Goal: Task Accomplishment & Management: Use online tool/utility

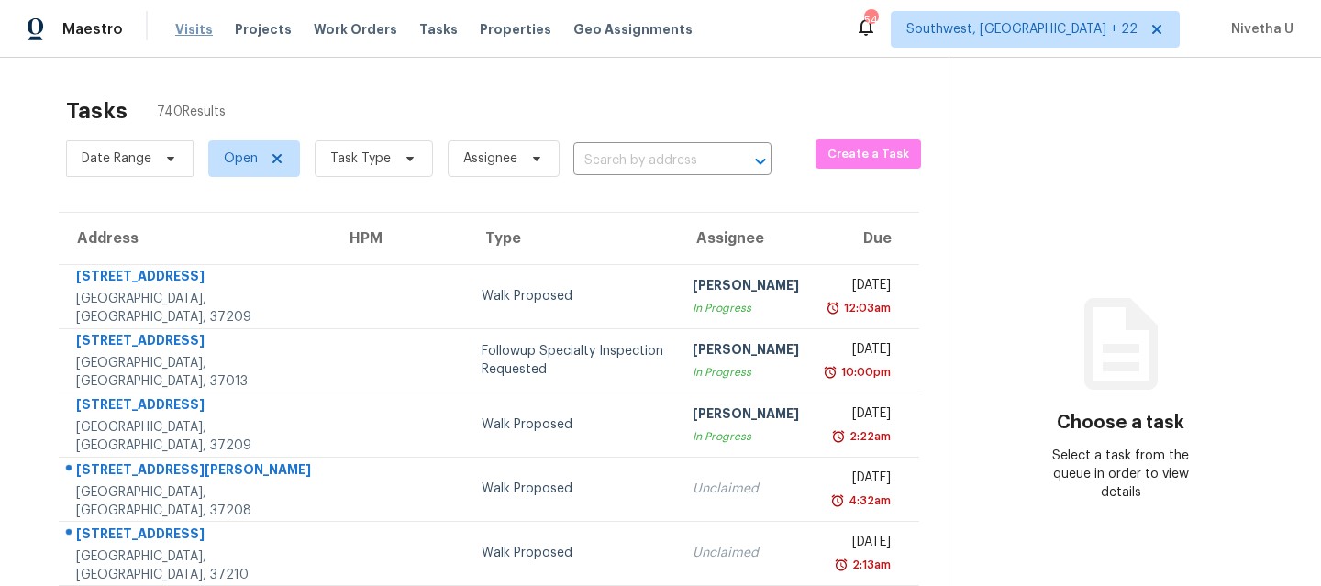
click at [198, 33] on span "Visits" at bounding box center [194, 29] width 38 height 18
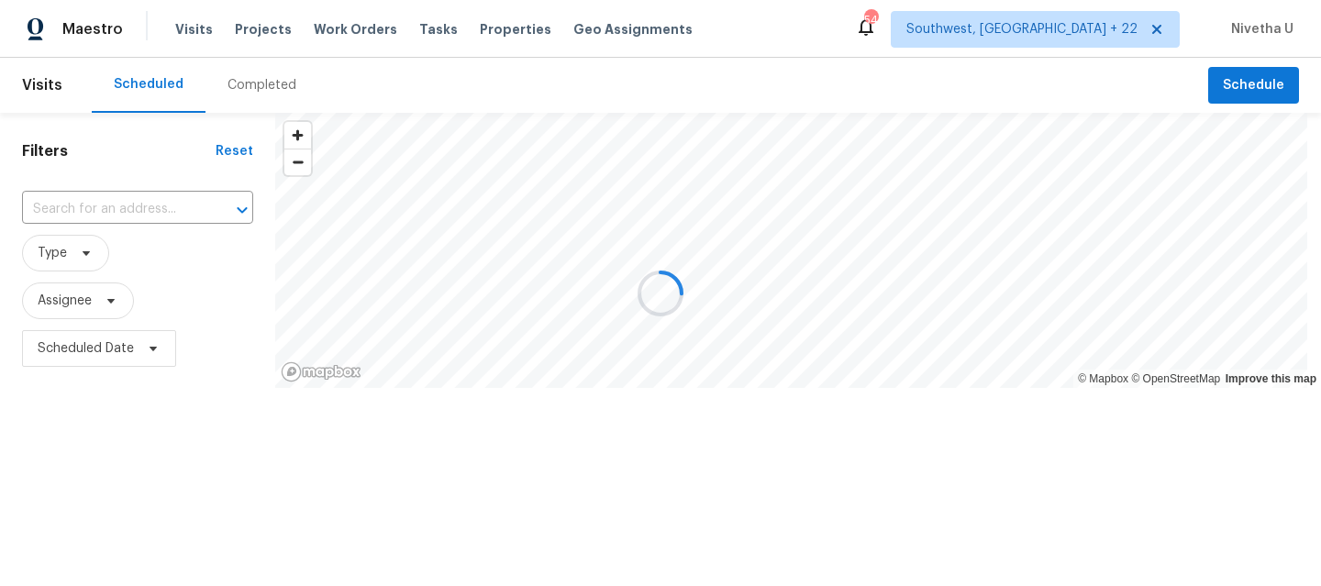
click at [263, 76] on div at bounding box center [660, 293] width 1321 height 586
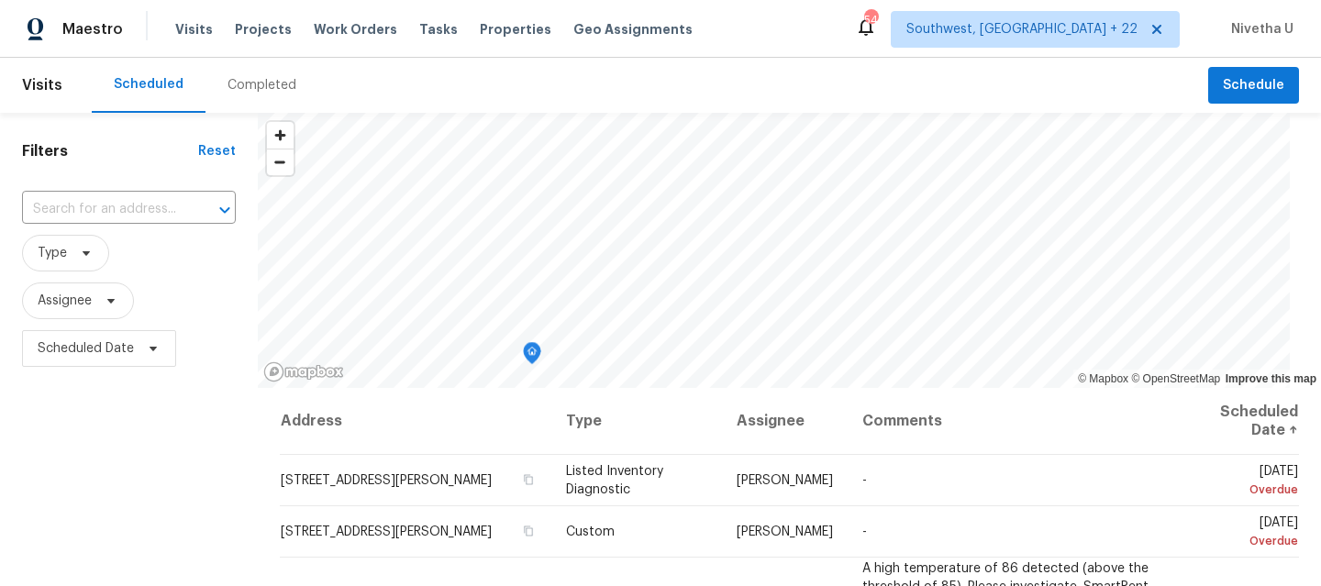
click at [249, 98] on div "Completed" at bounding box center [261, 85] width 113 height 55
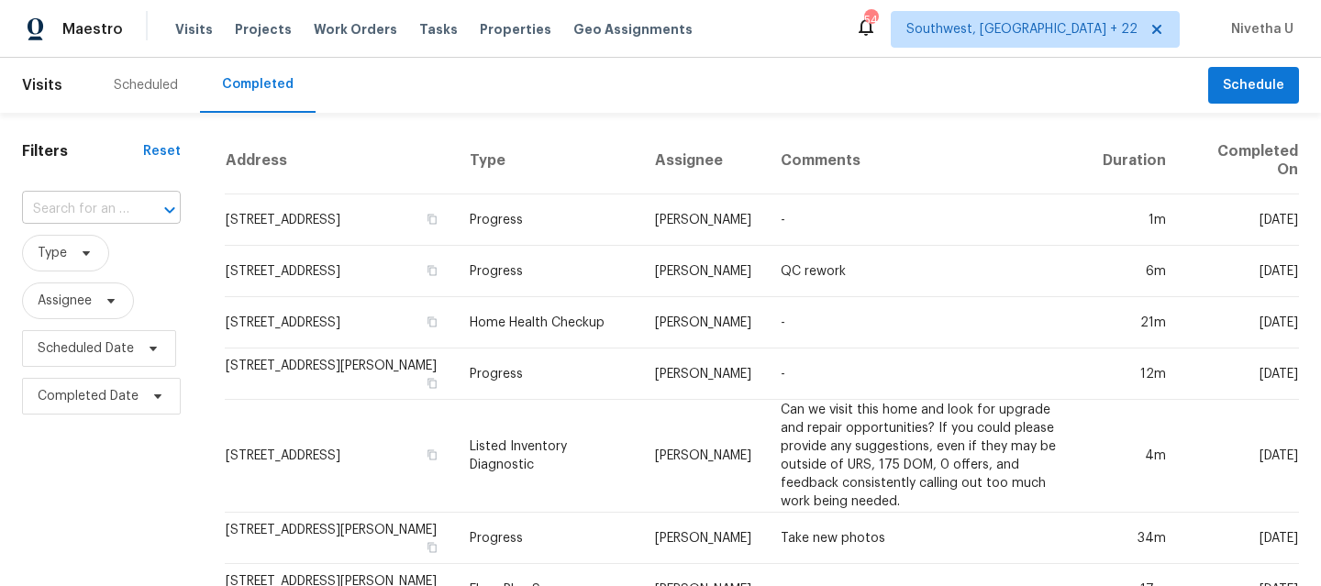
click at [122, 208] on input "text" at bounding box center [75, 209] width 107 height 28
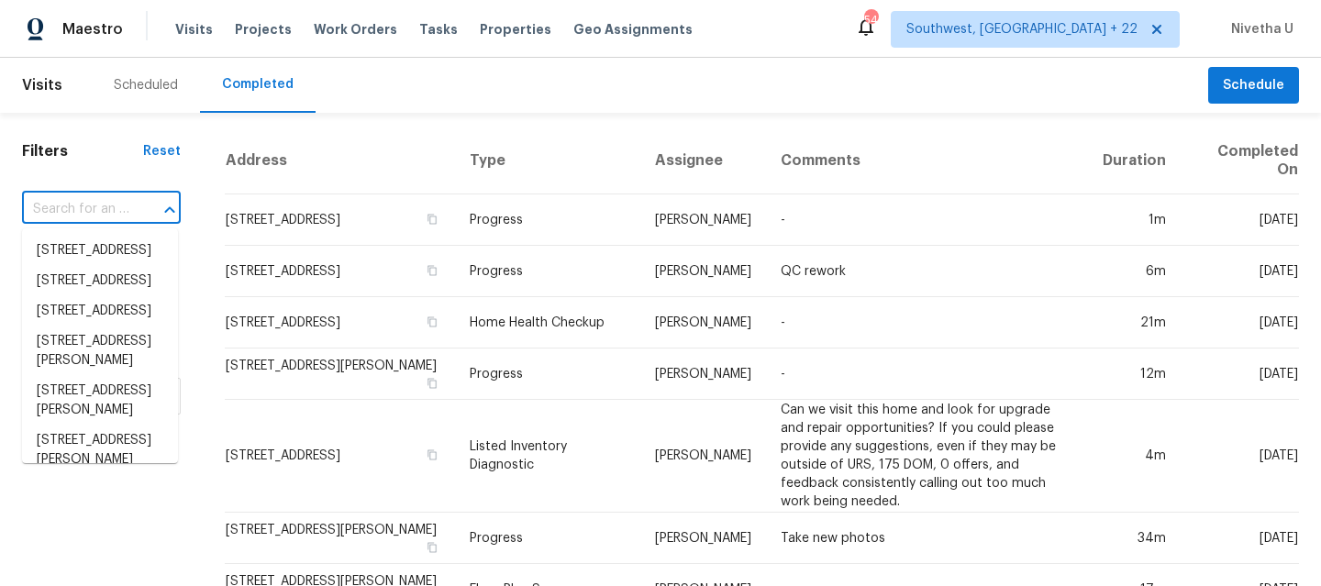
paste input "[STREET_ADDRESS]"
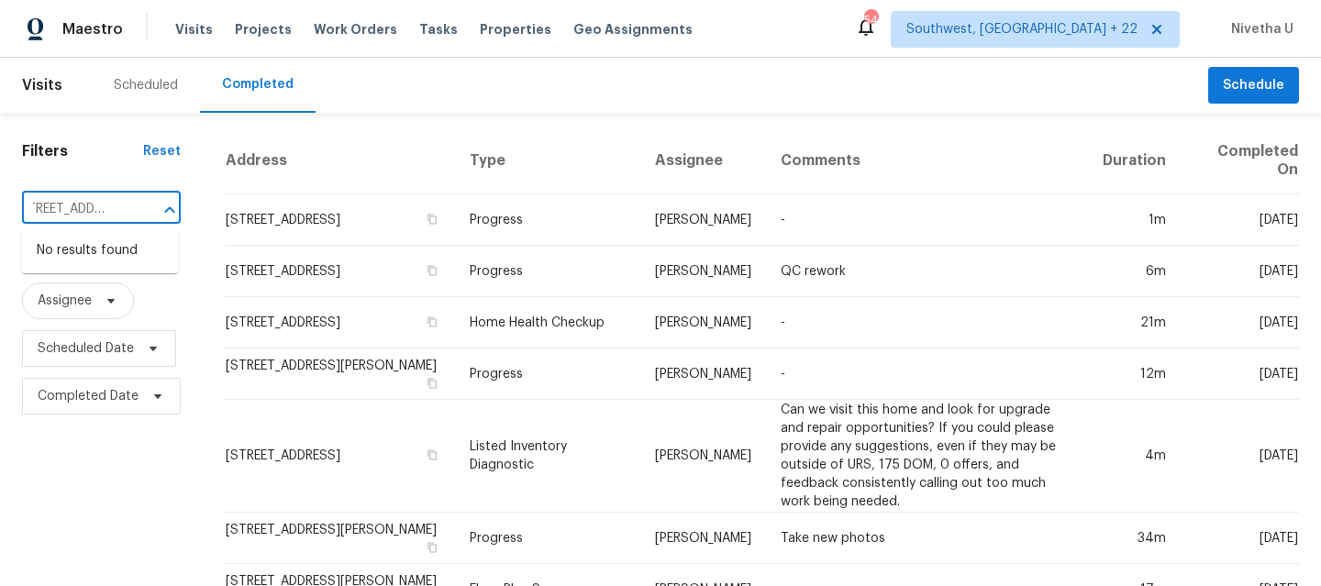
type input "[STREET_ADDRESS]"
click at [1041, 25] on span "Southwest, [GEOGRAPHIC_DATA] + 22" at bounding box center [1021, 29] width 231 height 18
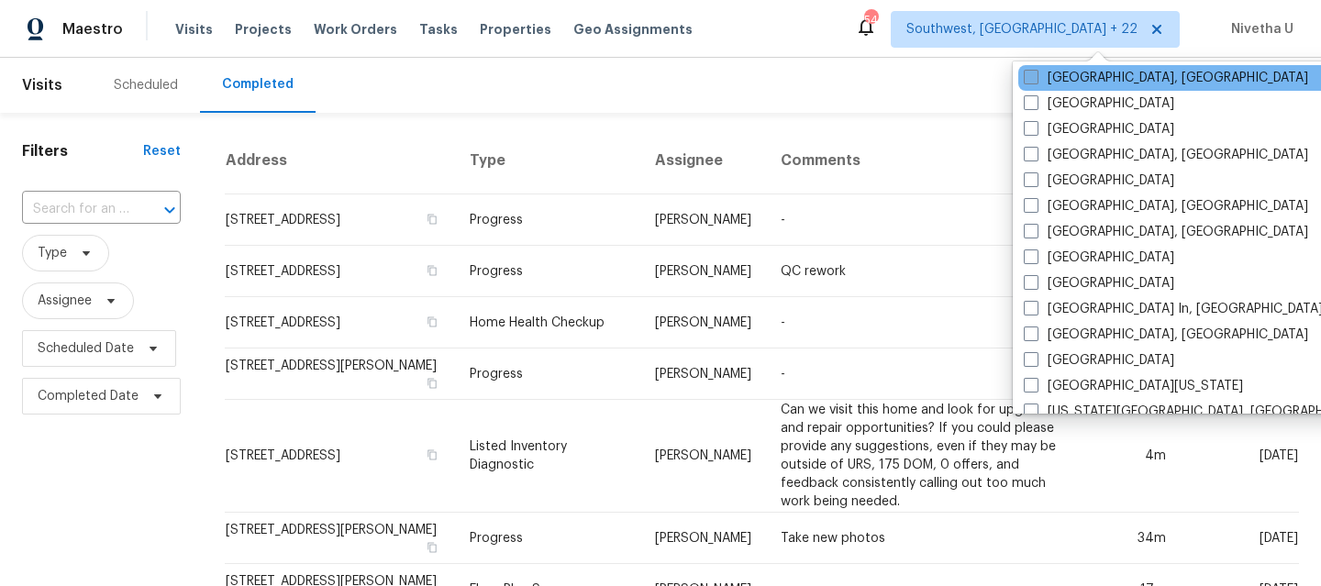
scroll to position [811, 0]
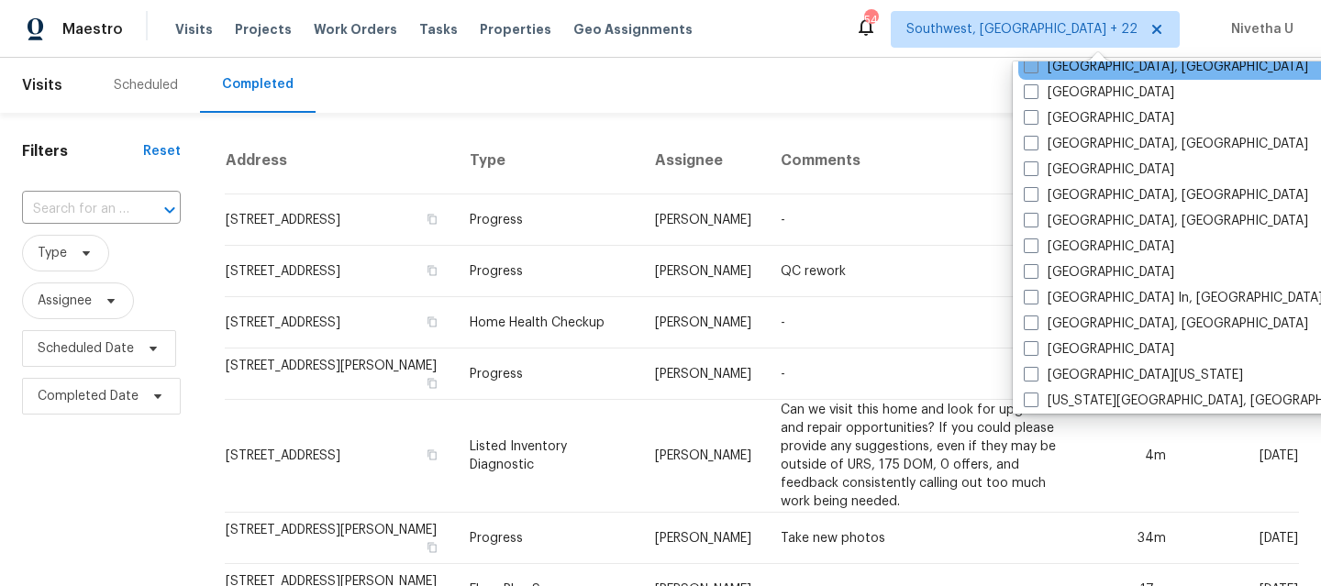
click at [1099, 350] on label "[GEOGRAPHIC_DATA]" at bounding box center [1099, 349] width 150 height 18
click at [1036, 350] on input "[GEOGRAPHIC_DATA]" at bounding box center [1030, 346] width 12 height 12
checkbox input "true"
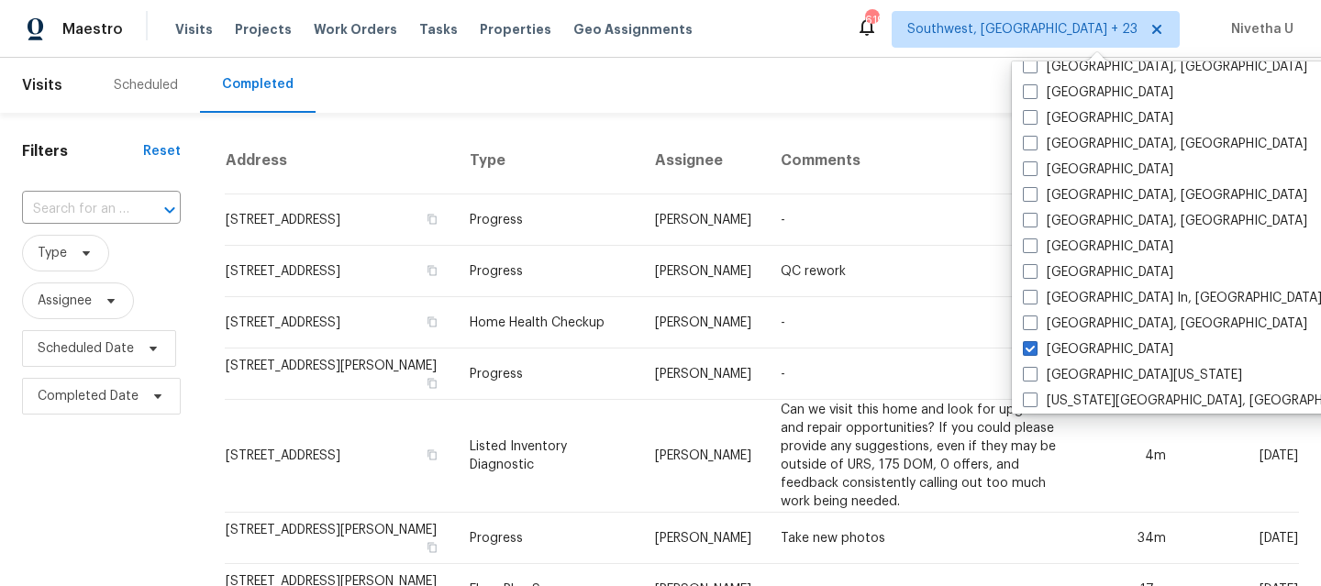
click at [615, 97] on div "Scheduled Completed" at bounding box center [650, 85] width 1116 height 55
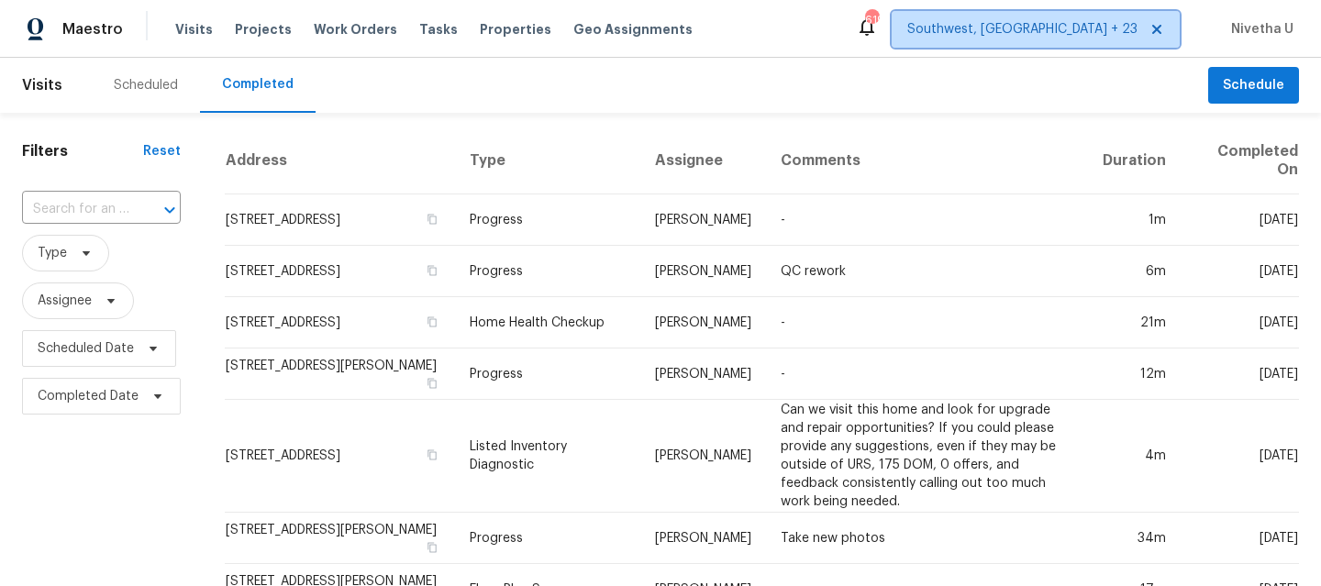
click at [1091, 34] on span "Southwest, [GEOGRAPHIC_DATA] + 23" at bounding box center [1022, 29] width 230 height 18
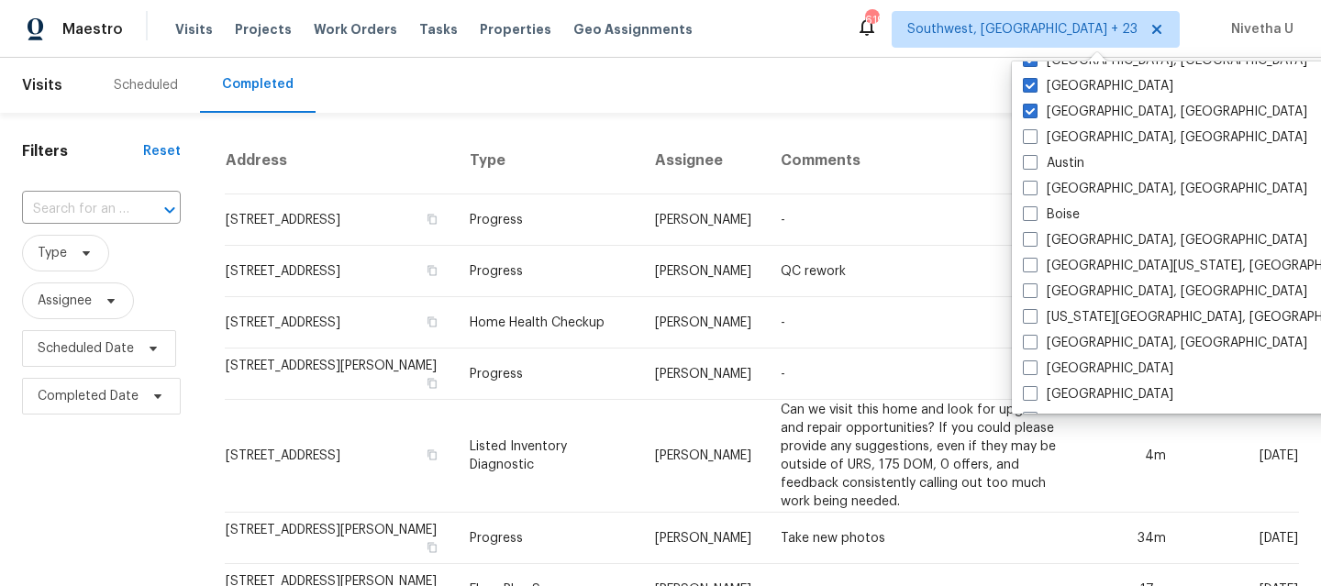
scroll to position [759, 0]
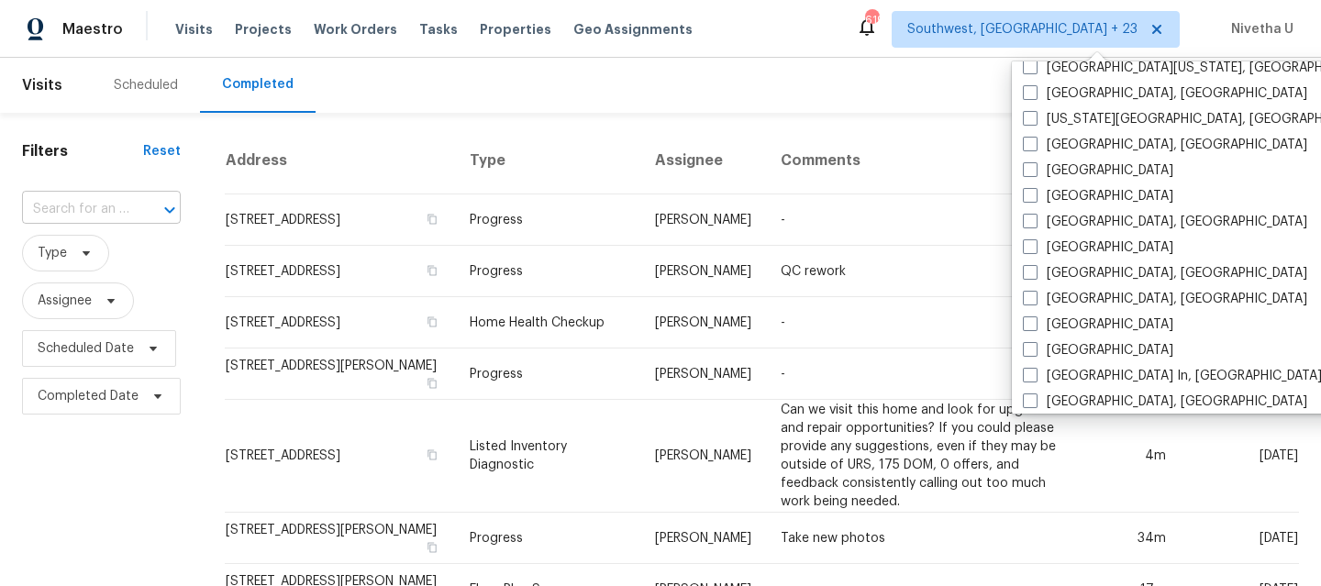
click at [33, 205] on input "text" at bounding box center [75, 209] width 107 height 28
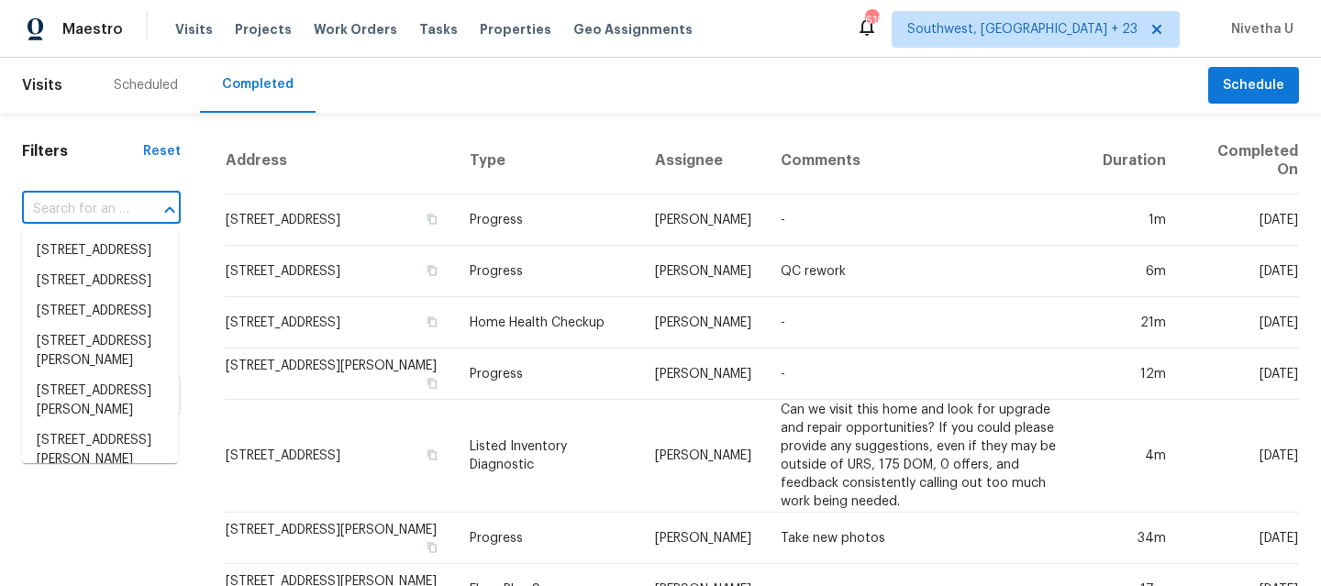
paste input "[STREET_ADDRESS]"
type input "[STREET_ADDRESS]"
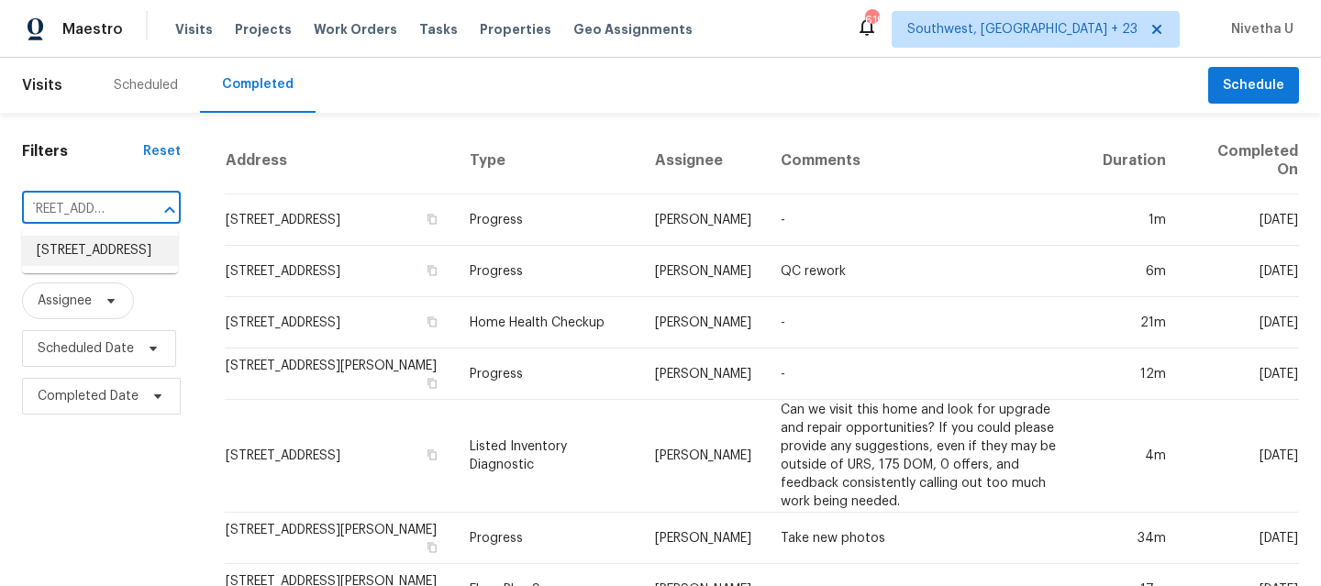
click at [105, 266] on li "[STREET_ADDRESS]" at bounding box center [100, 251] width 156 height 30
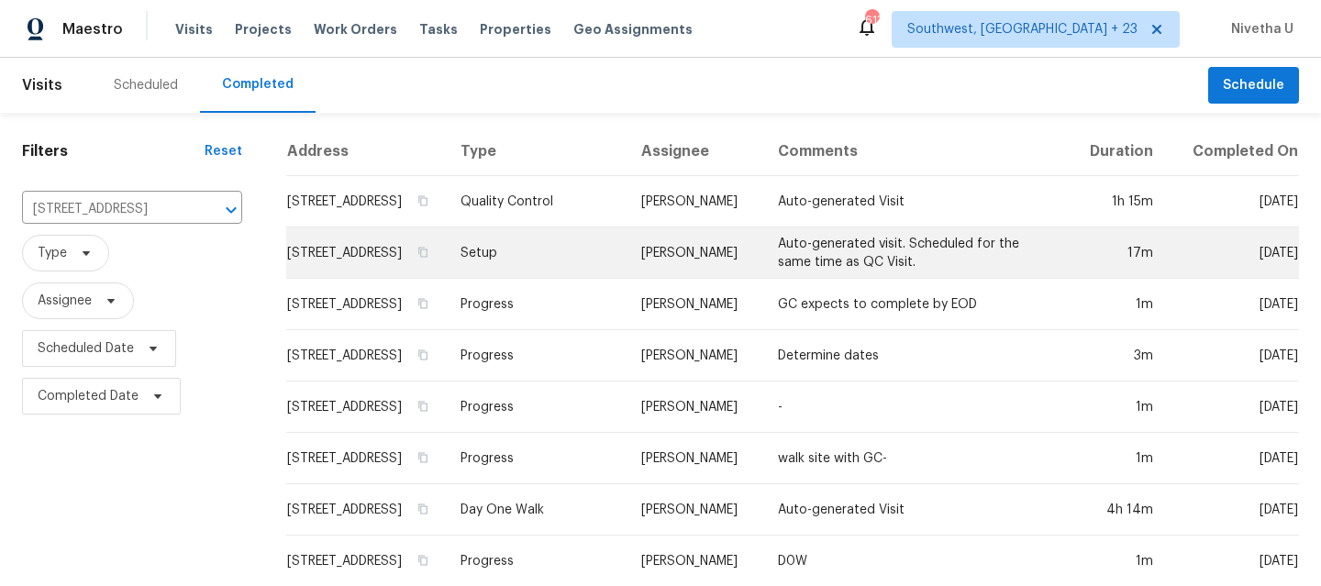
click at [528, 279] on td "Setup" at bounding box center [537, 252] width 182 height 51
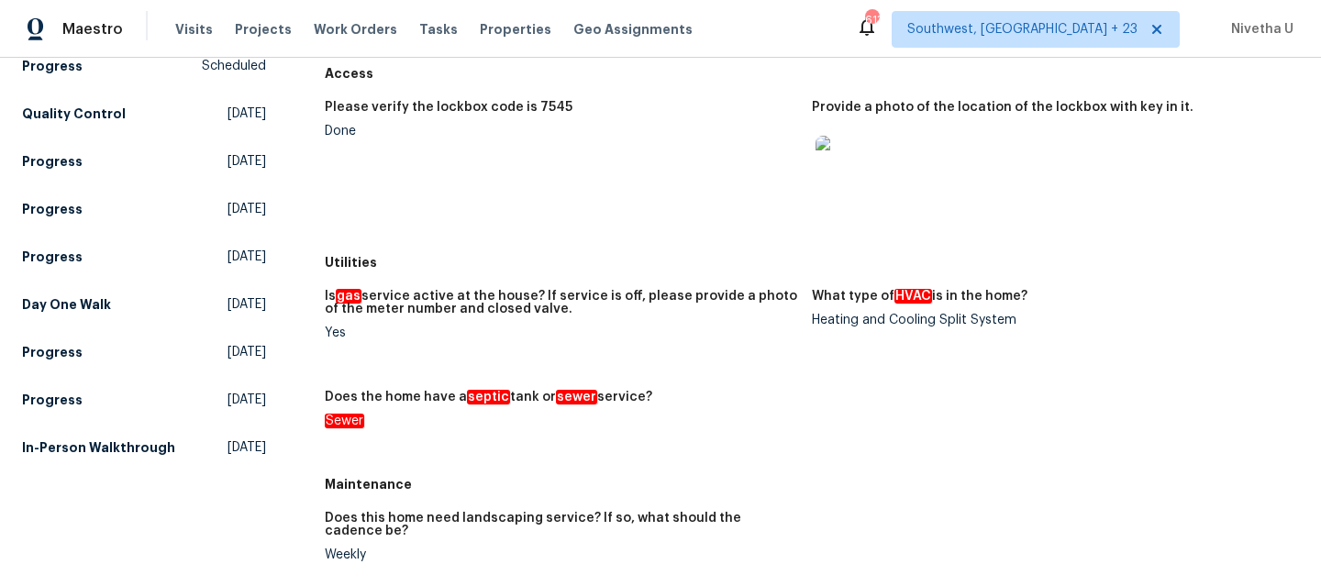
scroll to position [229, 0]
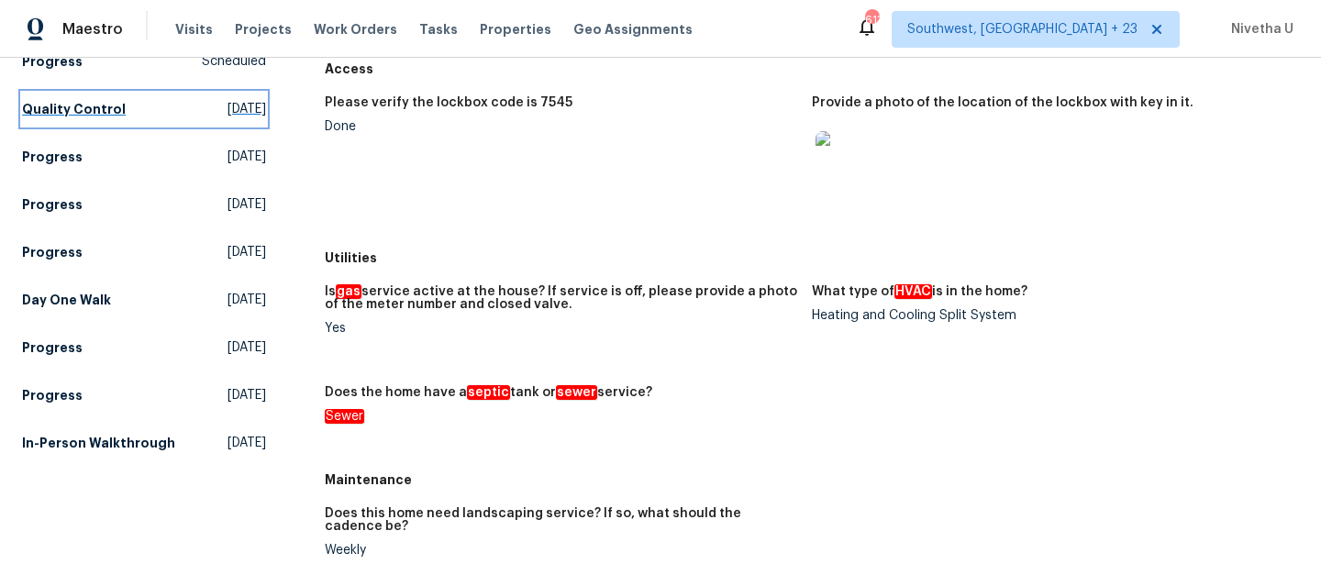
click at [106, 118] on link "Quality Control [DATE]" at bounding box center [144, 109] width 244 height 33
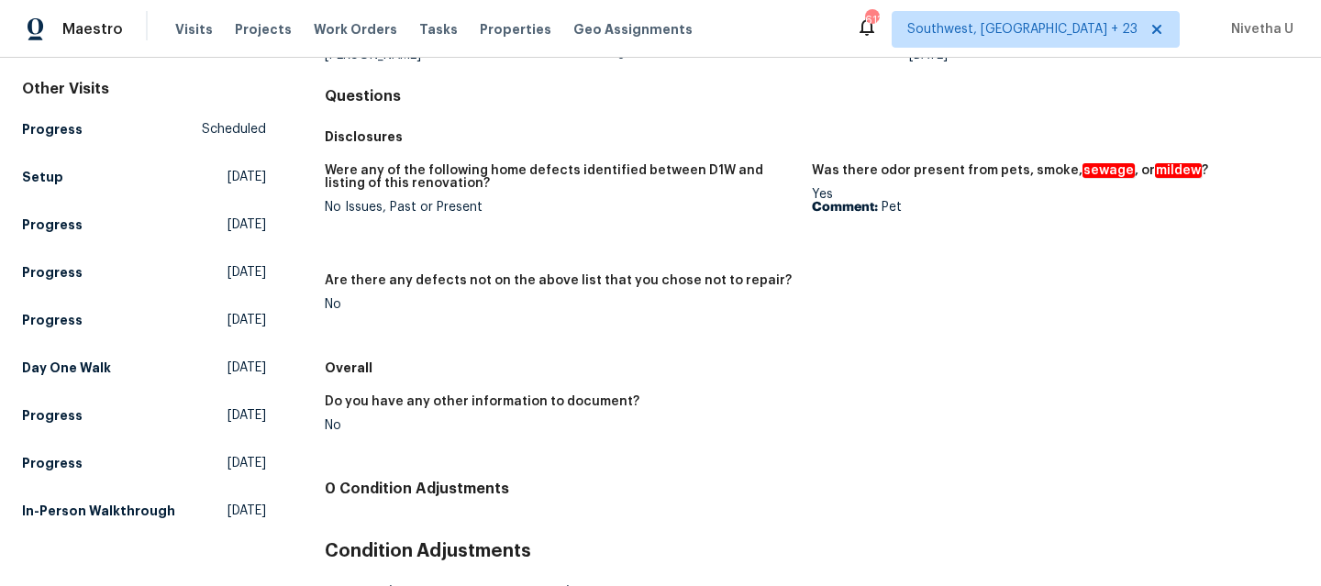
scroll to position [160, 0]
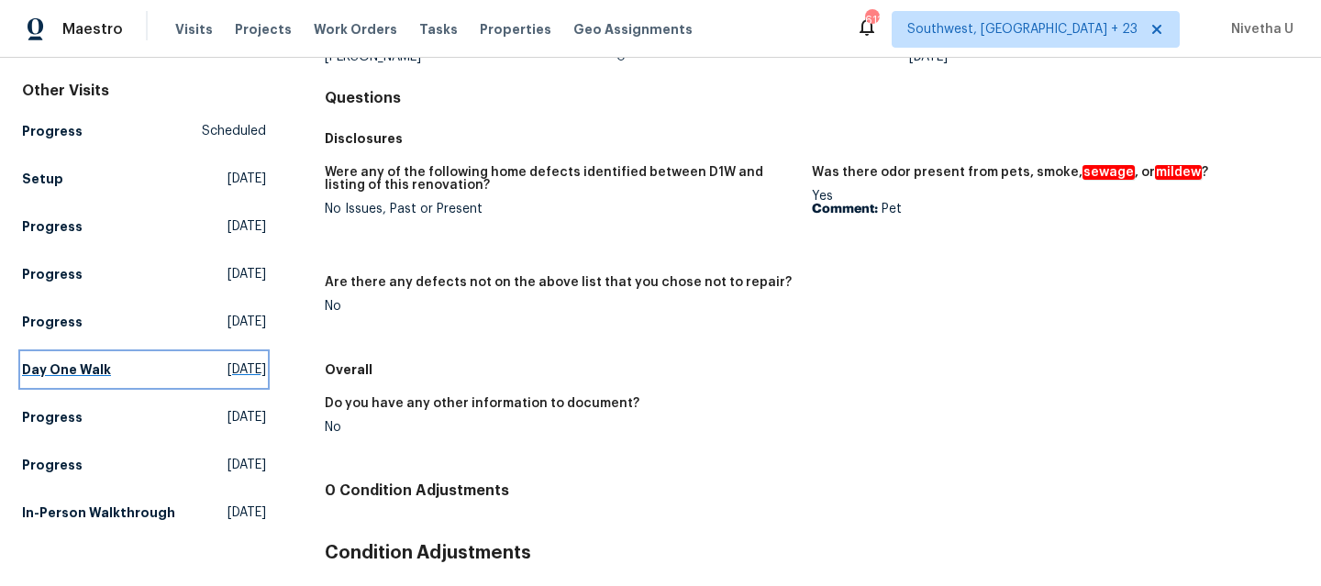
click at [100, 367] on h5 "Day One Walk" at bounding box center [66, 369] width 89 height 18
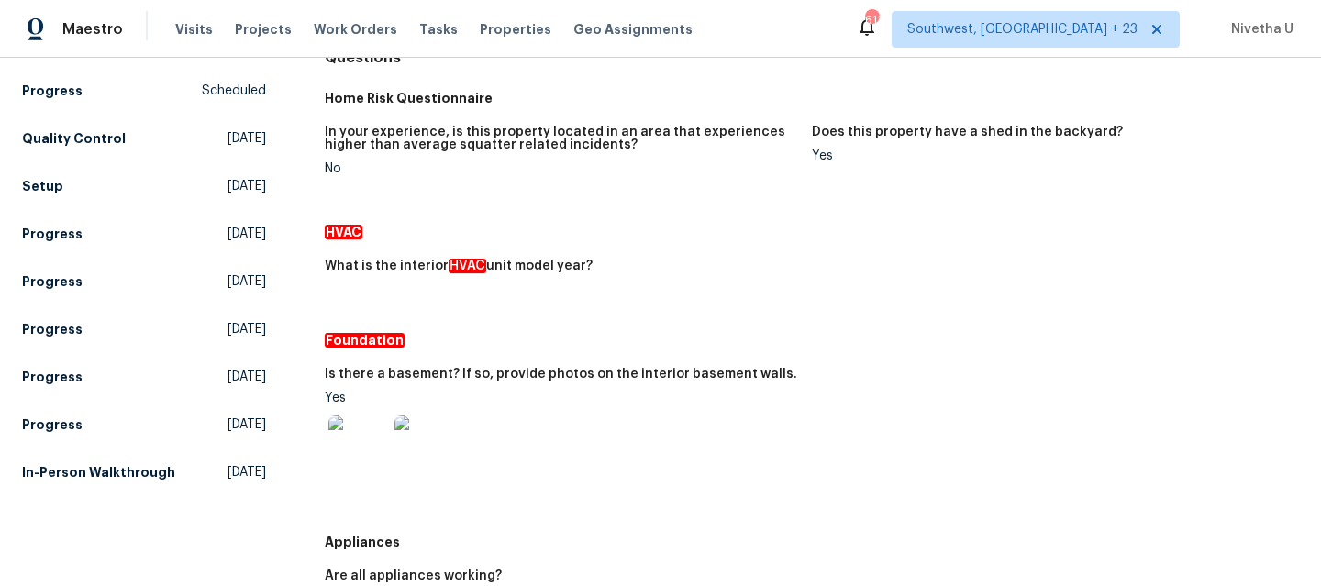
scroll to position [202, 0]
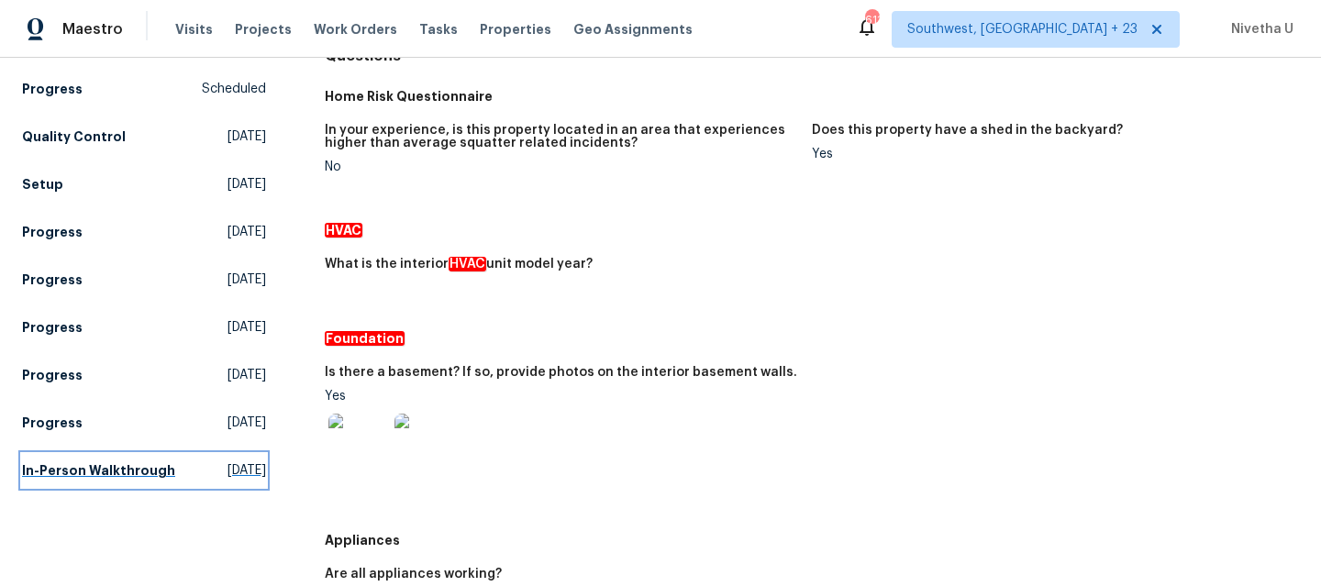
click at [121, 480] on h5 "In-Person Walkthrough" at bounding box center [98, 470] width 153 height 18
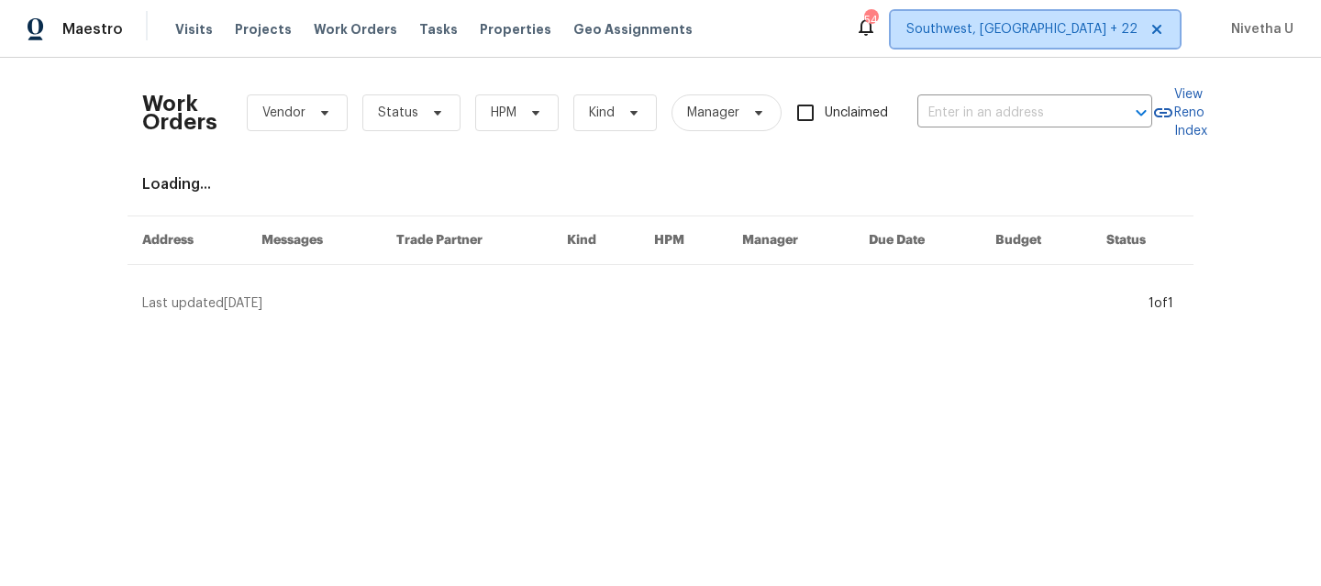
click at [1063, 24] on span "Southwest, [GEOGRAPHIC_DATA] + 22" at bounding box center [1021, 29] width 231 height 18
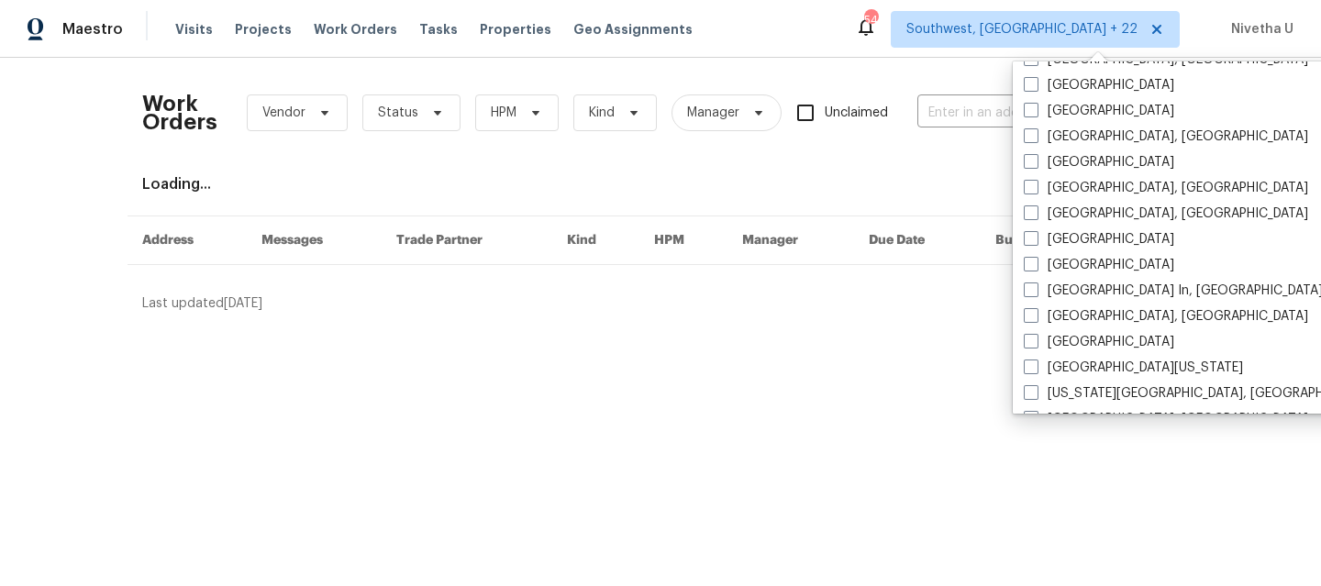
scroll to position [829, 0]
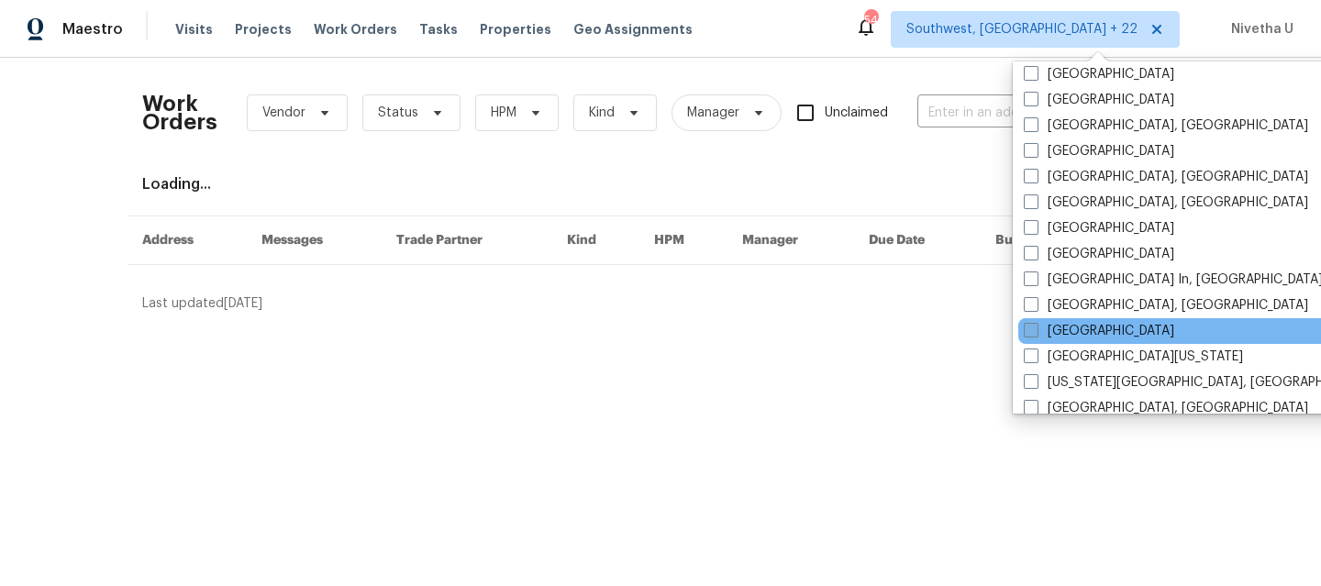
click at [1109, 334] on label "[GEOGRAPHIC_DATA]" at bounding box center [1099, 331] width 150 height 18
click at [1036, 334] on input "[GEOGRAPHIC_DATA]" at bounding box center [1030, 328] width 12 height 12
checkbox input "true"
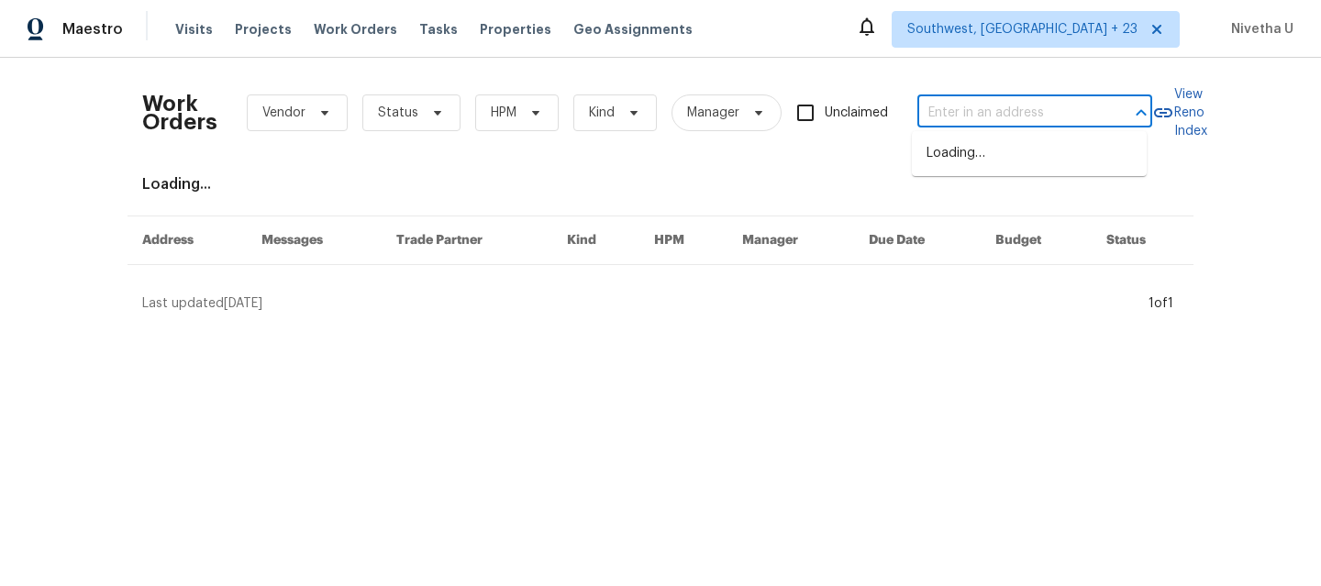
click at [922, 116] on input "text" at bounding box center [1008, 113] width 183 height 28
paste input "[STREET_ADDRESS]"
type input "[STREET_ADDRESS]"
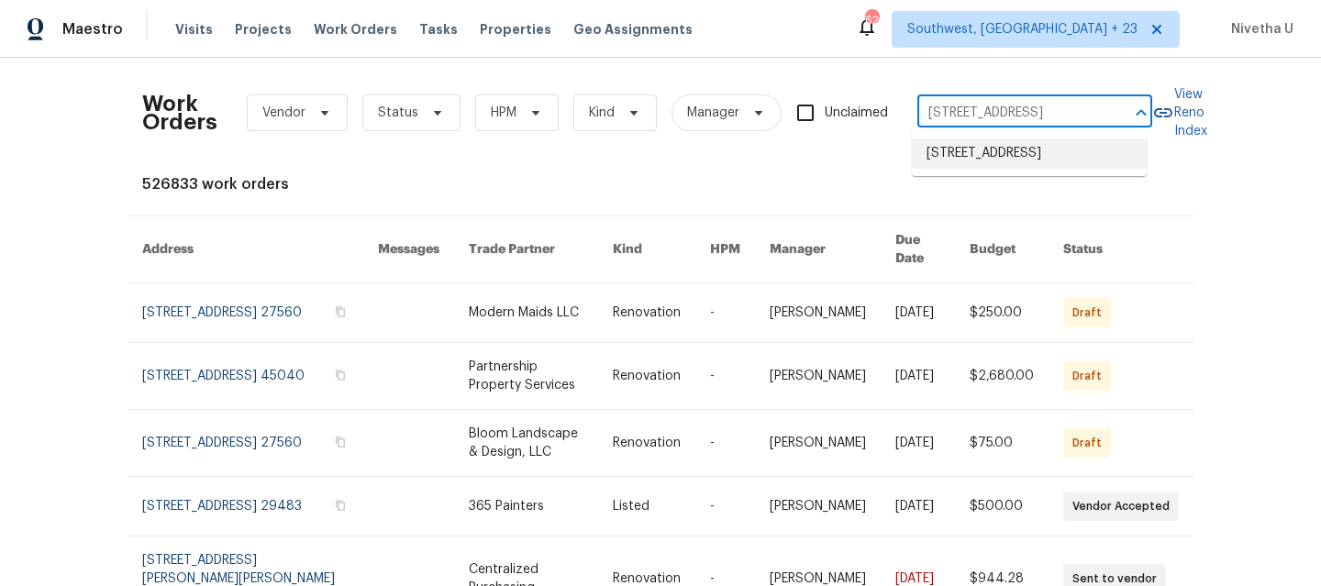
click at [1009, 169] on li "[STREET_ADDRESS]" at bounding box center [1029, 154] width 235 height 30
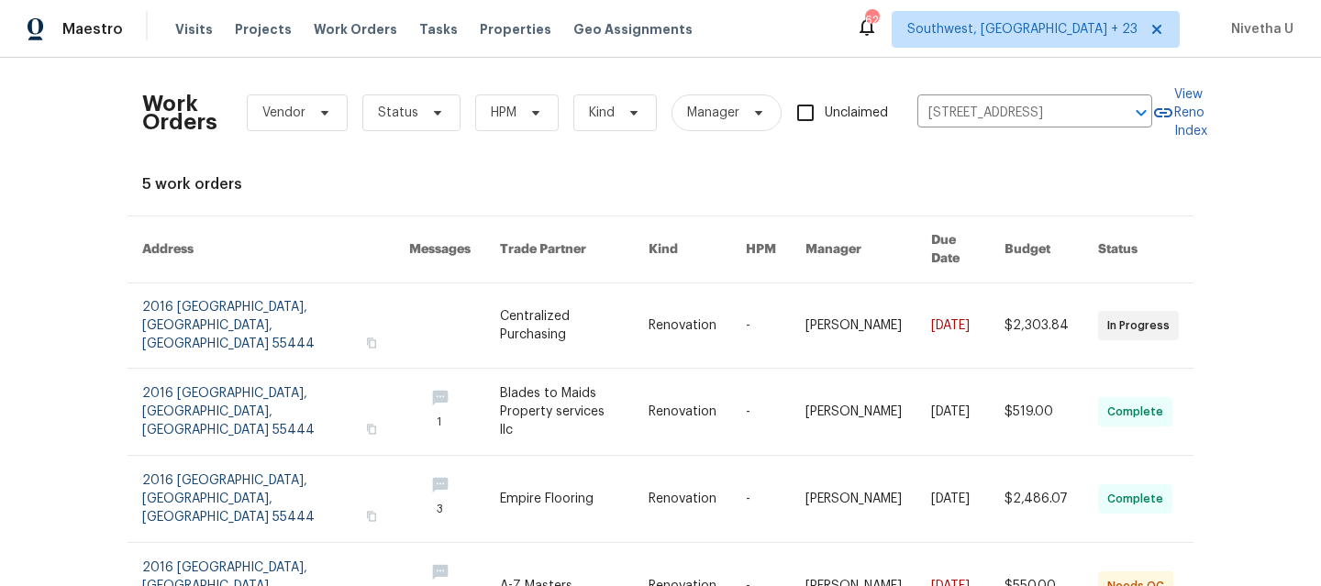
click at [183, 322] on link at bounding box center [275, 325] width 267 height 84
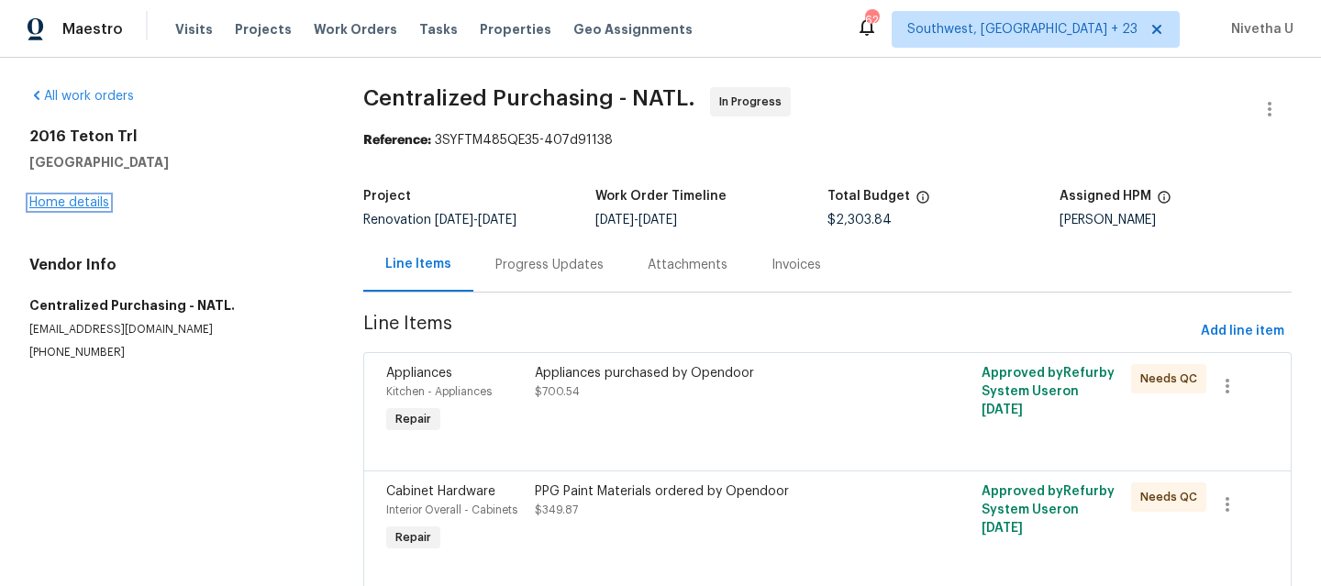
click at [45, 206] on link "Home details" at bounding box center [69, 202] width 80 height 13
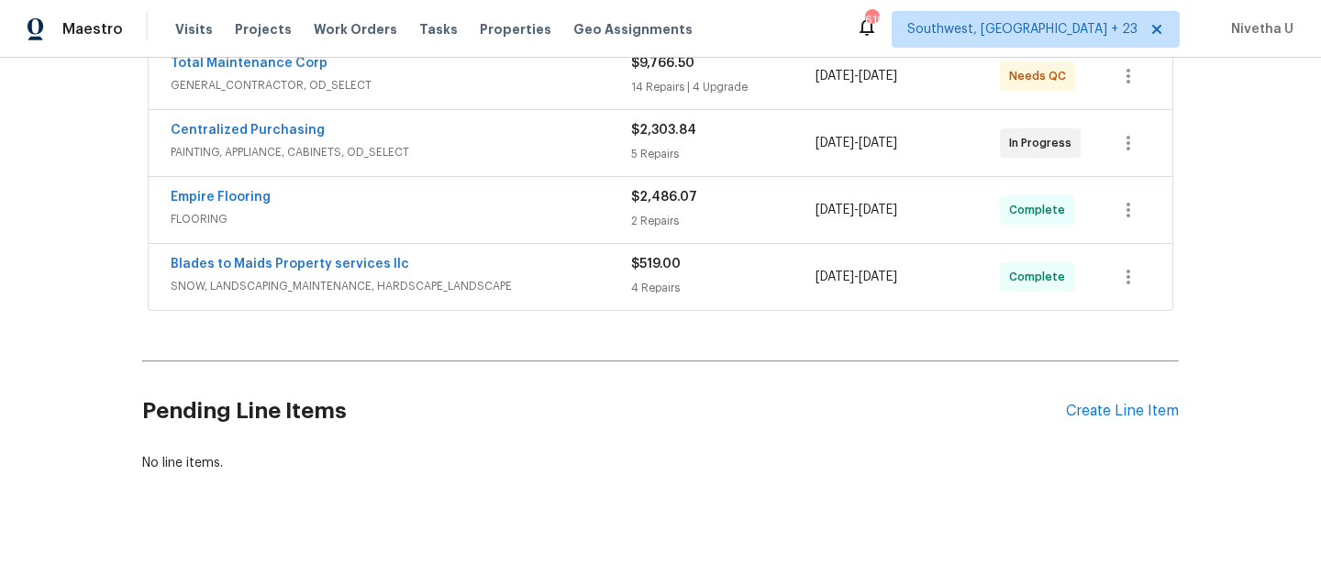
scroll to position [435, 0]
click at [526, 308] on div "Blades to Maids Property services llc SNOW, LANDSCAPING_MAINTENANCE, HARDSCAPE_…" at bounding box center [661, 276] width 1024 height 66
click at [524, 292] on span "SNOW, LANDSCAPING_MAINTENANCE, HARDSCAPE_LANDSCAPE" at bounding box center [401, 285] width 460 height 18
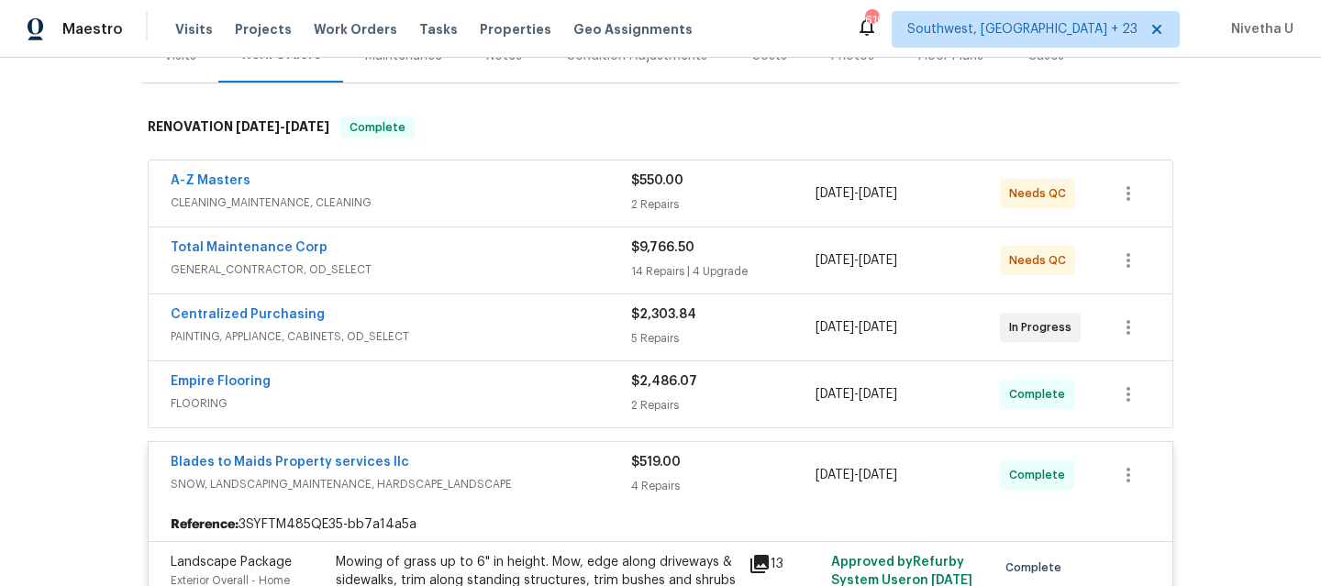
scroll to position [248, 0]
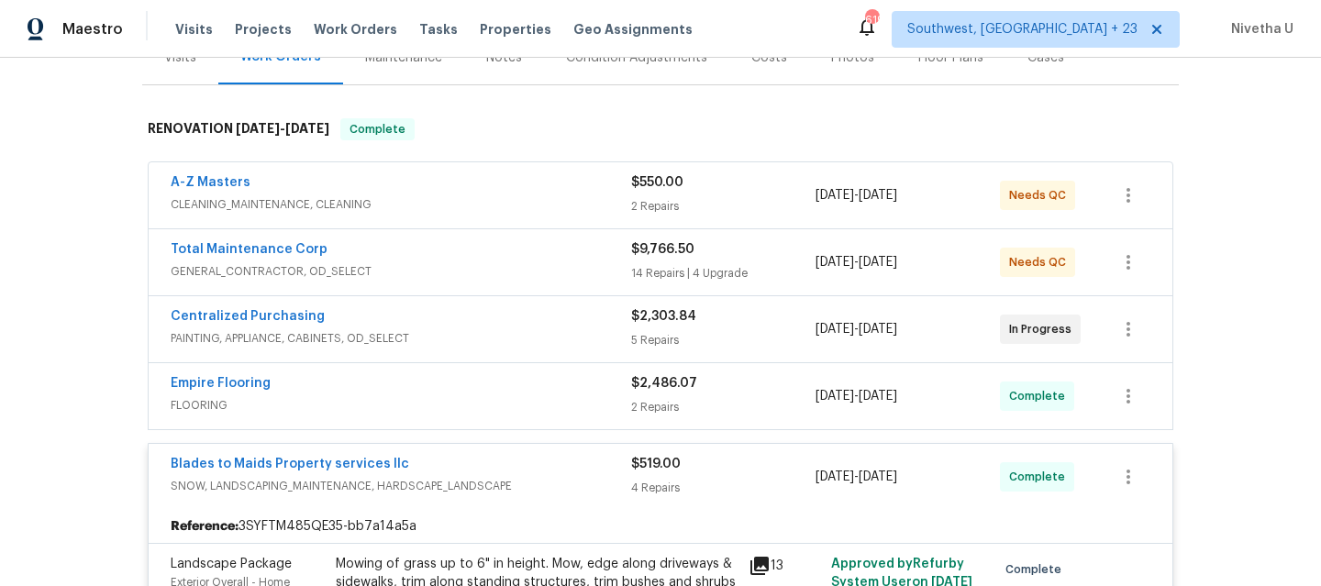
click at [562, 461] on div "Blades to Maids Property services llc" at bounding box center [401, 466] width 460 height 22
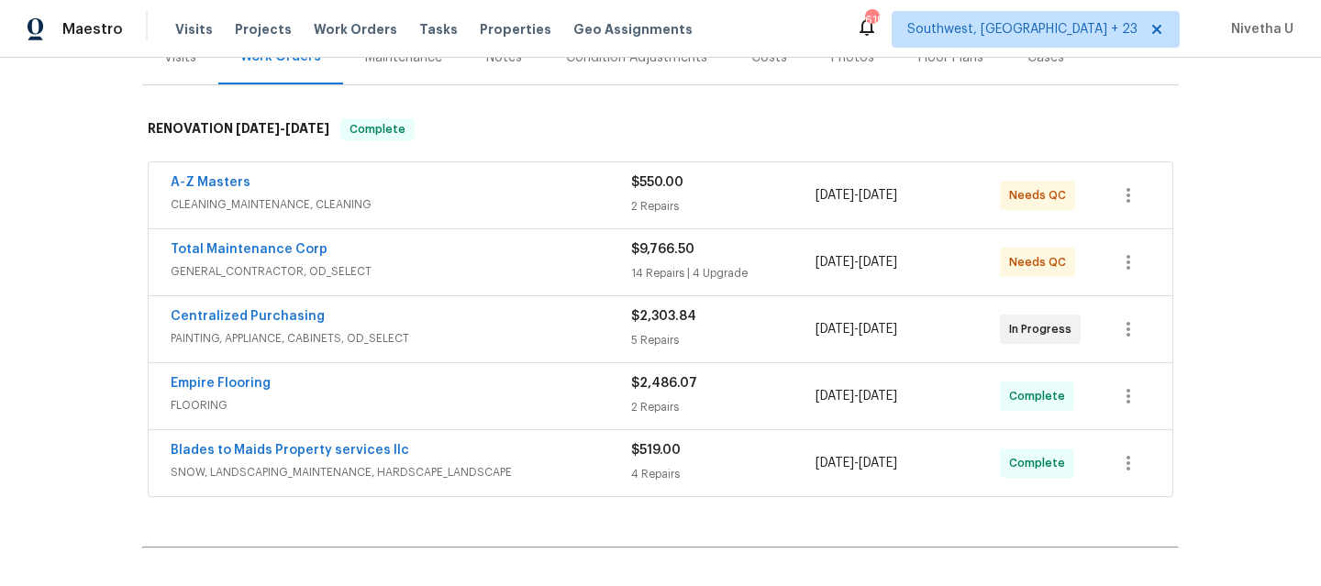
click at [533, 384] on div "Empire Flooring" at bounding box center [401, 385] width 460 height 22
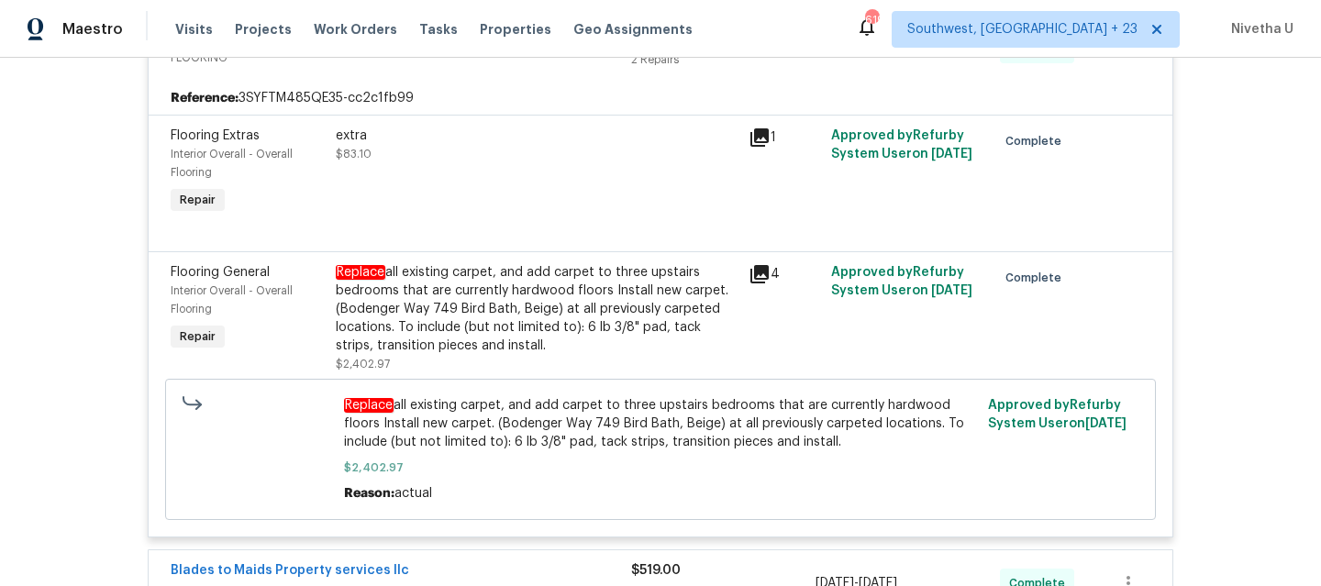
scroll to position [611, 0]
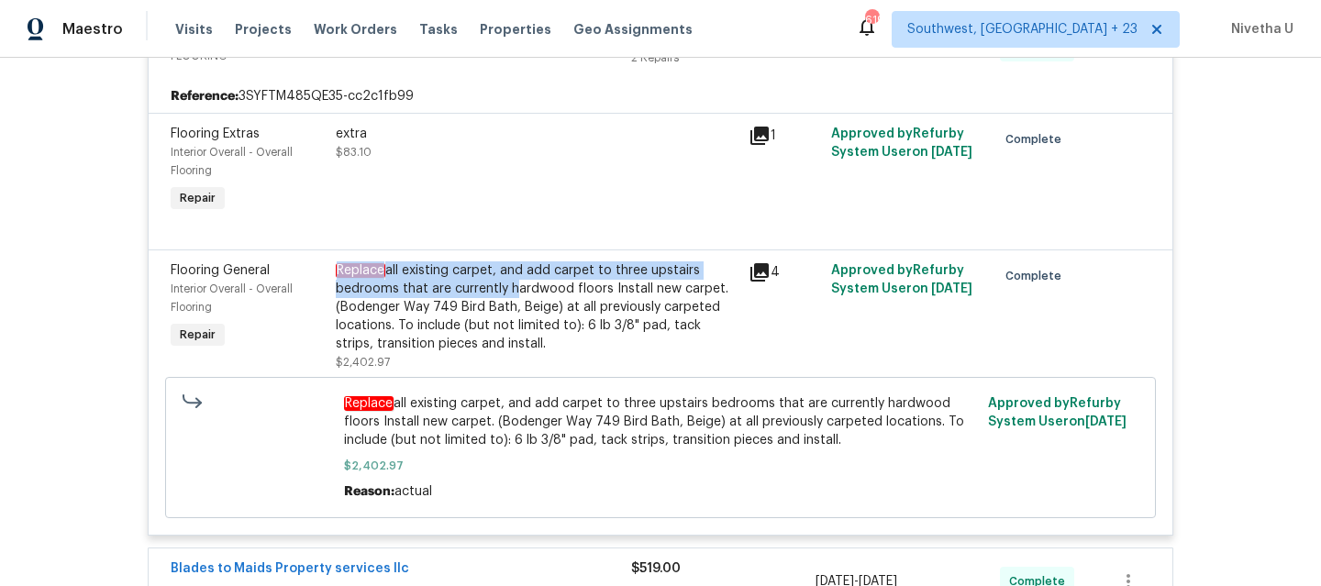
drag, startPoint x: 326, startPoint y: 276, endPoint x: 503, endPoint y: 292, distance: 177.7
click at [503, 292] on div "Replace all existing carpet, and add carpet to three upstairs bedrooms that are…" at bounding box center [536, 316] width 413 height 121
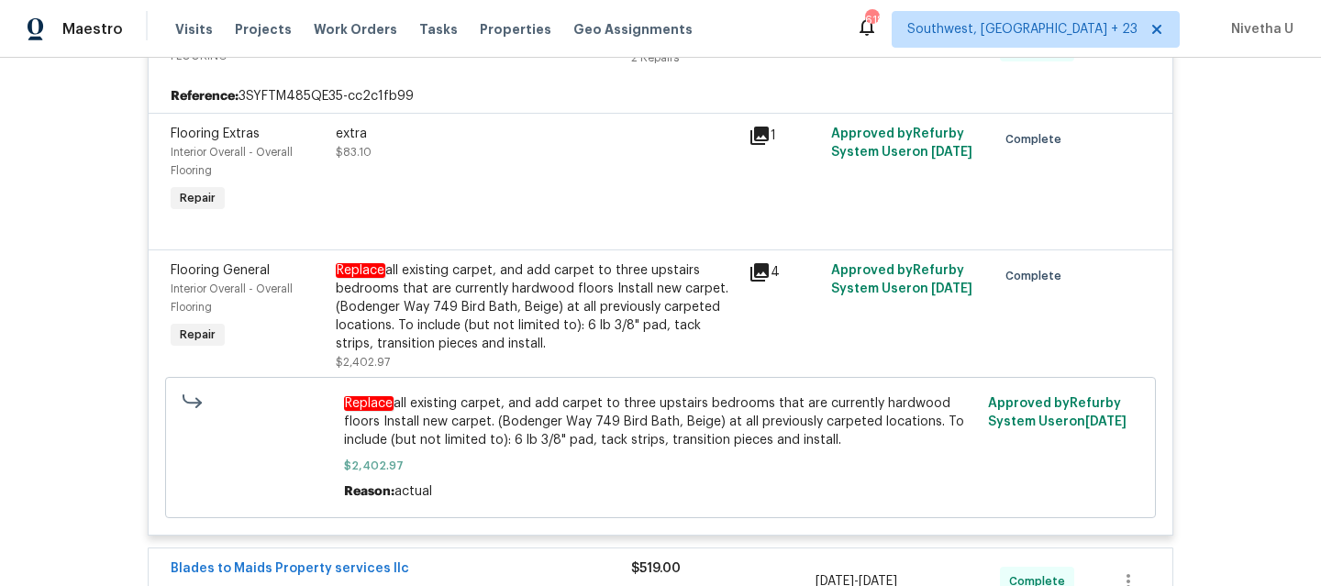
click at [446, 324] on div "Replace all existing carpet, and add carpet to three upstairs bedrooms that are…" at bounding box center [537, 307] width 402 height 92
drag, startPoint x: 382, startPoint y: 273, endPoint x: 390, endPoint y: 295, distance: 23.2
click at [390, 295] on div "Replace all existing carpet, and add carpet to three upstairs bedrooms that are…" at bounding box center [537, 307] width 402 height 92
copy div "all existing carpet, and add carpet to three upstairs bedrooms"
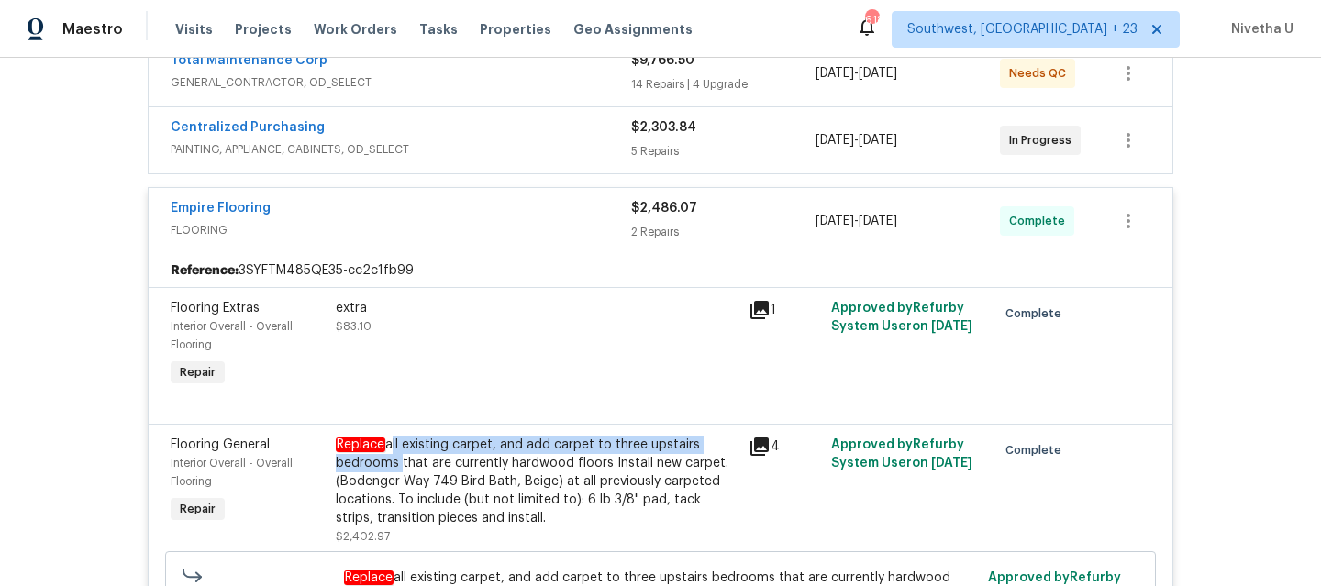
scroll to position [427, 0]
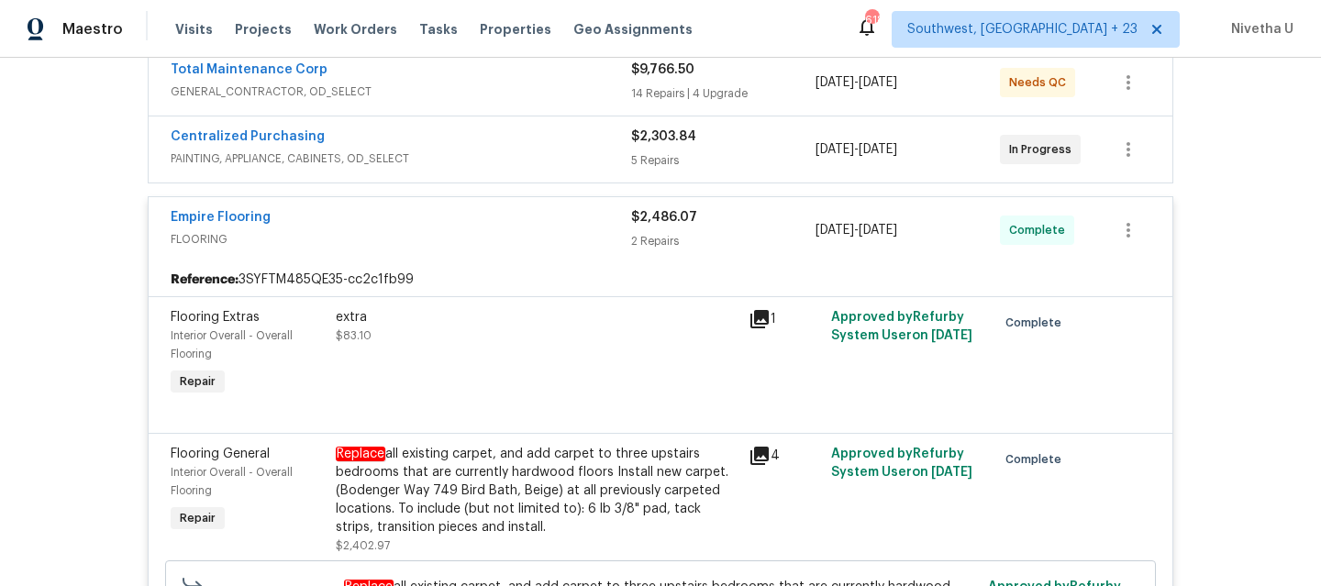
click at [492, 234] on span "FLOORING" at bounding box center [401, 239] width 460 height 18
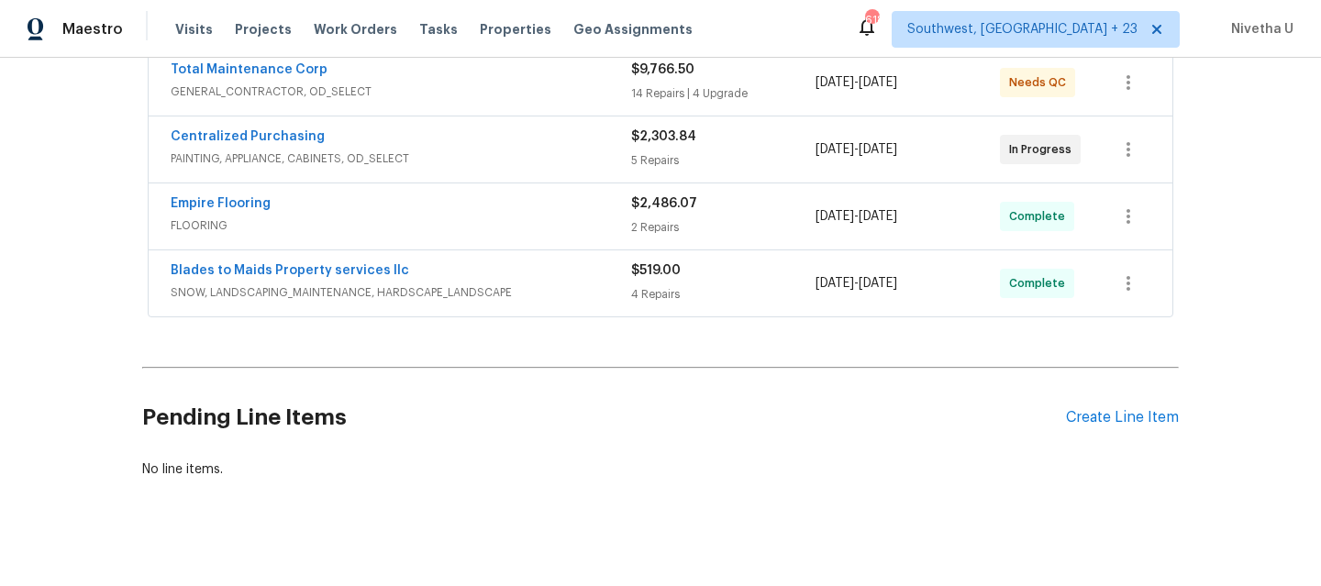
click at [468, 167] on span "PAINTING, APPLIANCE, CABINETS, OD_SELECT" at bounding box center [401, 159] width 460 height 18
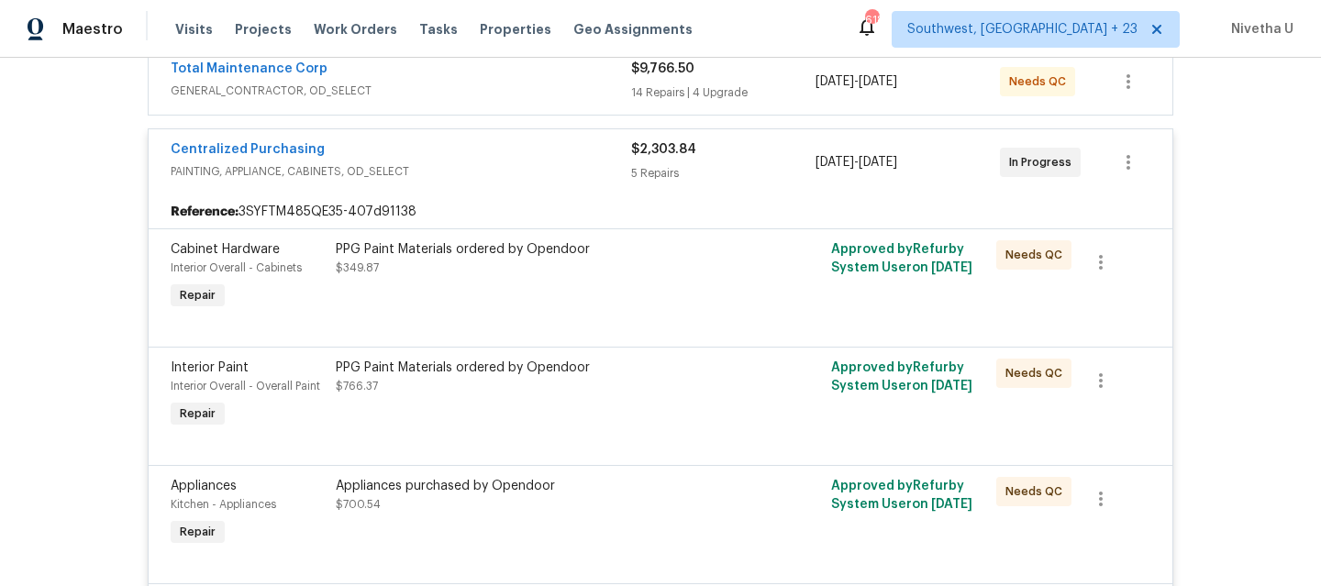
scroll to position [320, 0]
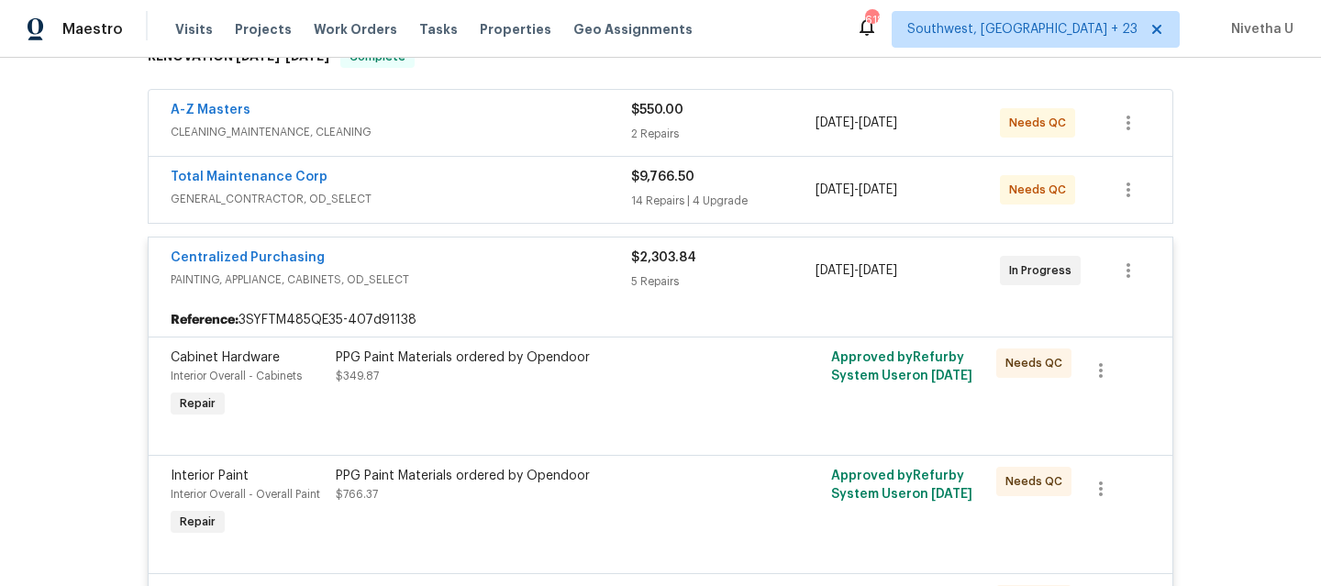
click at [487, 274] on span "PAINTING, APPLIANCE, CABINETS, OD_SELECT" at bounding box center [401, 280] width 460 height 18
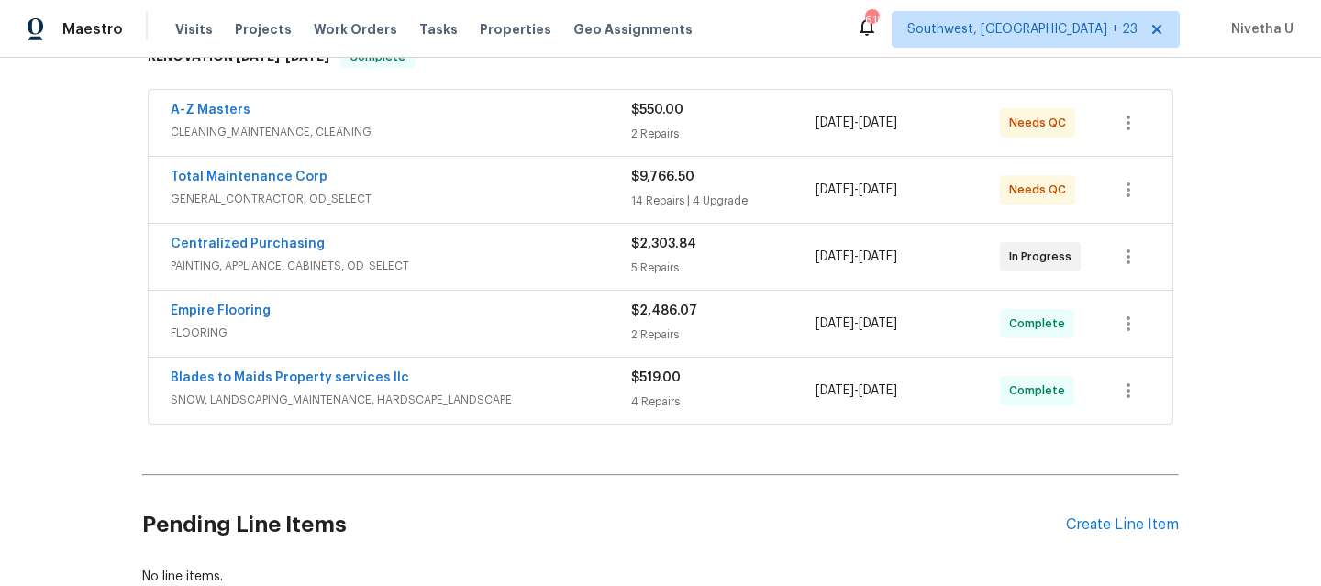
click at [469, 192] on span "GENERAL_CONTRACTOR, OD_SELECT" at bounding box center [401, 199] width 460 height 18
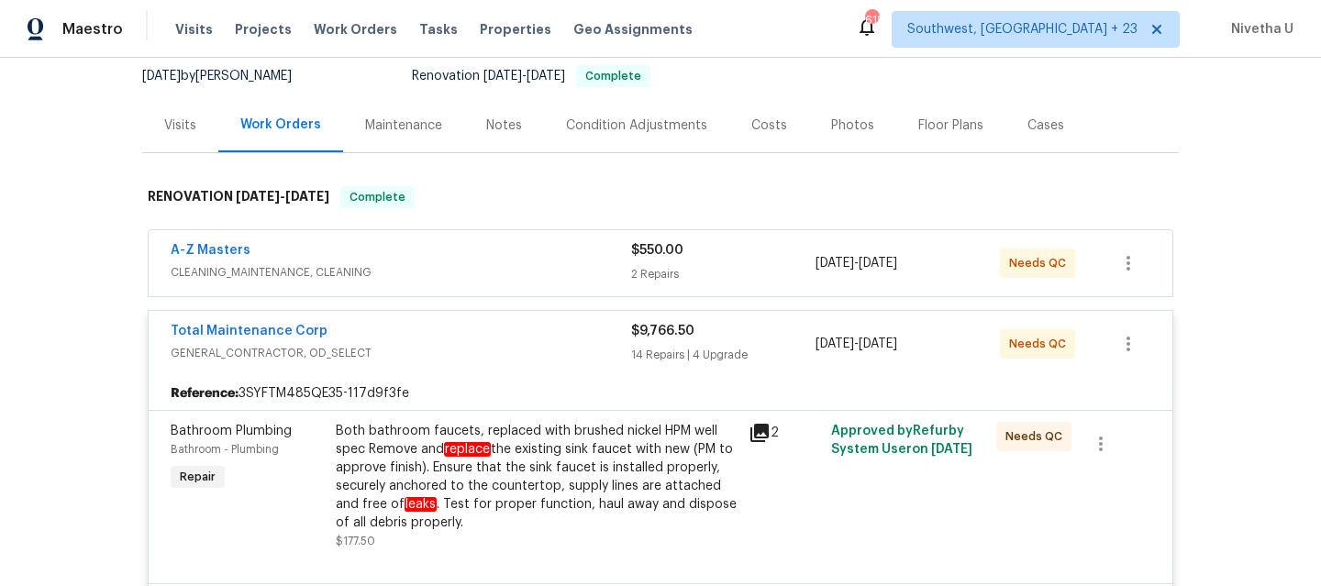
scroll to position [169, 0]
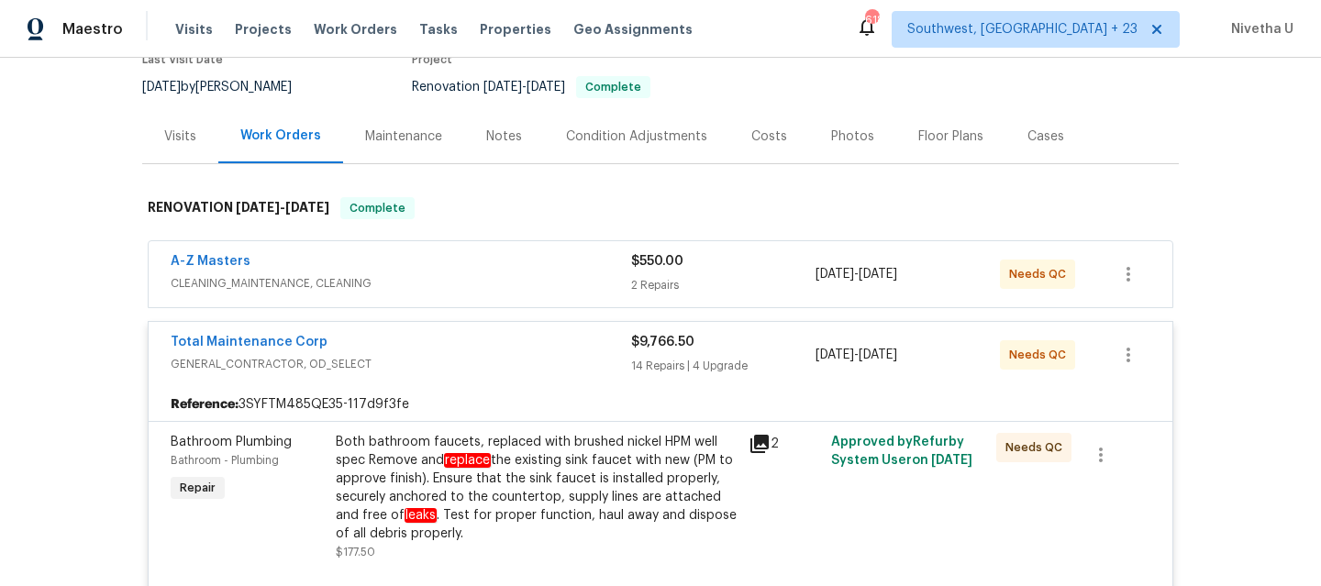
click at [431, 371] on span "GENERAL_CONTRACTOR, OD_SELECT" at bounding box center [401, 364] width 460 height 18
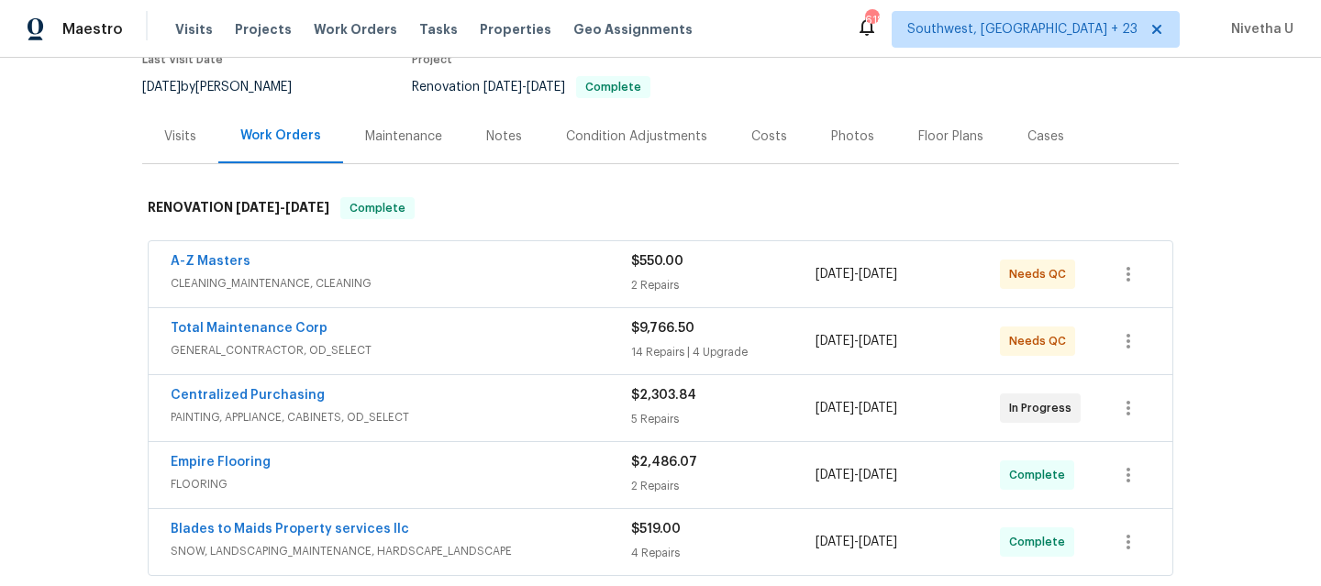
click at [407, 300] on div "A-Z Masters CLEANING_MAINTENANCE, CLEANING $550.00 2 Repairs 8/4/2025 - 8/15/20…" at bounding box center [661, 274] width 1024 height 66
click at [407, 281] on span "CLEANING_MAINTENANCE, CLEANING" at bounding box center [401, 283] width 460 height 18
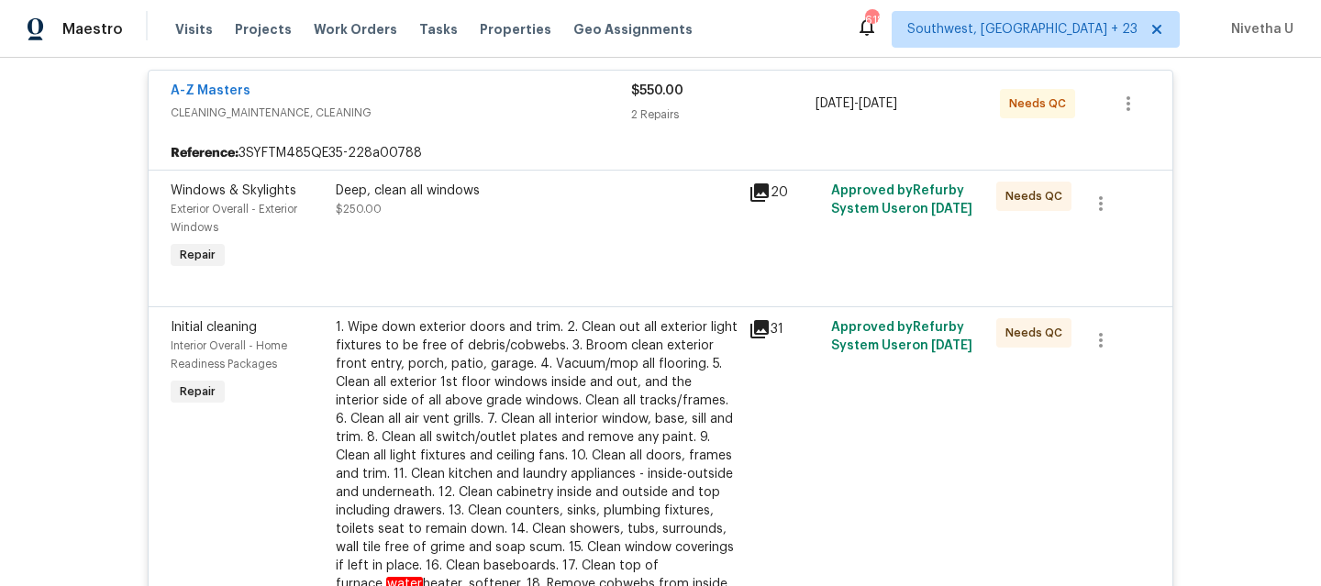
scroll to position [331, 0]
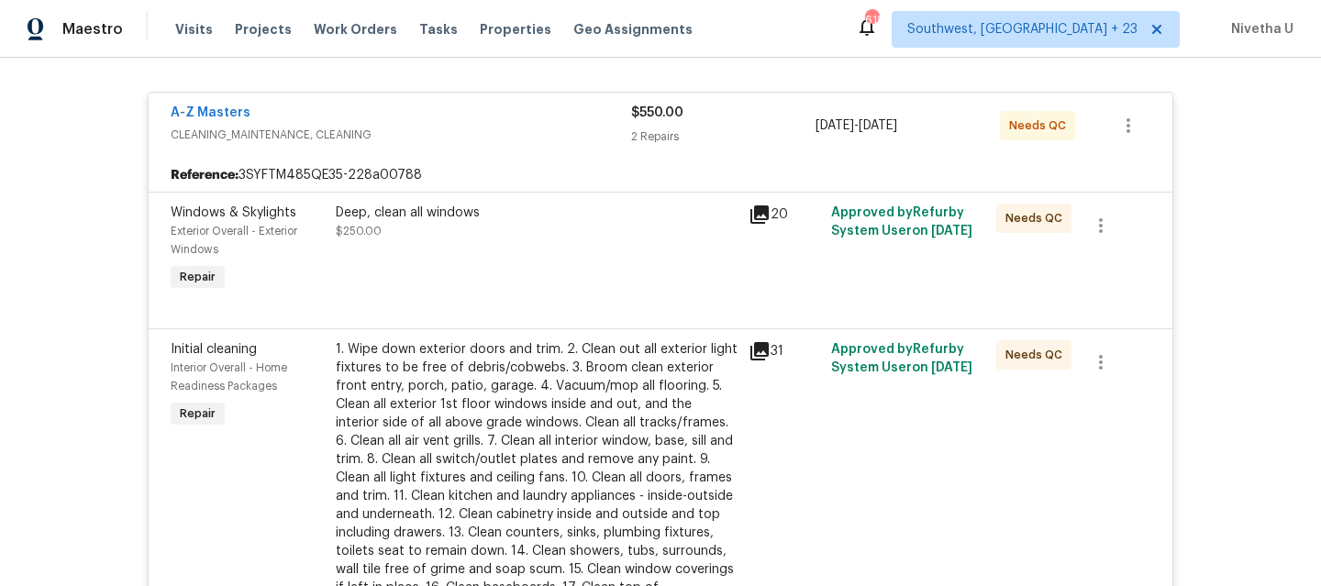
click at [432, 124] on div "A-Z Masters" at bounding box center [401, 115] width 460 height 22
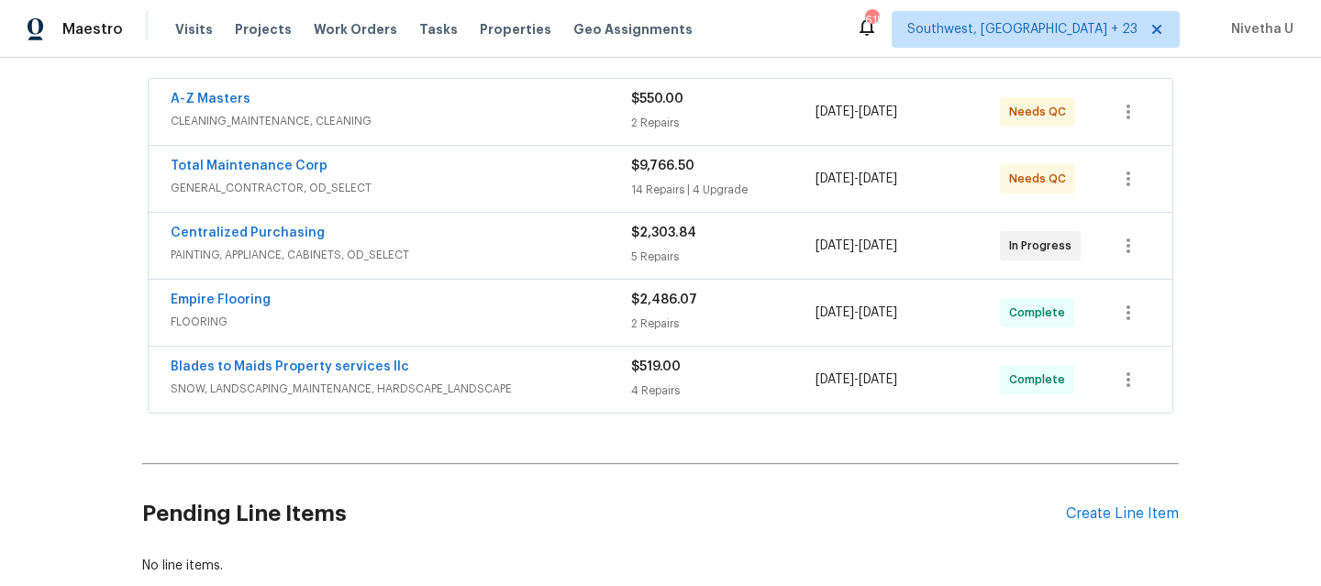
click at [427, 213] on div "Centralized Purchasing PAINTING, APPLIANCE, CABINETS, OD_SELECT $2,303.84 5 Rep…" at bounding box center [661, 246] width 1024 height 66
click at [421, 195] on span "GENERAL_CONTRACTOR, OD_SELECT" at bounding box center [401, 188] width 460 height 18
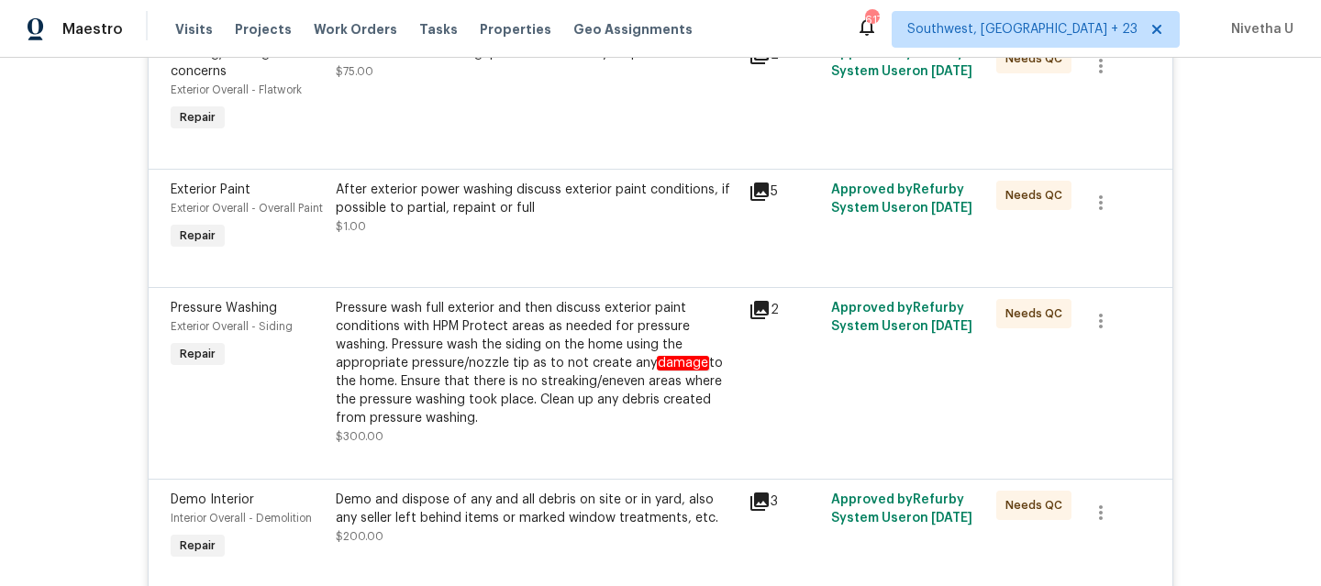
scroll to position [983, 0]
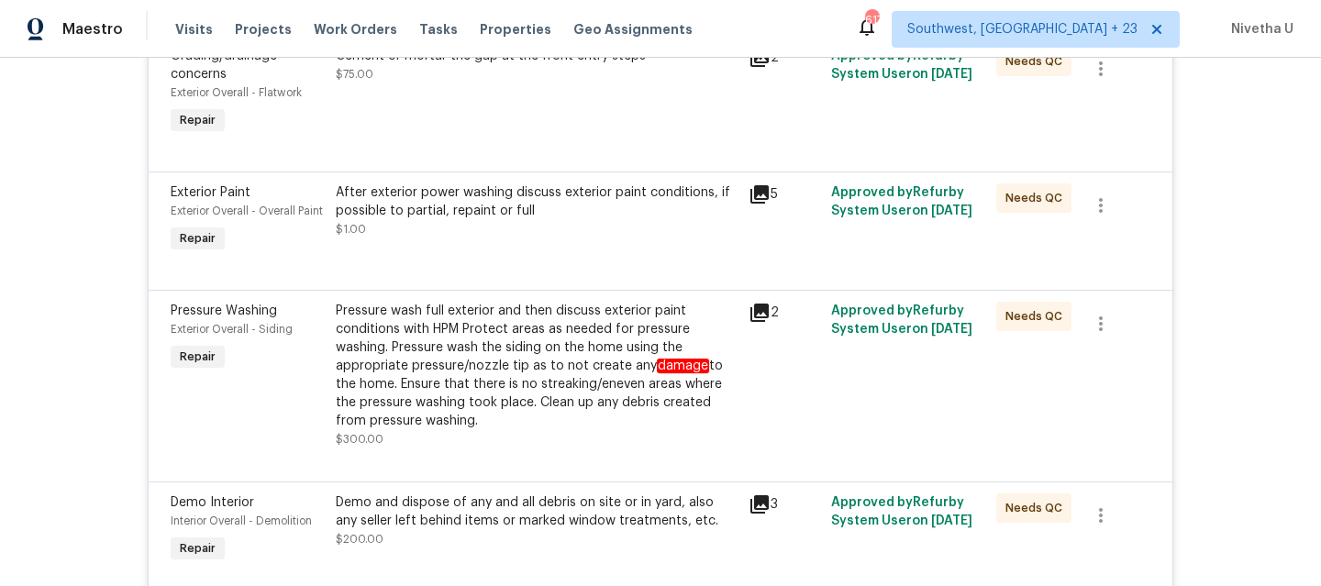
click at [476, 105] on div "Cement or mortar the gap at the front entry steps $75.00" at bounding box center [536, 92] width 413 height 103
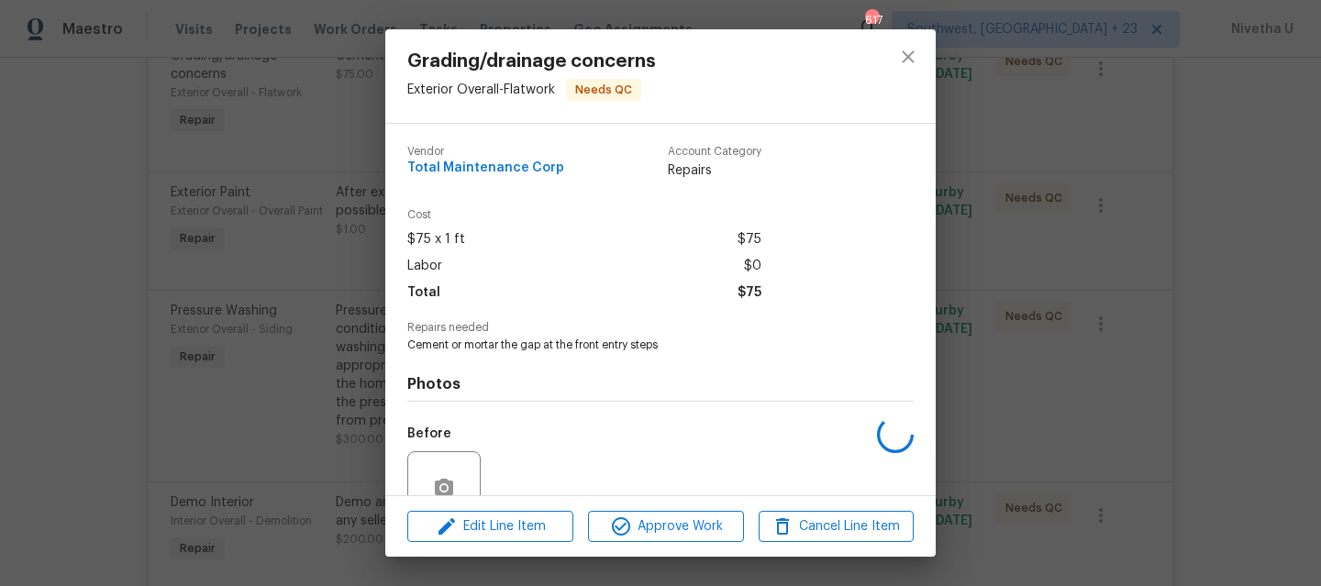
scroll to position [166, 0]
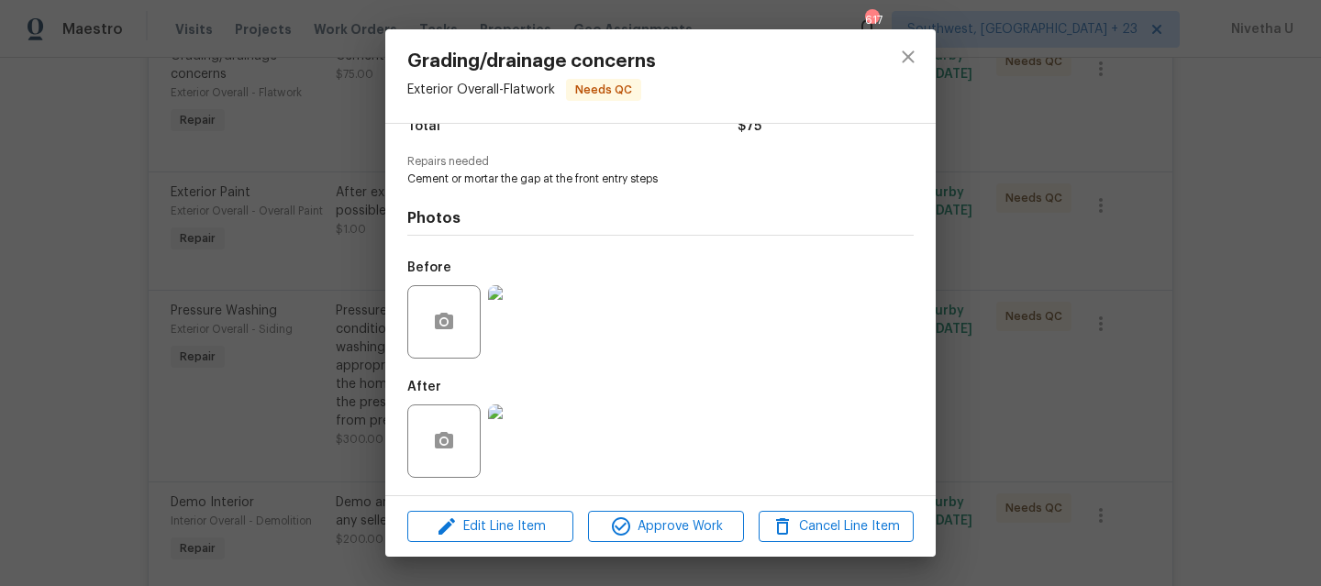
click at [538, 306] on img at bounding box center [524, 321] width 73 height 73
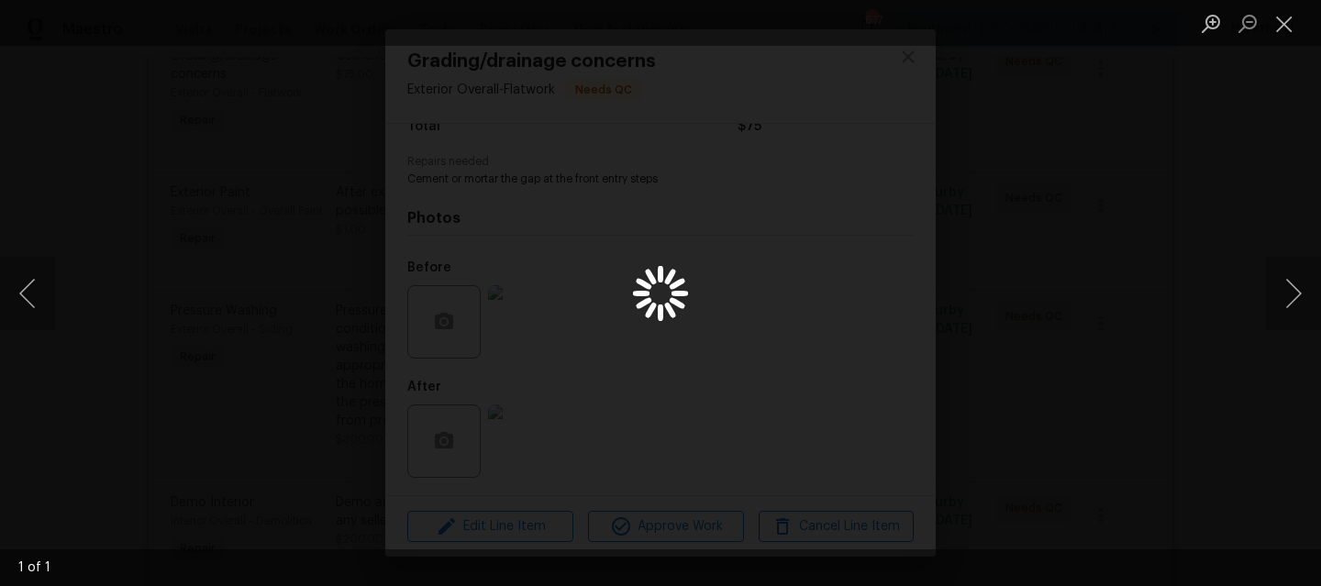
click at [959, 287] on div "Lightbox" at bounding box center [660, 293] width 1321 height 586
click at [1121, 201] on div "Lightbox" at bounding box center [660, 293] width 1321 height 586
click at [1278, 27] on button "Close lightbox" at bounding box center [1284, 23] width 37 height 32
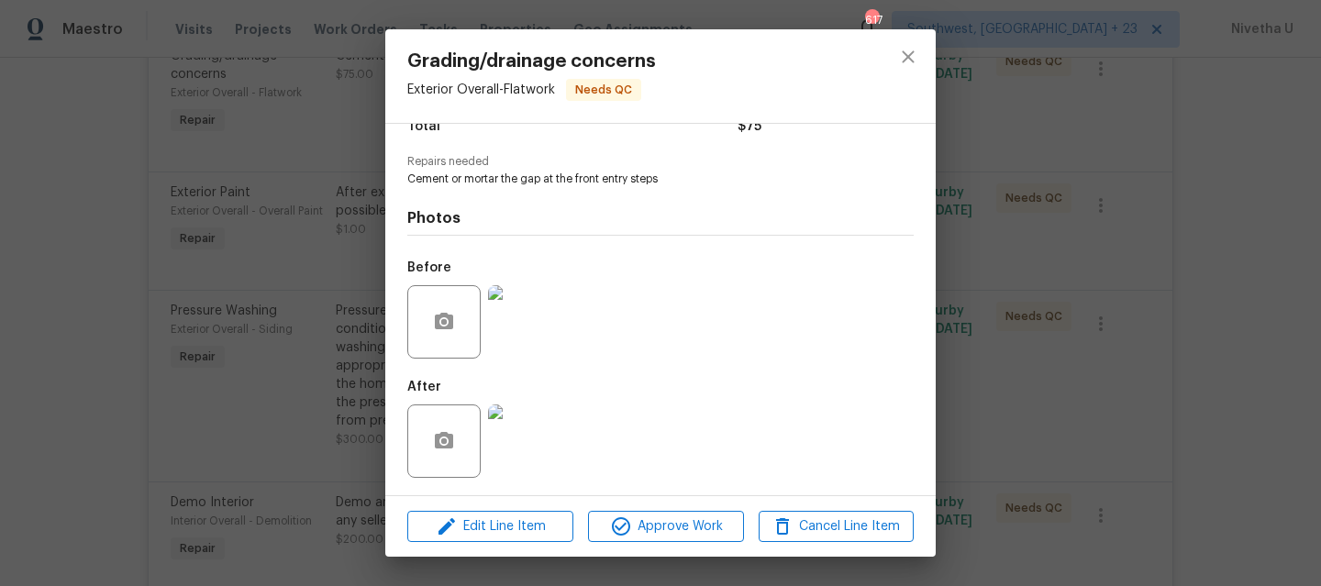
click at [521, 449] on img at bounding box center [524, 440] width 73 height 73
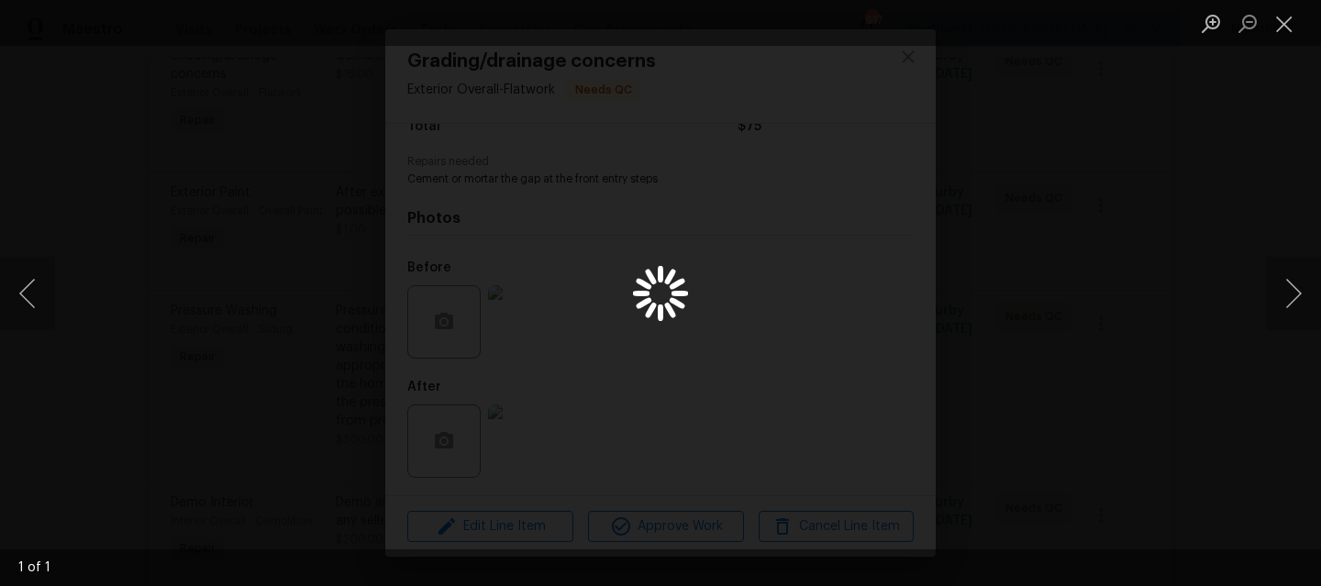
click at [1035, 200] on div "Lightbox" at bounding box center [660, 293] width 1321 height 586
click at [1299, 13] on button "Close lightbox" at bounding box center [1284, 23] width 37 height 32
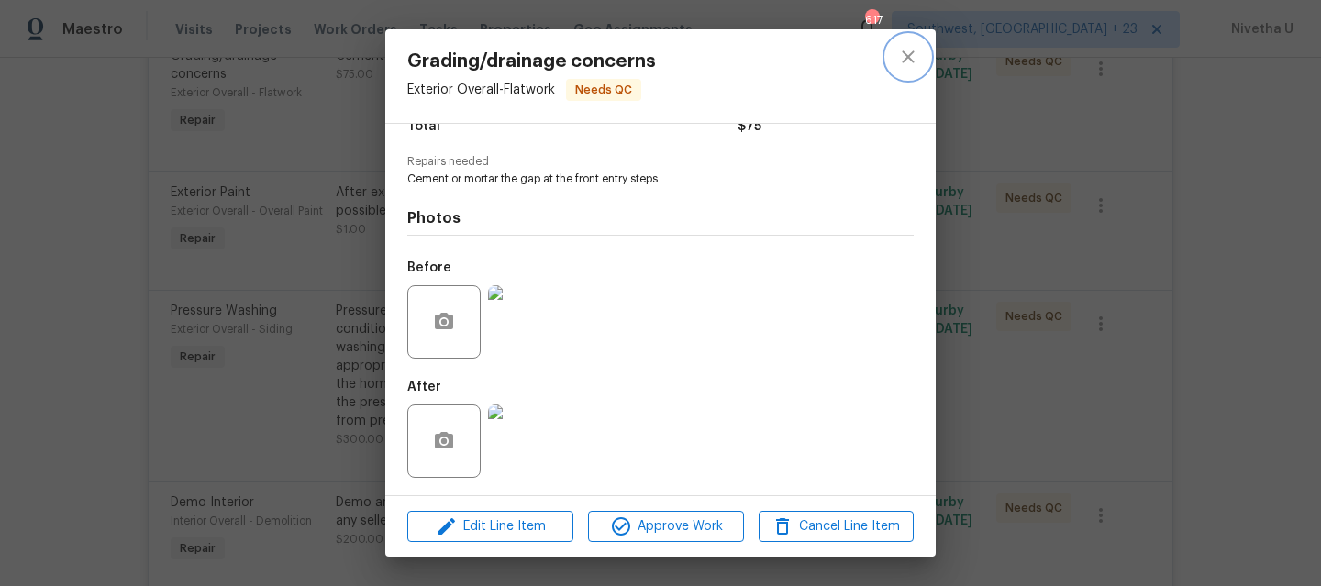
click at [913, 57] on icon "close" at bounding box center [908, 57] width 22 height 22
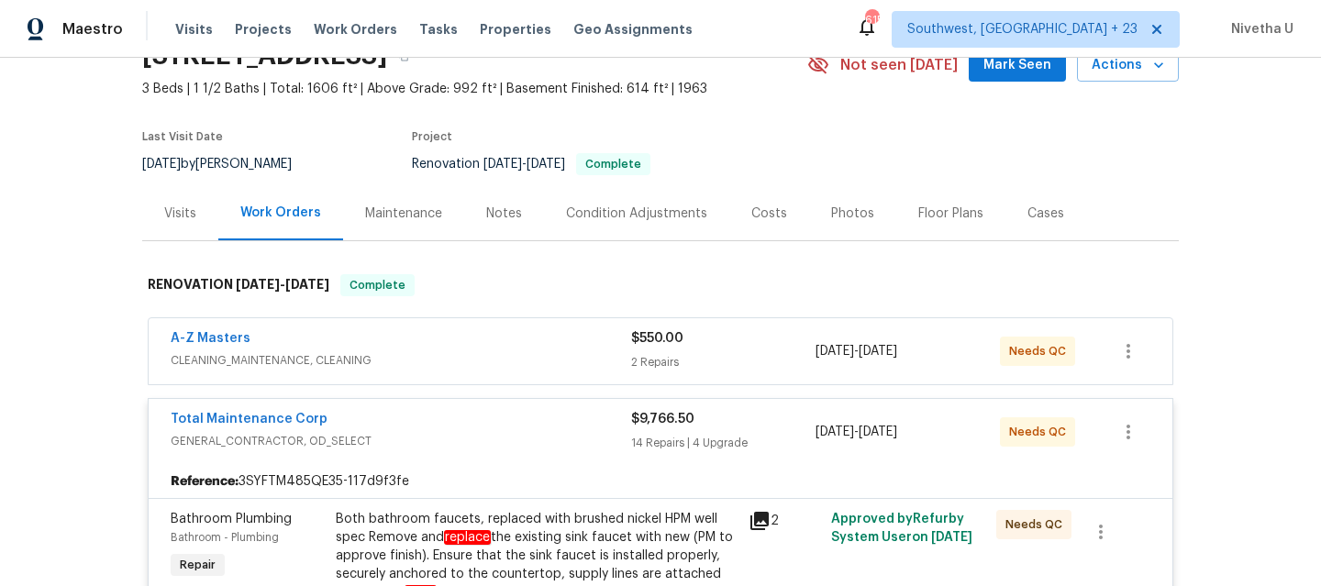
scroll to position [137, 0]
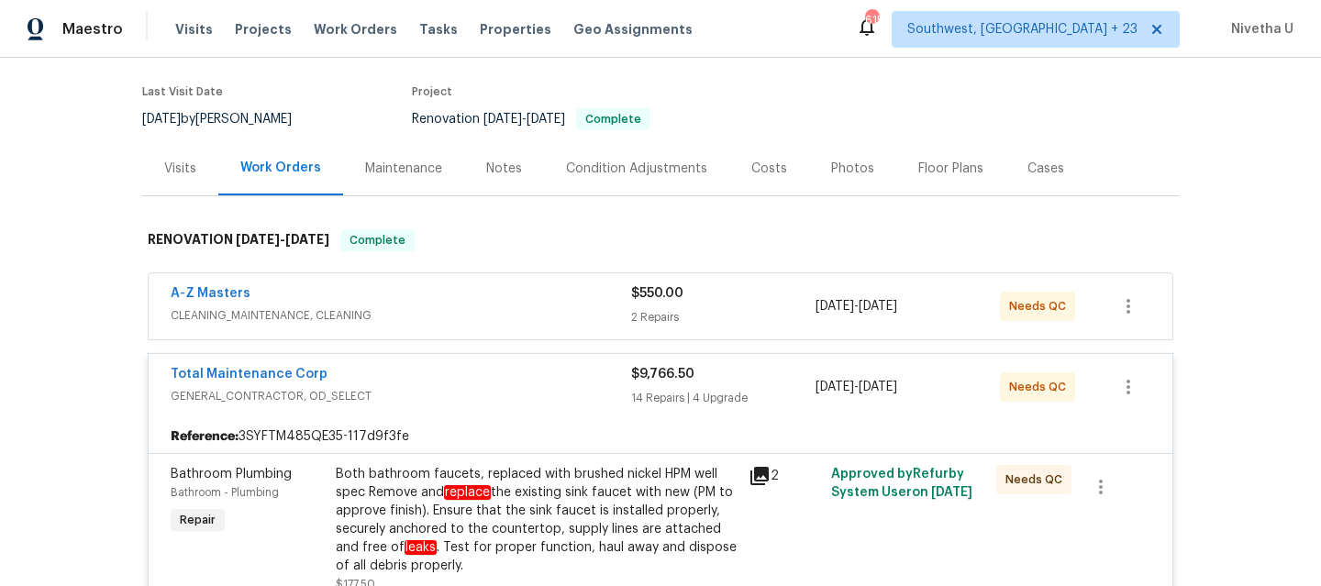
click at [534, 414] on div "Total Maintenance Corp GENERAL_CONTRACTOR, OD_SELECT $9,766.50 14 Repairs | 4 U…" at bounding box center [661, 387] width 1024 height 66
click at [519, 367] on div "Total Maintenance Corp" at bounding box center [401, 376] width 460 height 22
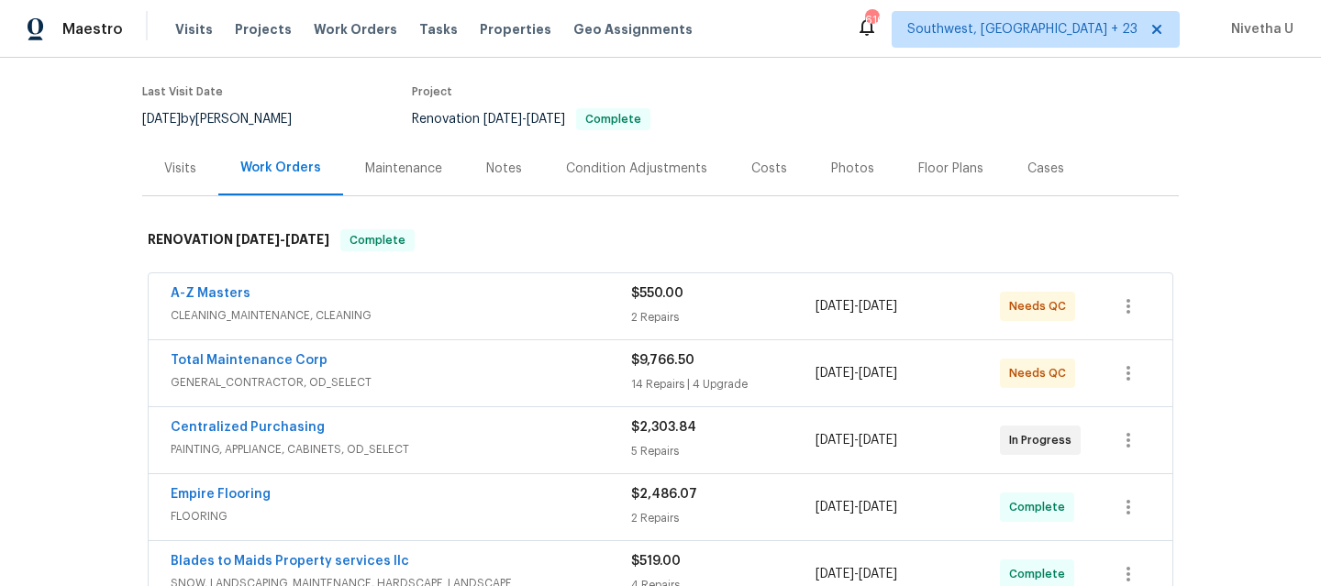
click at [380, 25] on div "Visits Projects Work Orders Tasks Properties Geo Assignments" at bounding box center [444, 29] width 539 height 37
click at [362, 25] on span "Work Orders" at bounding box center [355, 29] width 83 height 18
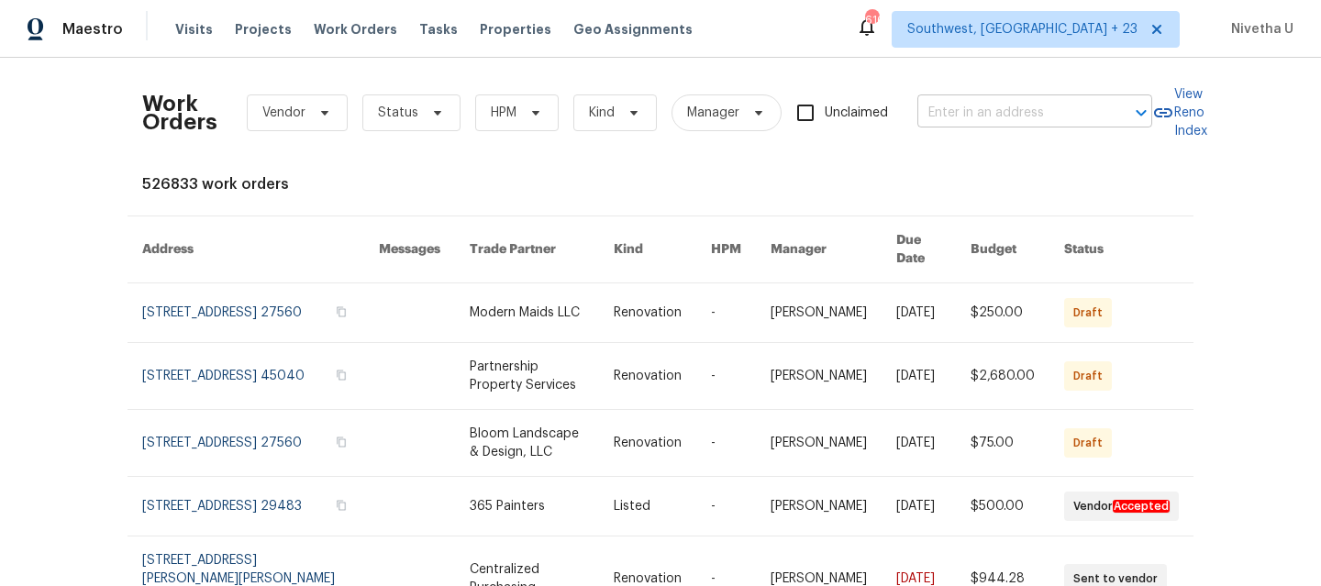
click at [1004, 121] on input "text" at bounding box center [1008, 113] width 183 height 28
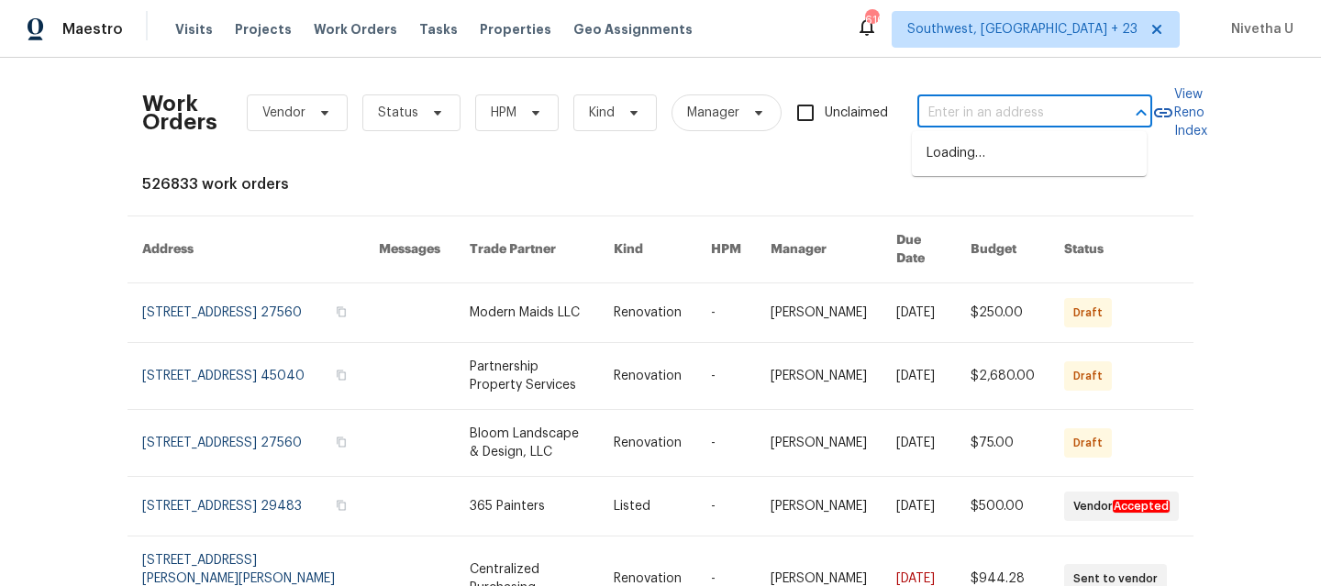
paste input "2428 Cold Stream Ln Green Cove Springs, FL 32043"
type input "2428 Cold Stream Ln Green Cove Springs, FL 32043"
click at [992, 168] on li "2428 Cold Stream Ln, Green Cove Springs, FL 32043" at bounding box center [1029, 154] width 235 height 30
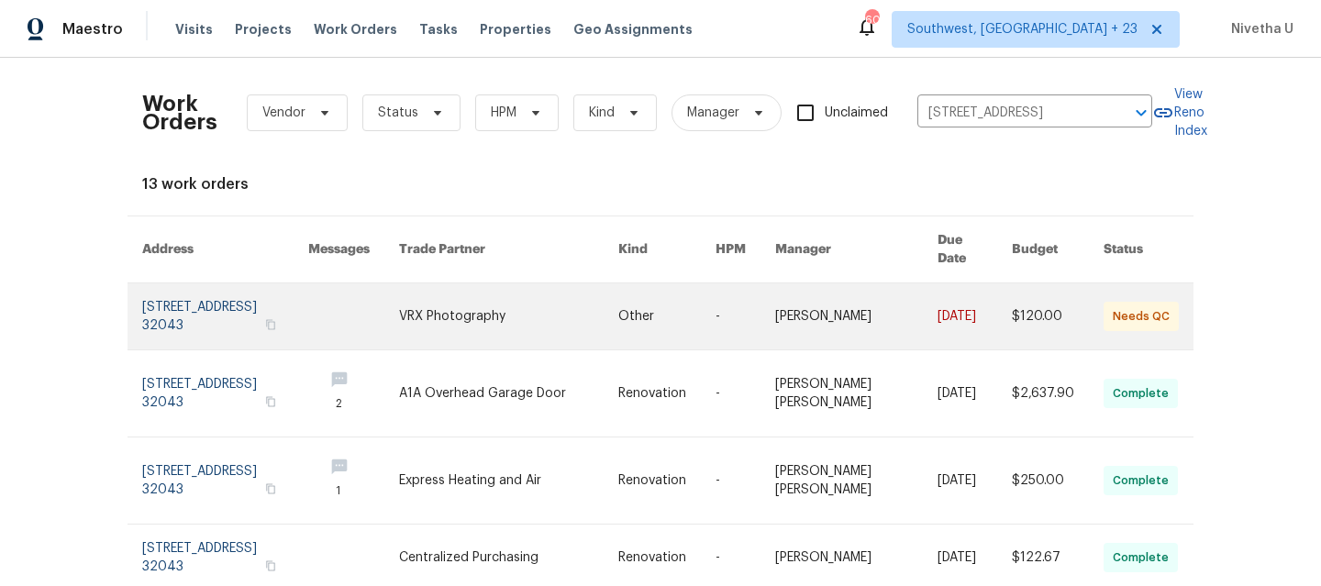
click at [182, 300] on link at bounding box center [225, 316] width 166 height 66
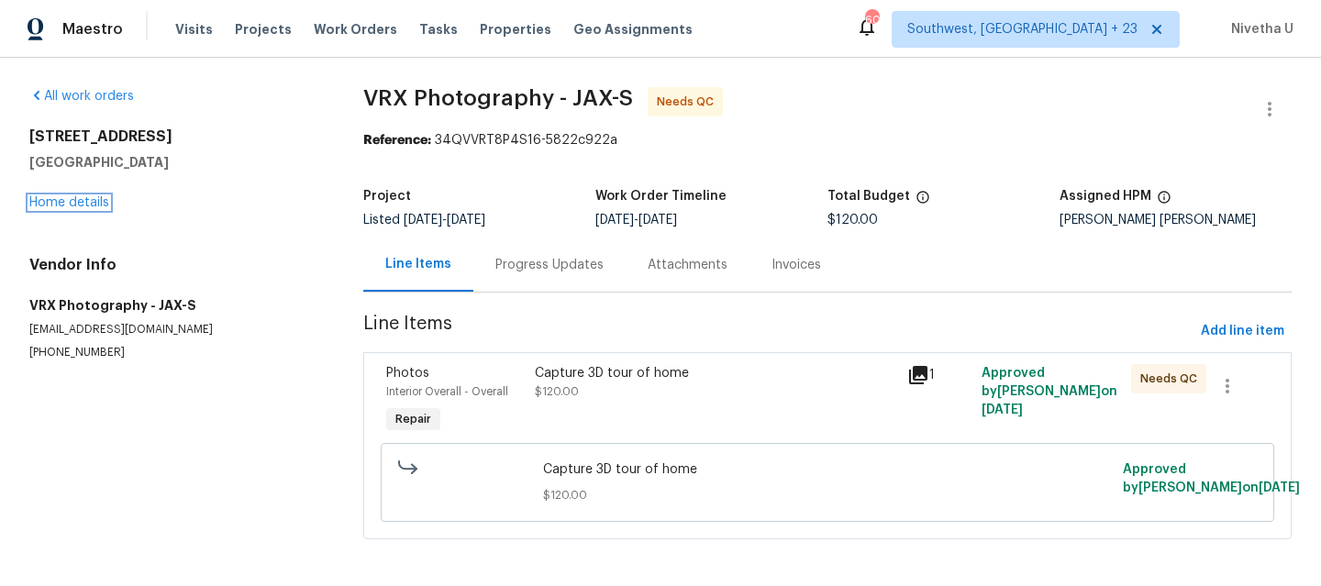
click at [76, 205] on link "Home details" at bounding box center [69, 202] width 80 height 13
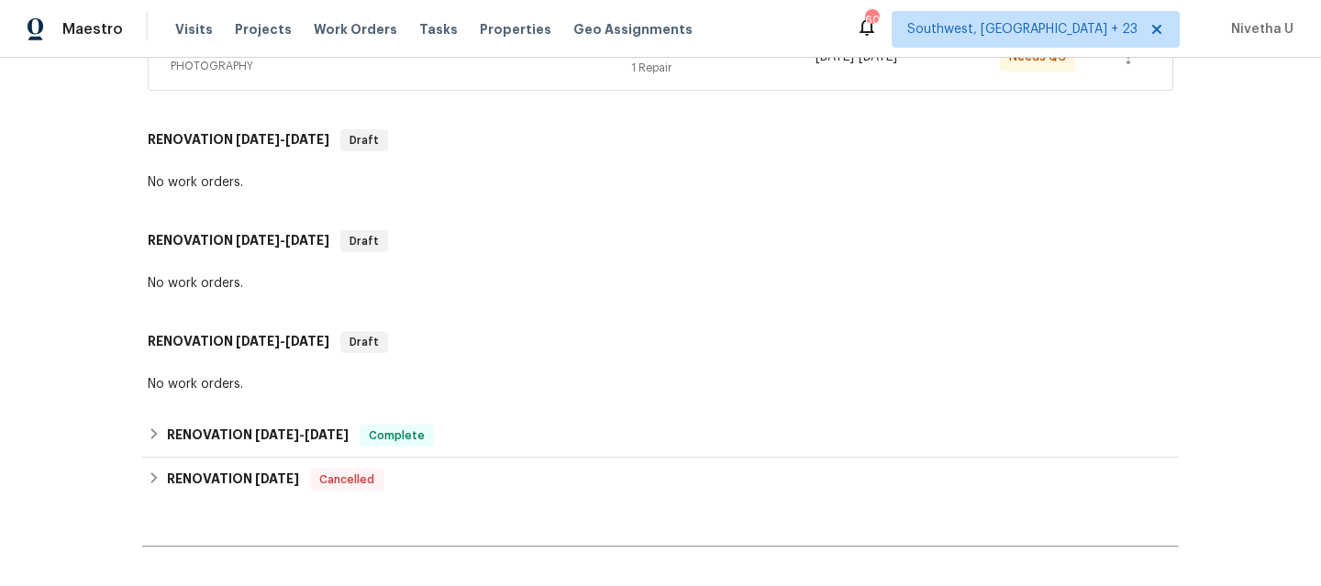
scroll to position [414, 0]
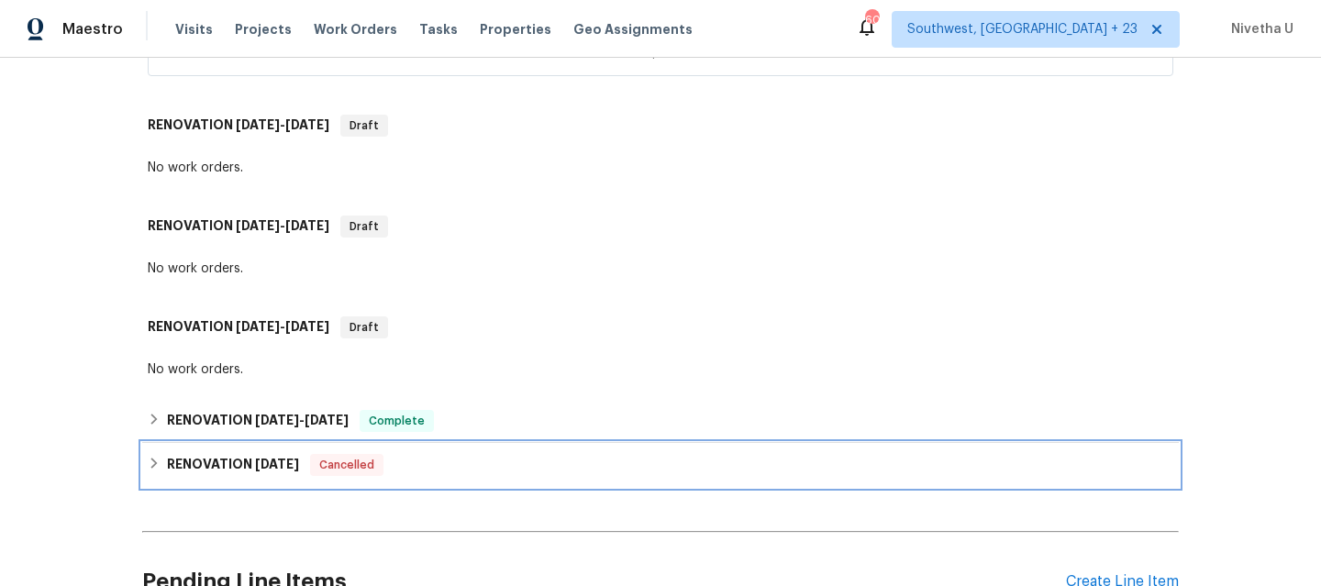
click at [402, 454] on div "RENOVATION 7/9/25 Cancelled" at bounding box center [660, 465] width 1025 height 22
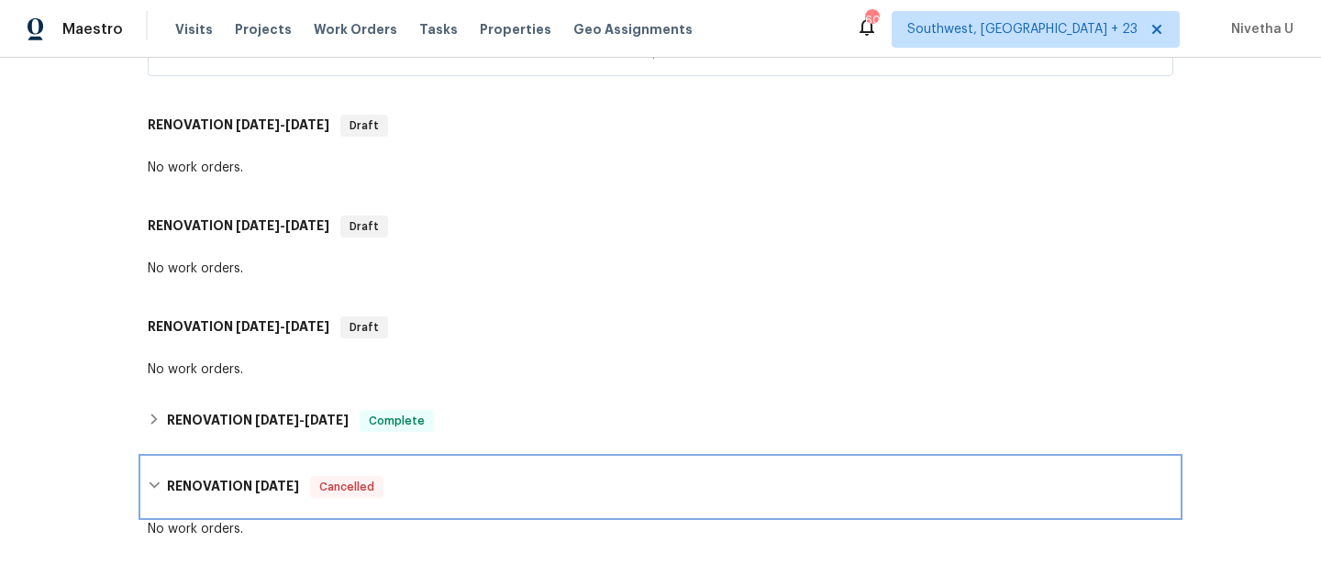
click at [402, 458] on div "RENOVATION 7/9/25 Cancelled" at bounding box center [660, 487] width 1036 height 59
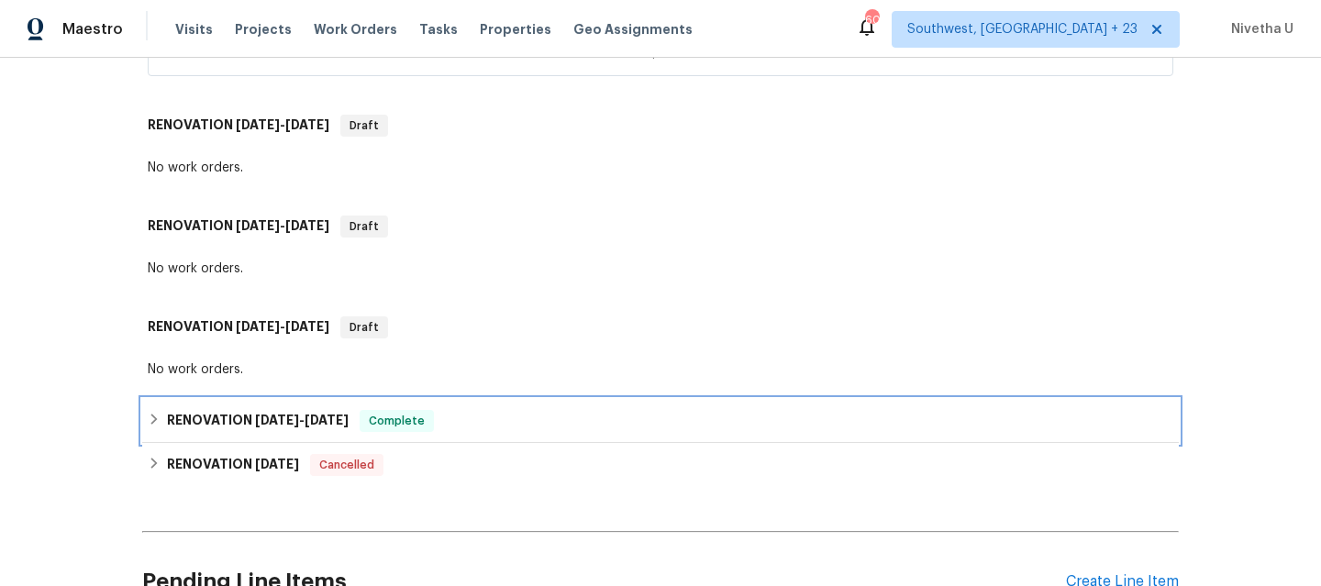
click at [405, 412] on span "Complete" at bounding box center [396, 421] width 71 height 18
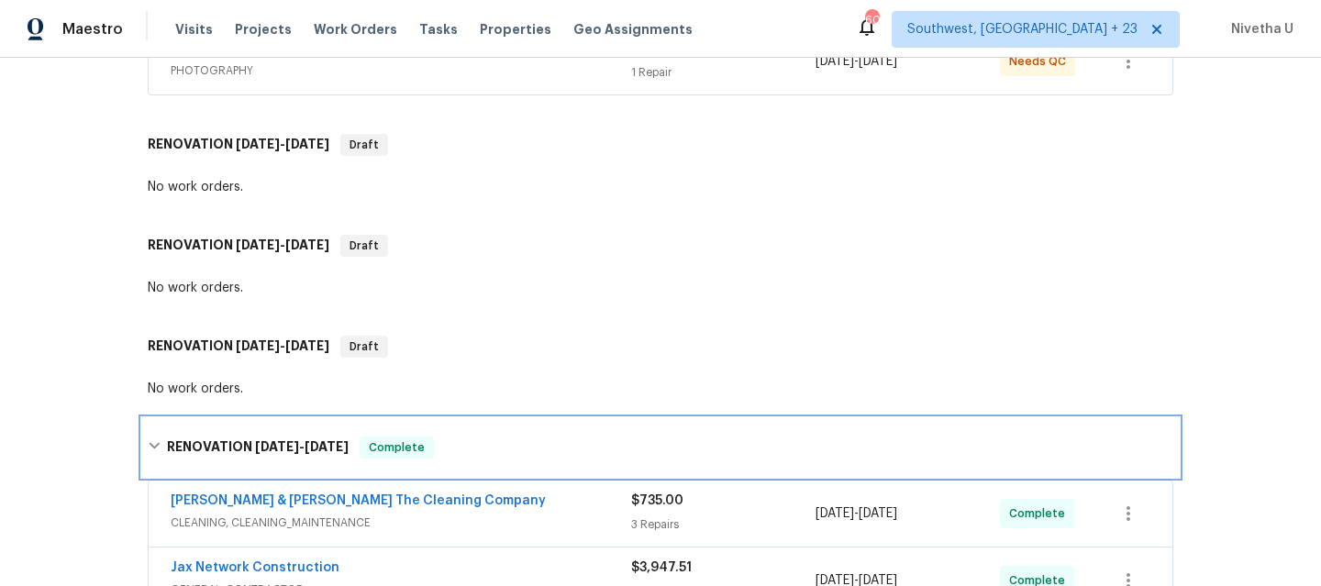
scroll to position [393, 0]
click at [429, 420] on div "RENOVATION 8/8/25 - 8/12/25 Complete" at bounding box center [660, 449] width 1036 height 59
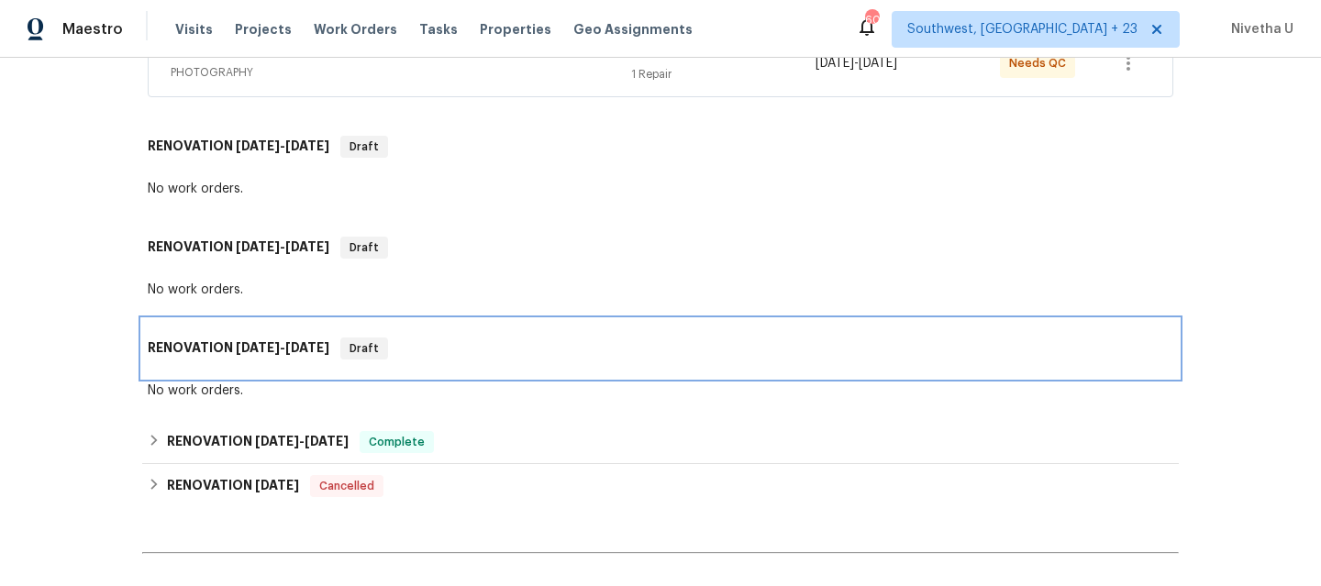
click at [404, 338] on div "RENOVATION 8/8/25 - 8/8/25 Draft" at bounding box center [660, 349] width 1025 height 22
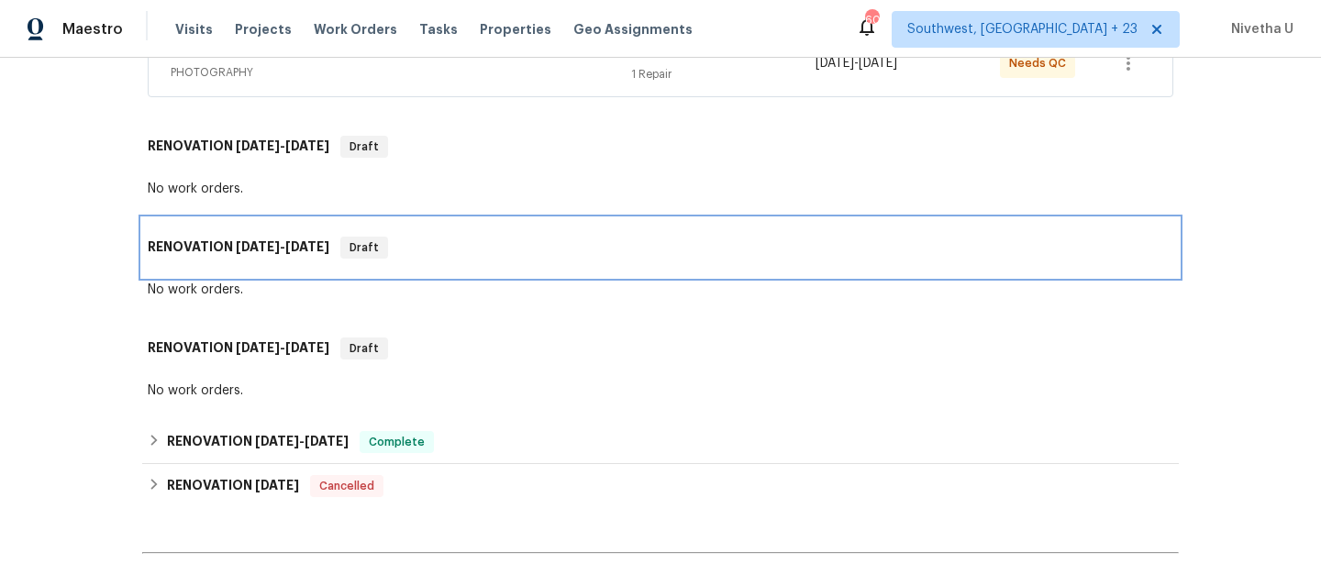
click at [411, 218] on div "RENOVATION 8/8/25 - 8/8/25 Draft" at bounding box center [660, 247] width 1036 height 59
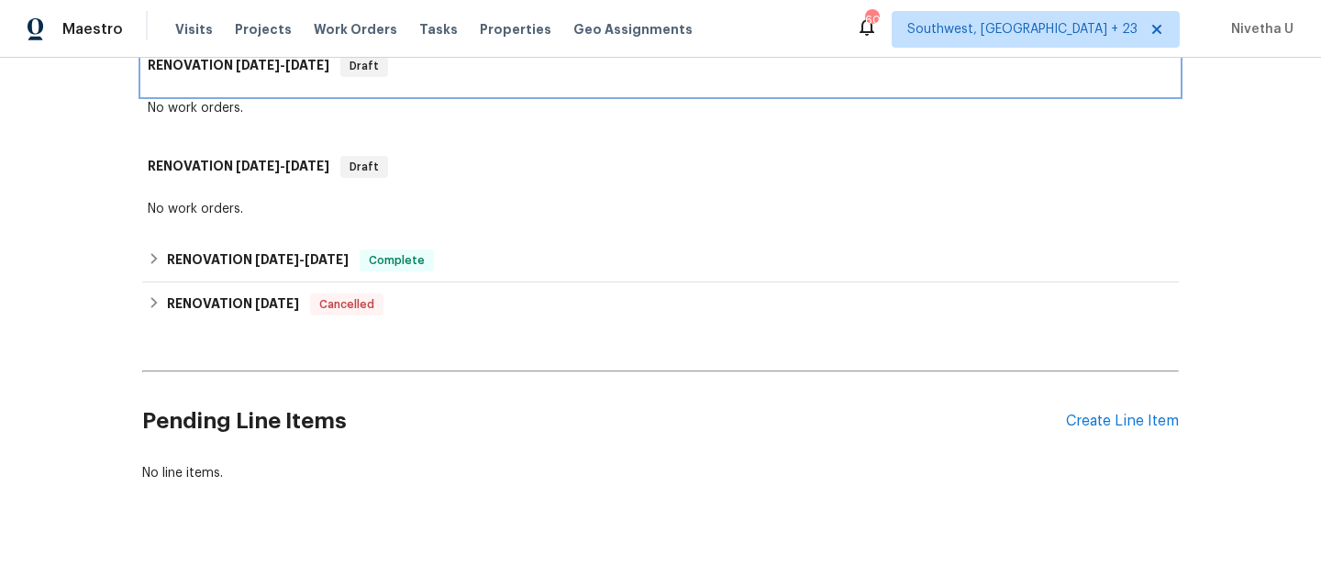
scroll to position [577, 0]
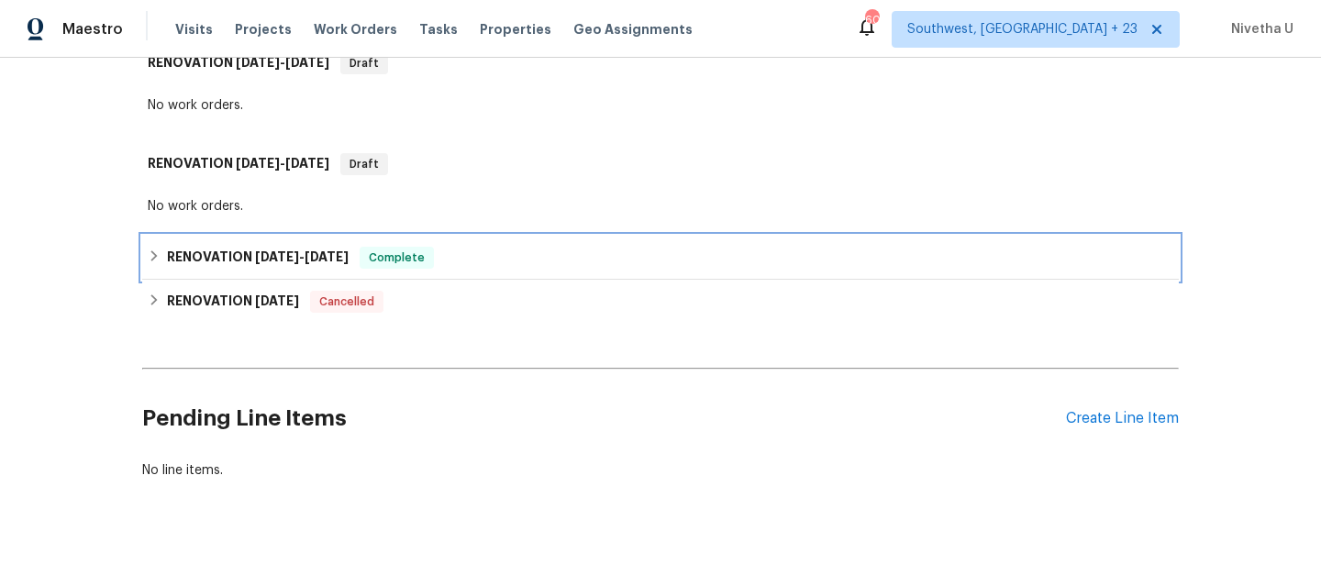
click at [419, 249] on span "Complete" at bounding box center [396, 258] width 71 height 18
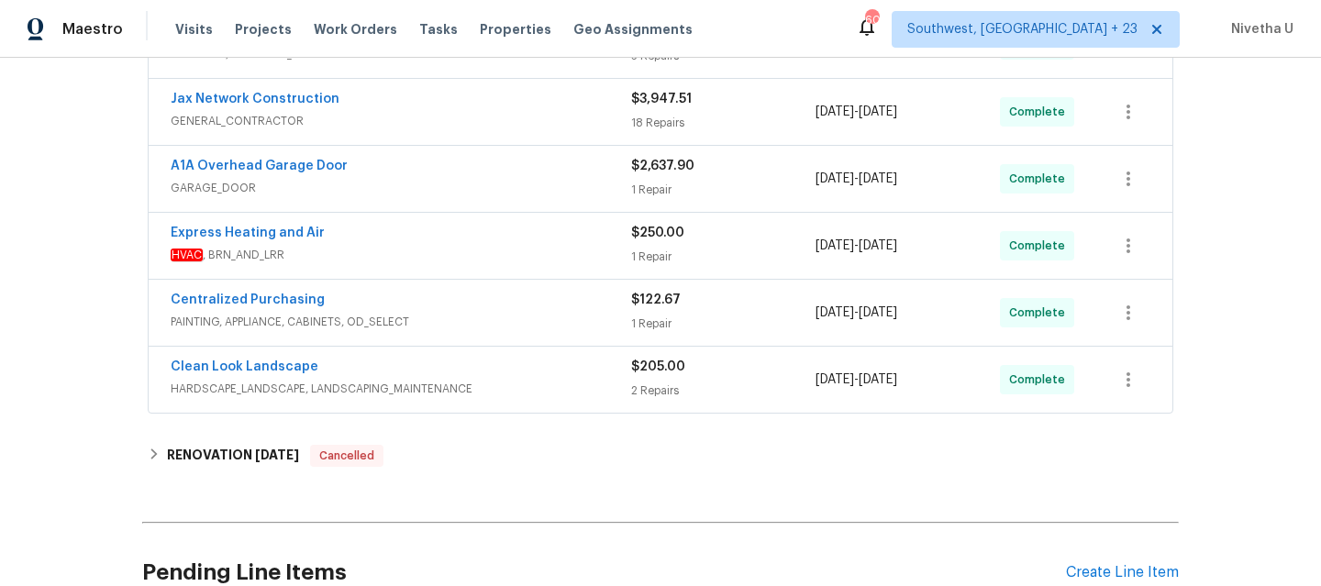
scroll to position [873, 0]
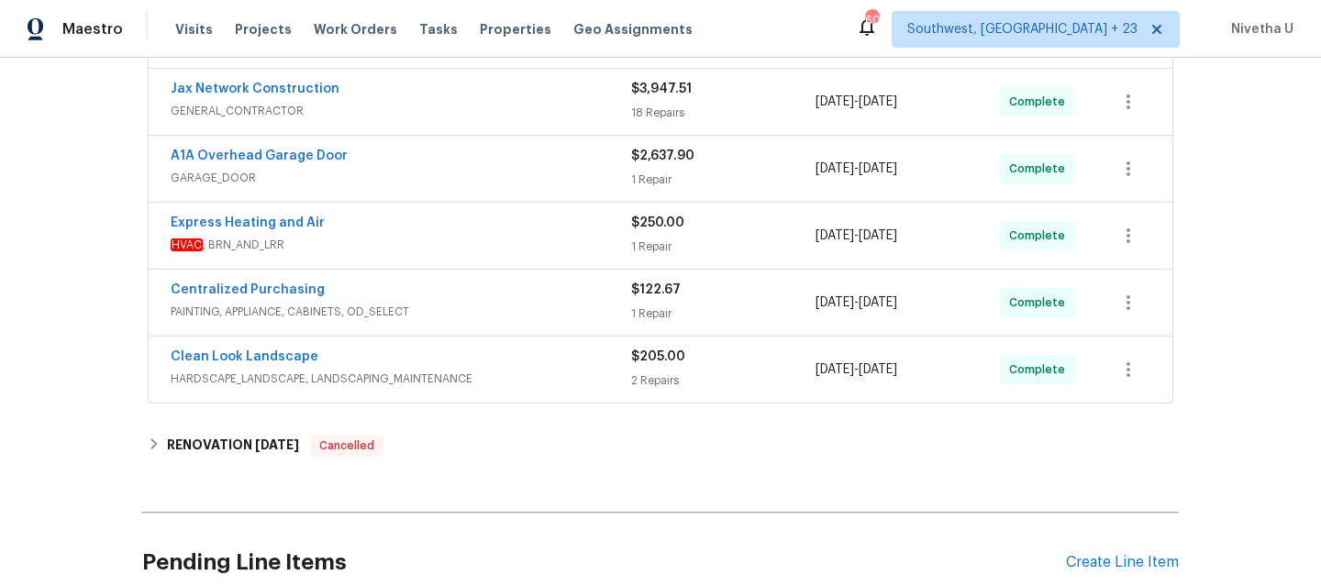
click at [519, 349] on div "Clean Look Landscape" at bounding box center [401, 359] width 460 height 22
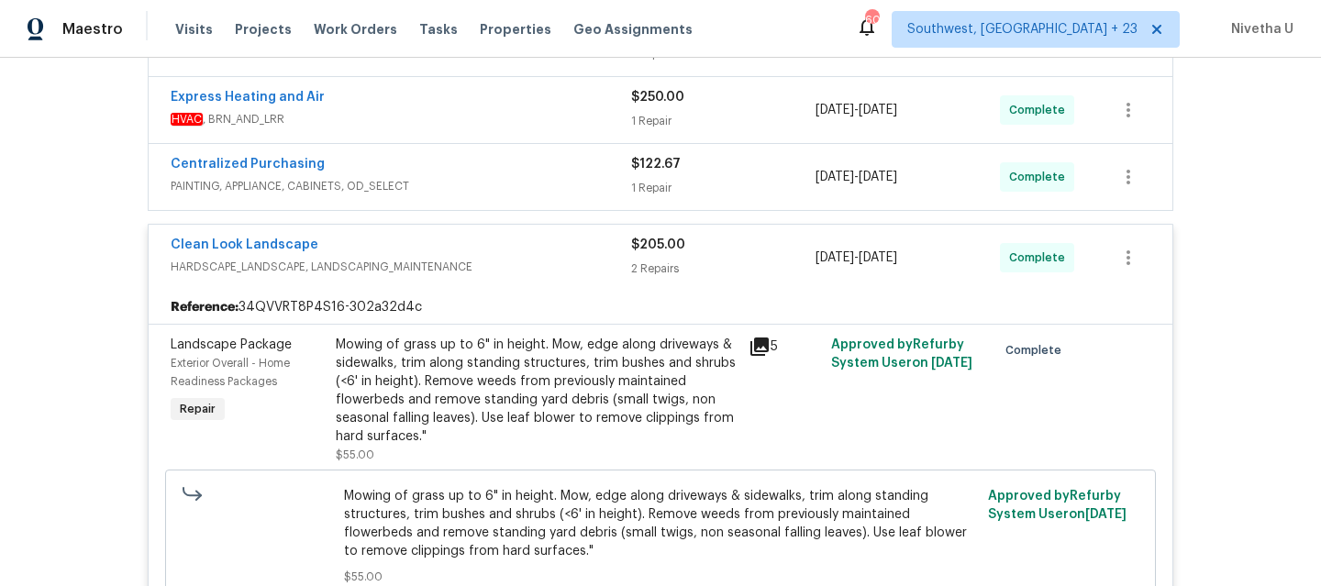
scroll to position [995, 0]
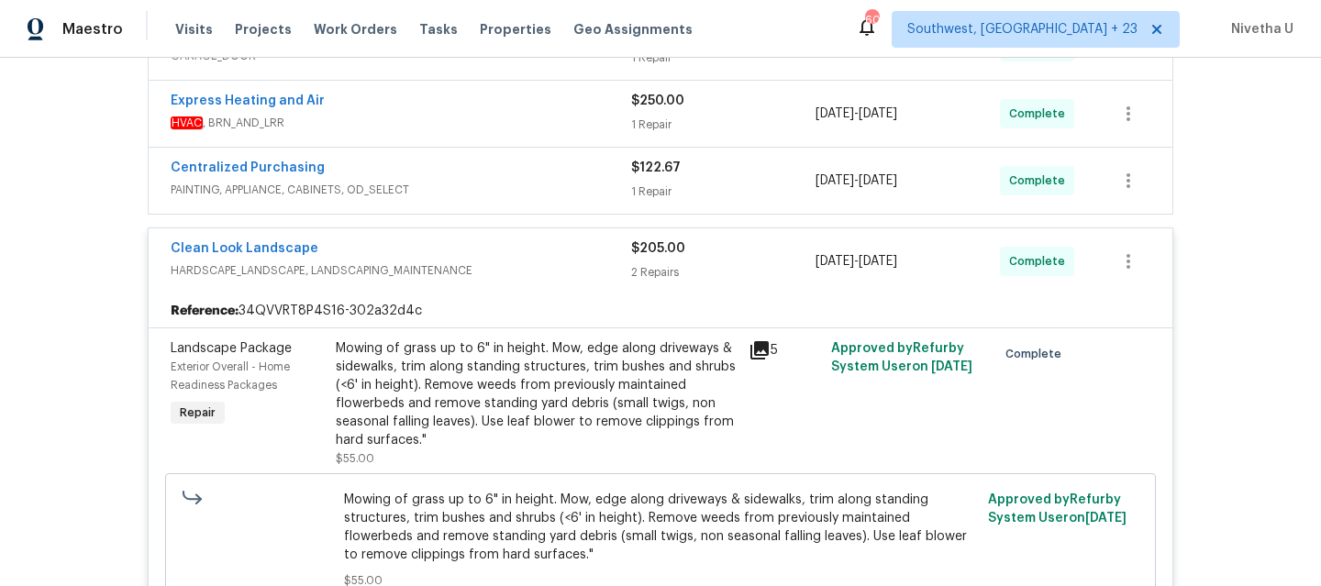
click at [485, 243] on div "Clean Look Landscape" at bounding box center [401, 250] width 460 height 22
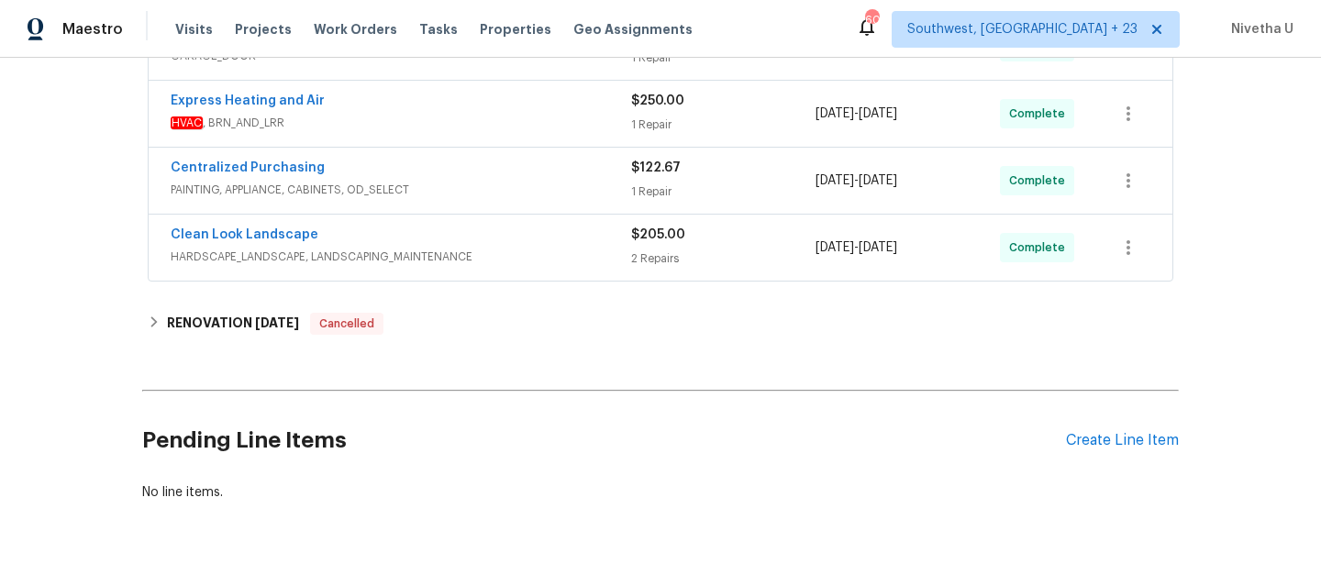
click at [453, 189] on div "Centralized Purchasing PAINTING, APPLIANCE, CABINETS, OD_SELECT" at bounding box center [401, 181] width 460 height 44
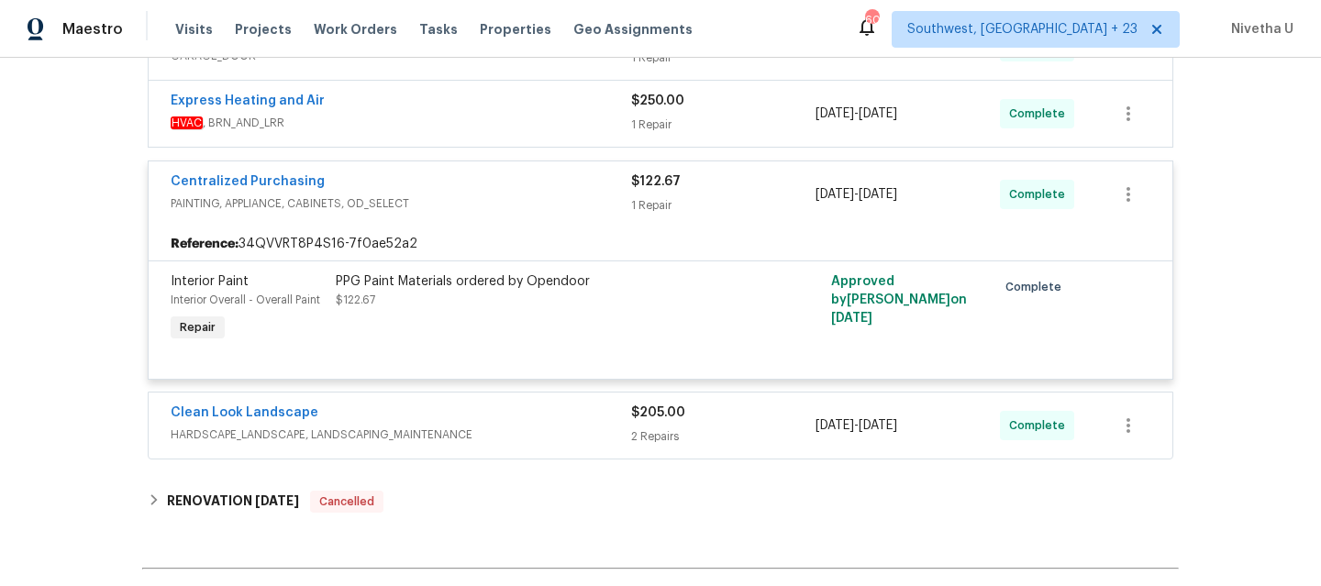
click at [453, 194] on span "PAINTING, APPLIANCE, CABINETS, OD_SELECT" at bounding box center [401, 203] width 460 height 18
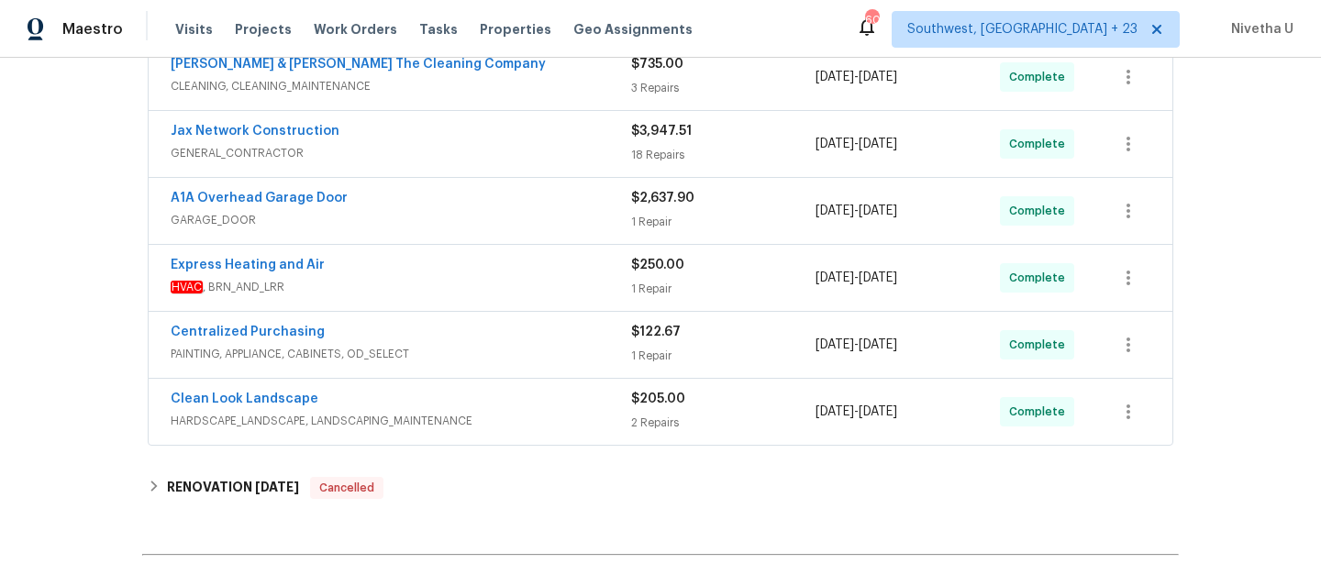
scroll to position [830, 0]
click at [428, 259] on div "Express Heating and Air" at bounding box center [401, 268] width 460 height 22
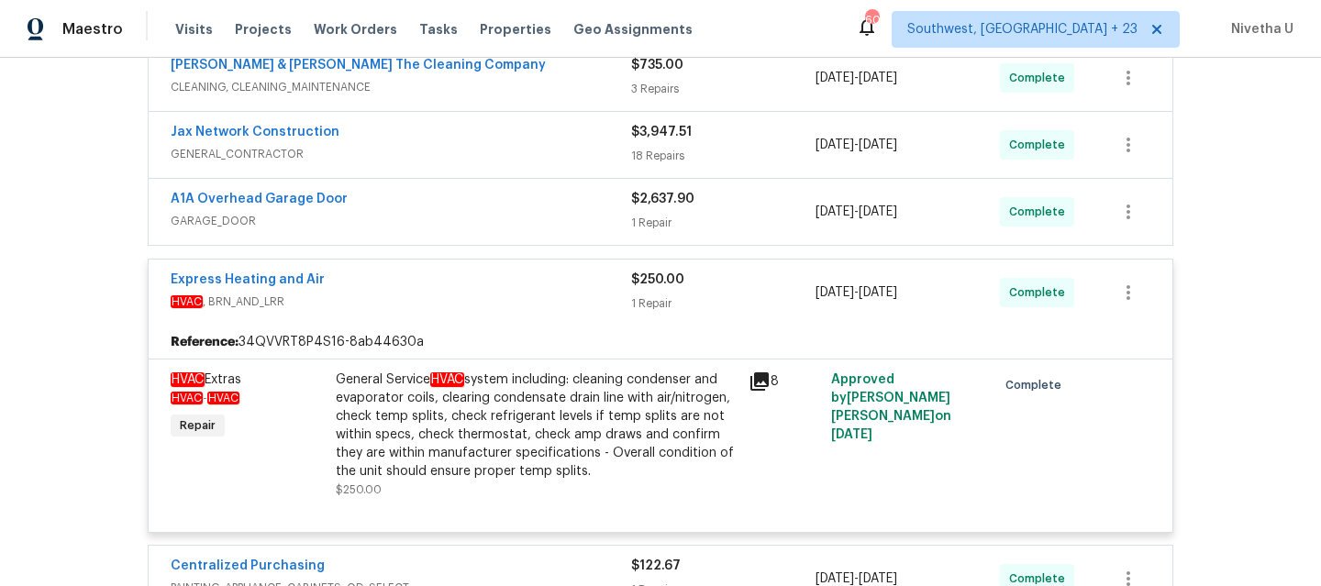
click at [427, 271] on div "Express Heating and Air" at bounding box center [401, 282] width 460 height 22
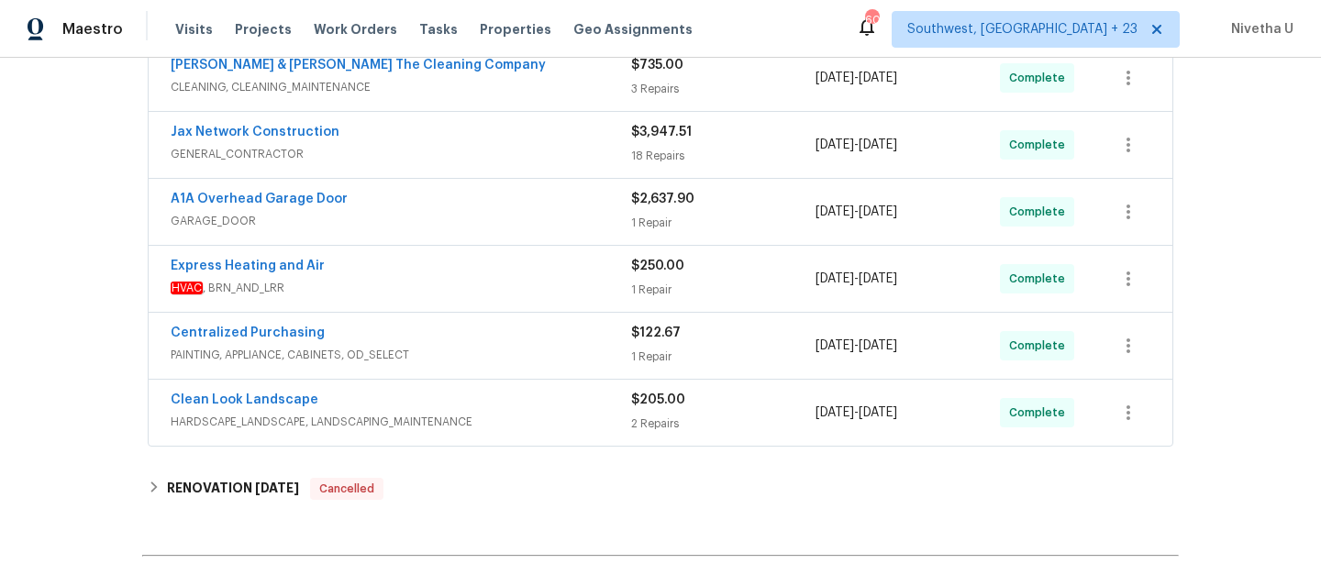
click at [413, 212] on span "GARAGE_DOOR" at bounding box center [401, 221] width 460 height 18
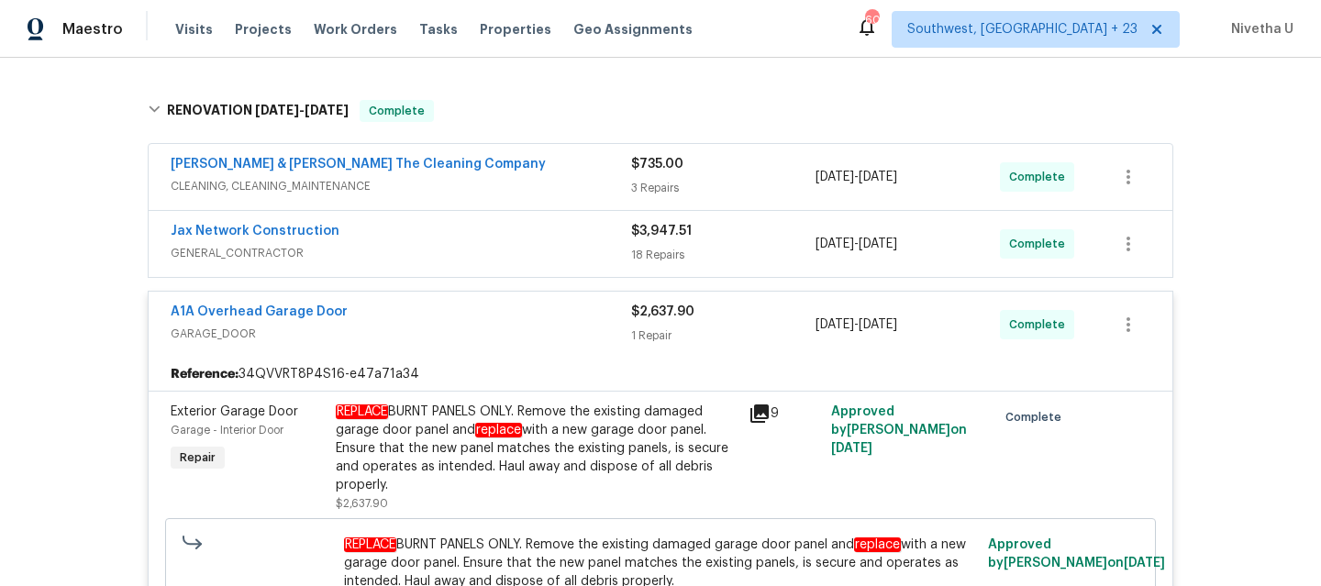
scroll to position [729, 0]
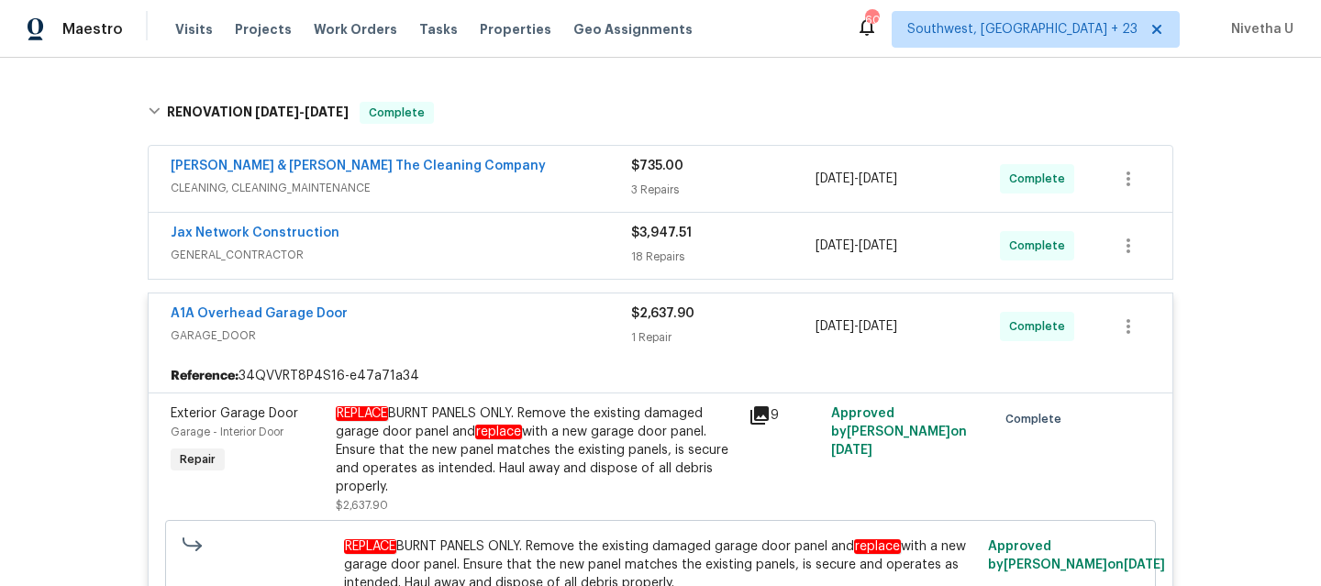
click at [436, 336] on div "A1A Overhead Garage Door GARAGE_DOOR $2,637.90 1 Repair 8/12/2025 - 8/12/2025 C…" at bounding box center [661, 327] width 1024 height 66
click at [421, 311] on div "A1A Overhead Garage Door" at bounding box center [401, 316] width 460 height 22
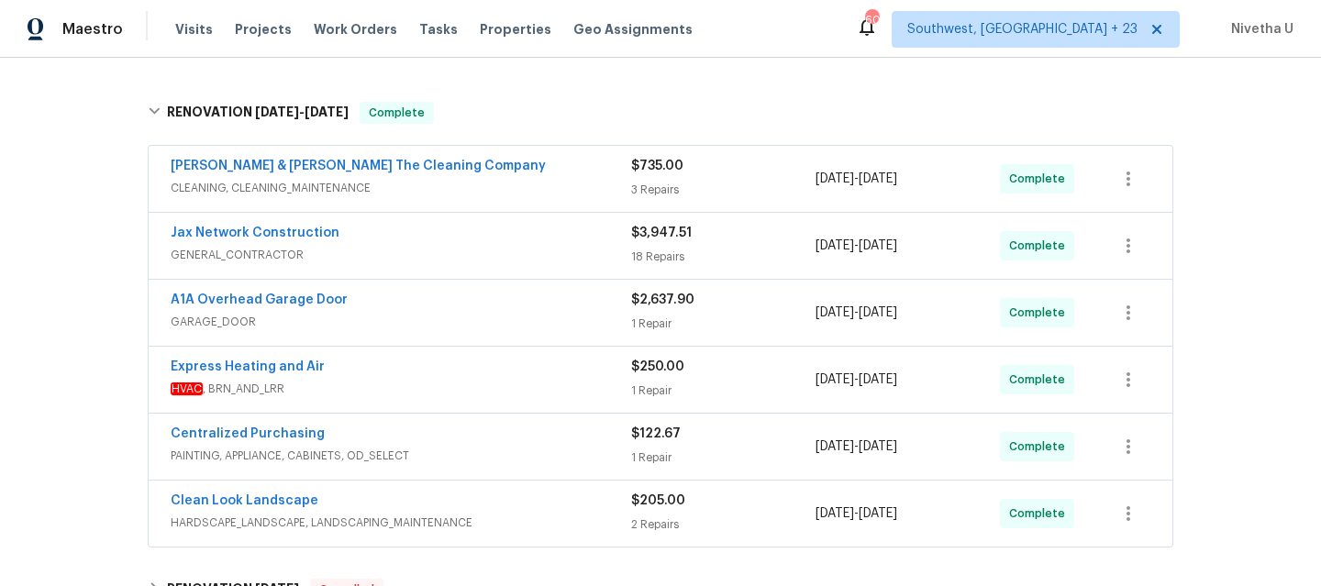
click at [444, 224] on div "Jax Network Construction" at bounding box center [401, 235] width 460 height 22
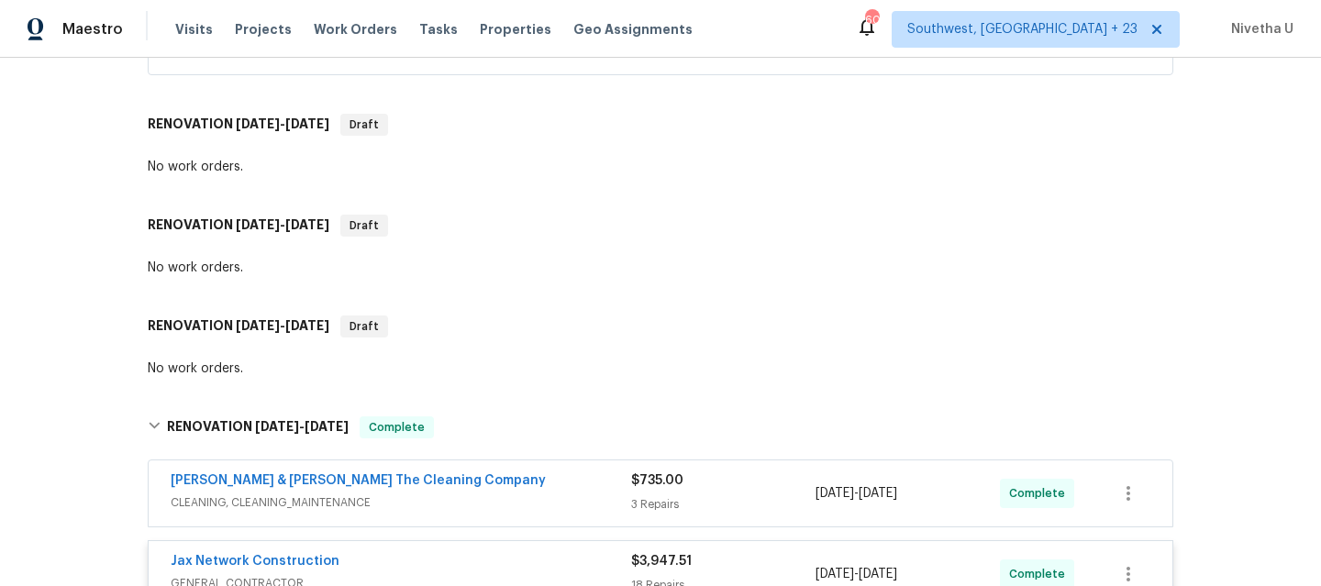
scroll to position [560, 0]
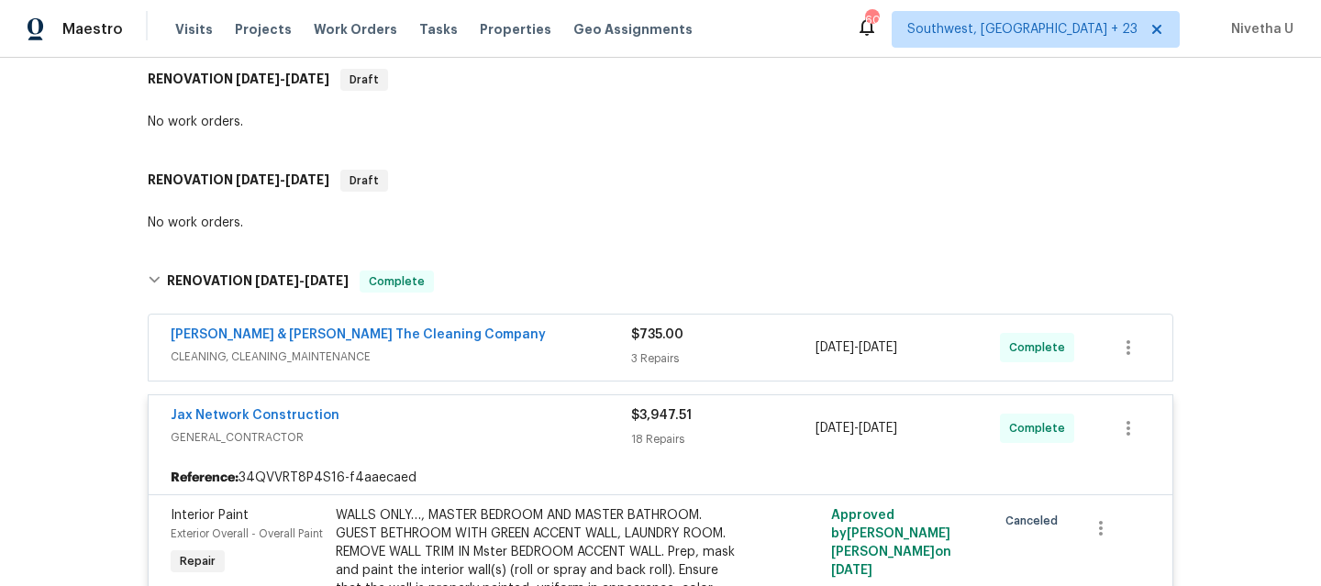
click at [461, 428] on span "GENERAL_CONTRACTOR" at bounding box center [401, 437] width 460 height 18
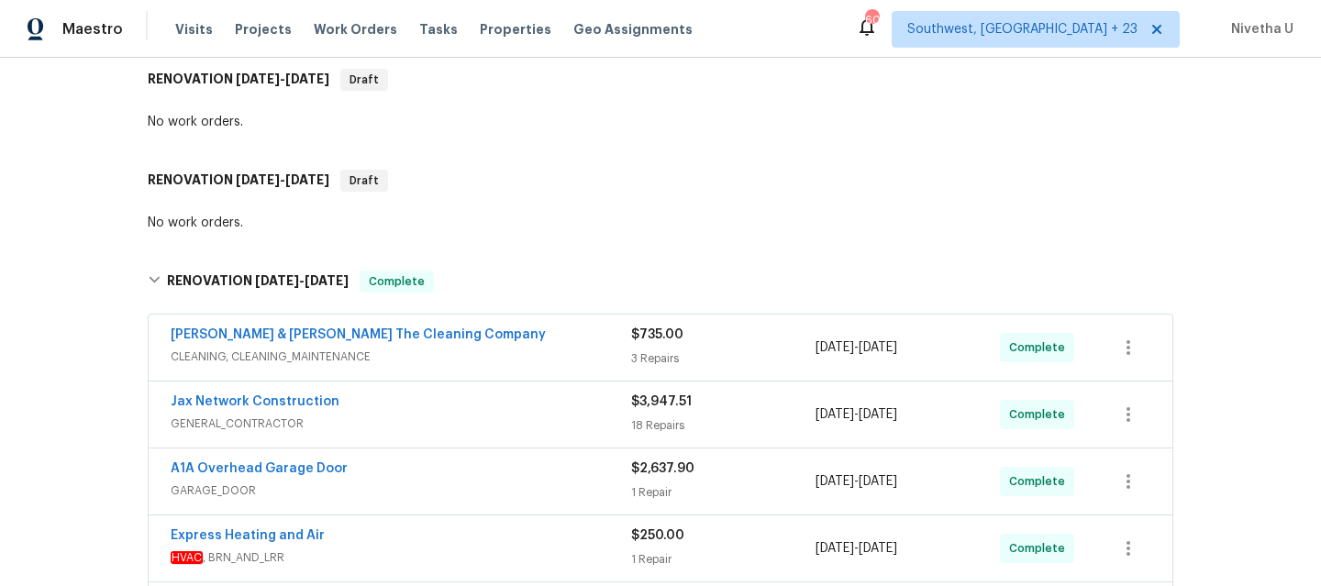
click at [474, 352] on span "CLEANING, CLEANING_MAINTENANCE" at bounding box center [401, 357] width 460 height 18
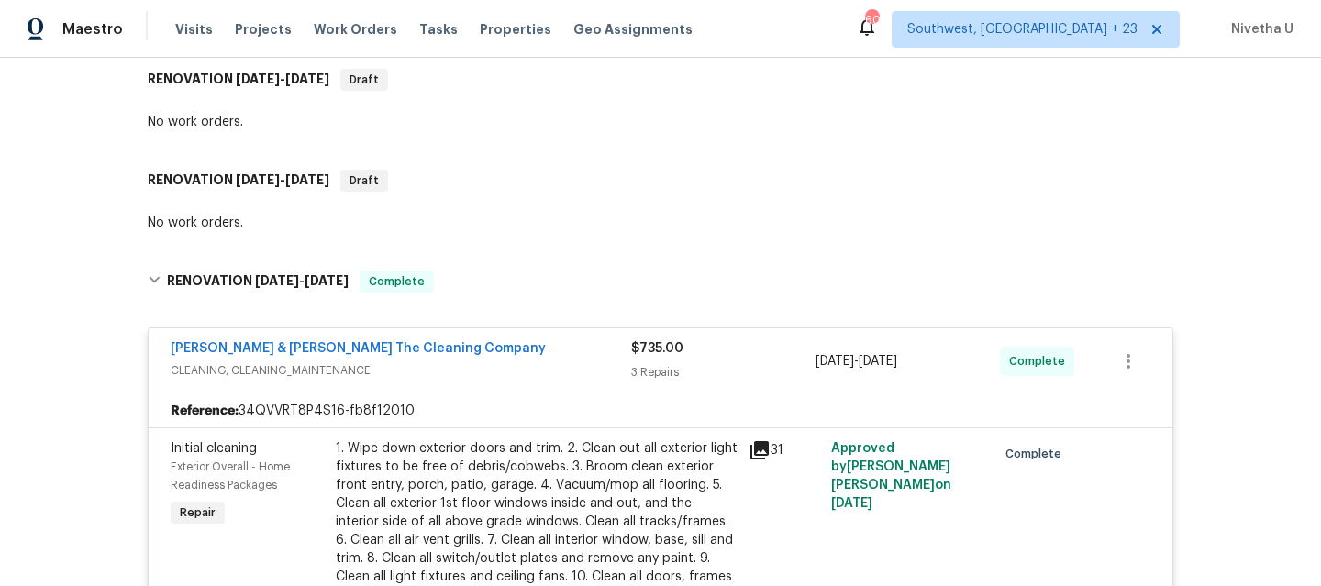
click at [530, 363] on span "CLEANING, CLEANING_MAINTENANCE" at bounding box center [401, 370] width 460 height 18
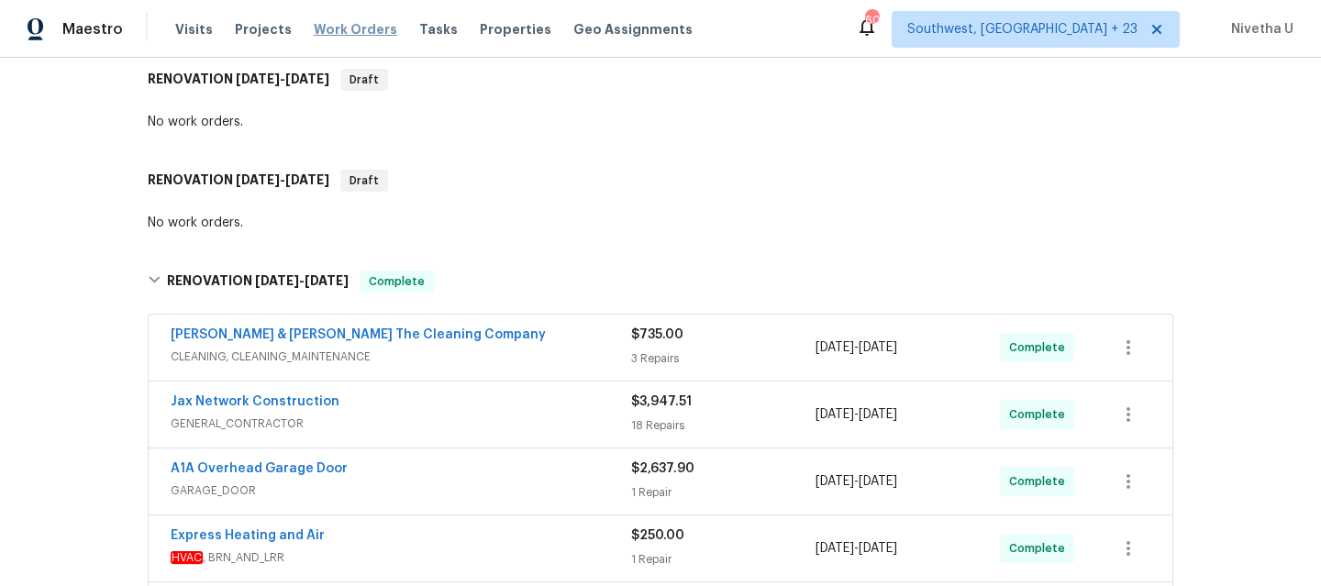
click at [314, 27] on span "Work Orders" at bounding box center [355, 29] width 83 height 18
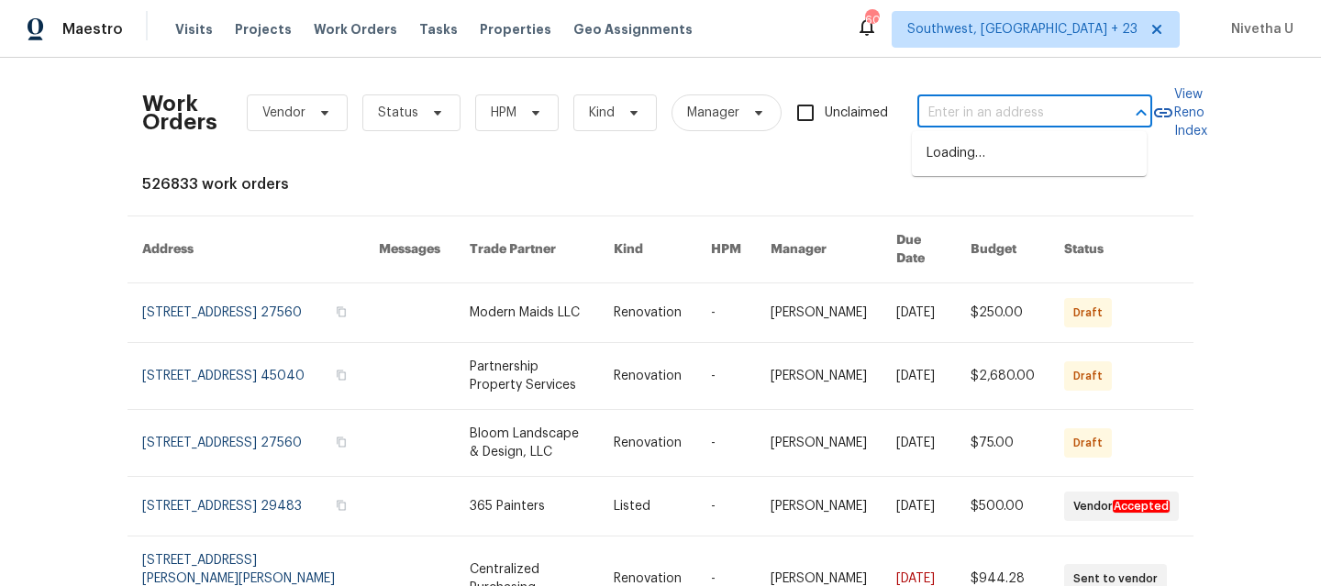
click at [958, 110] on input "text" at bounding box center [1008, 113] width 183 height 28
paste input "107 W Camino Rancho Lucido Sahuarita, AZ 85629"
type input "107 W Camino Rancho Lucido Sahuarita, AZ 85629"
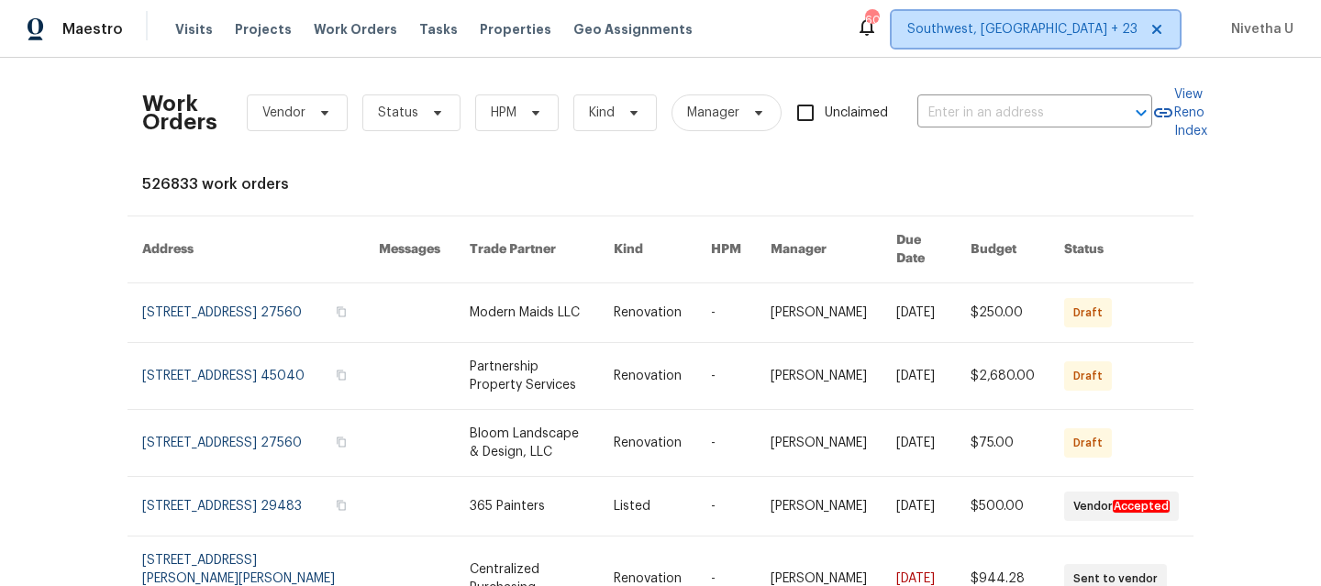
scroll to position [0, 0]
click at [1063, 41] on span "Southwest, [GEOGRAPHIC_DATA] + 23" at bounding box center [1036, 29] width 288 height 37
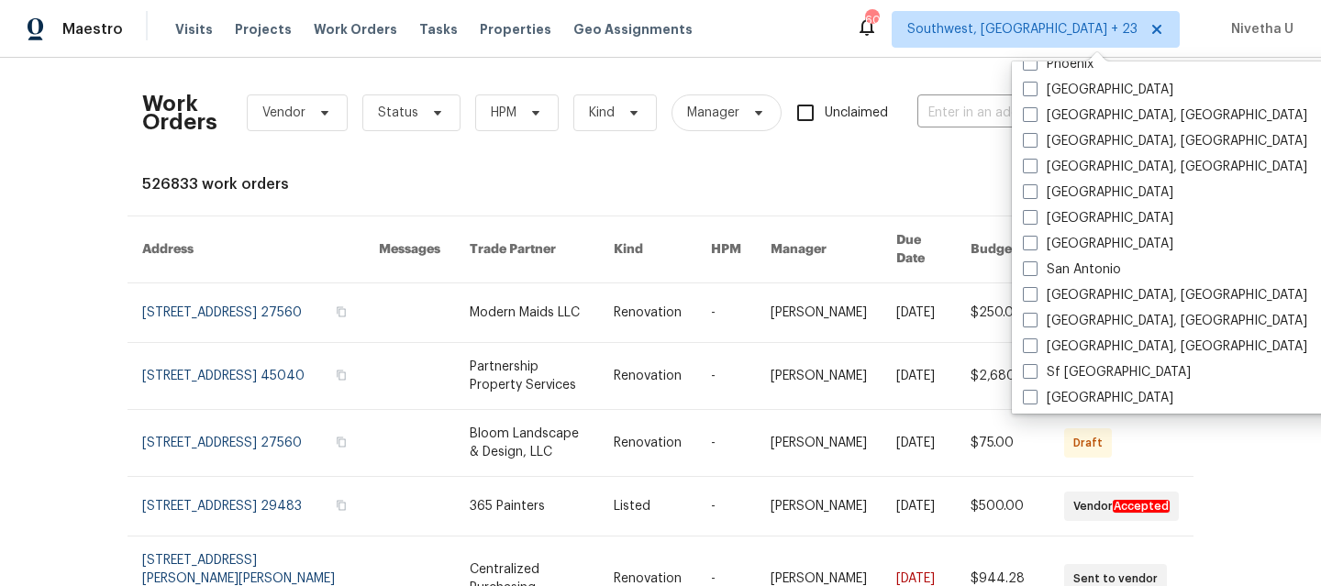
scroll to position [1229, 0]
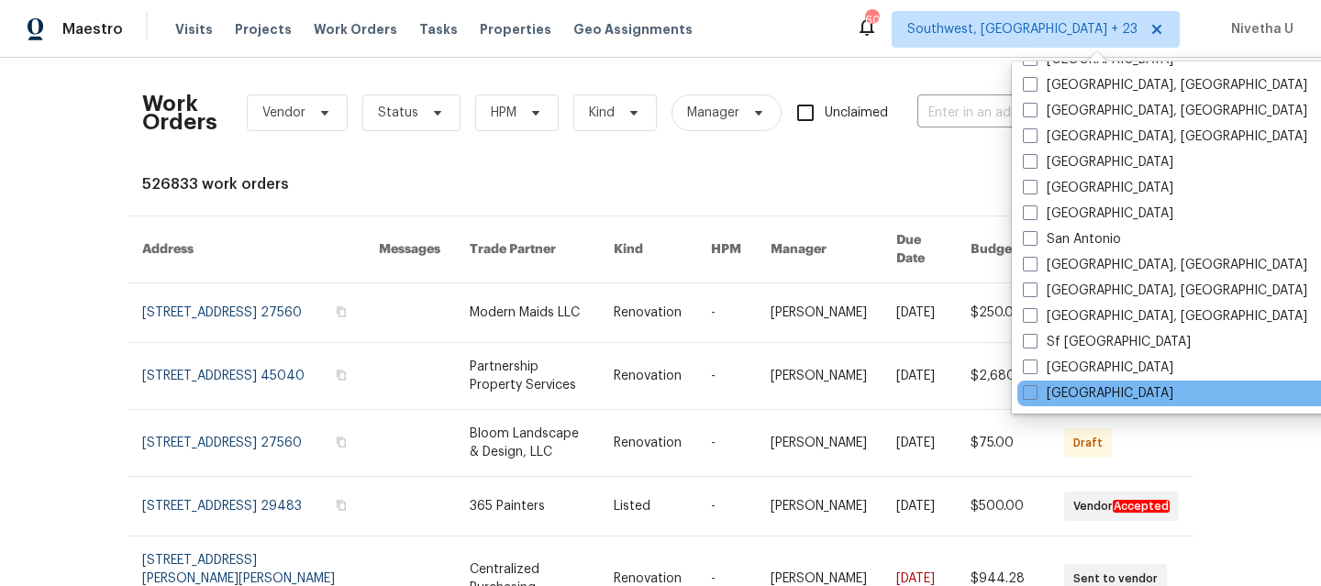
click at [1108, 386] on div "[GEOGRAPHIC_DATA]" at bounding box center [1202, 394] width 370 height 26
click at [1067, 397] on label "[GEOGRAPHIC_DATA]" at bounding box center [1098, 393] width 150 height 18
click at [1035, 396] on input "[GEOGRAPHIC_DATA]" at bounding box center [1029, 390] width 12 height 12
checkbox input "true"
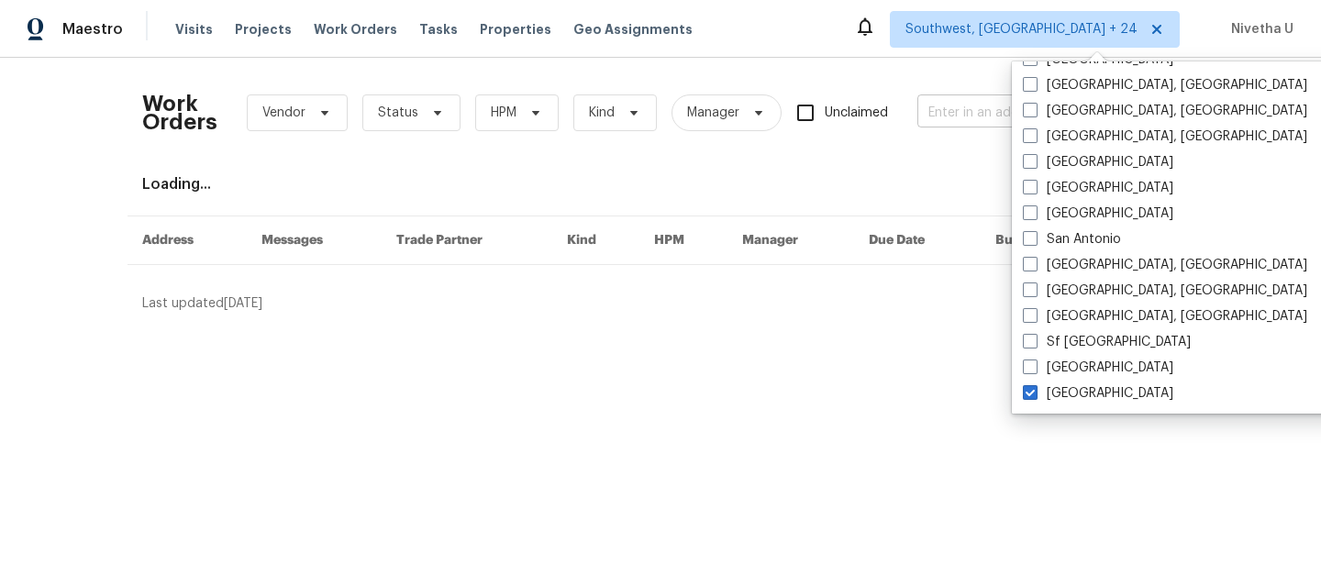
click at [942, 126] on input "text" at bounding box center [1008, 113] width 183 height 28
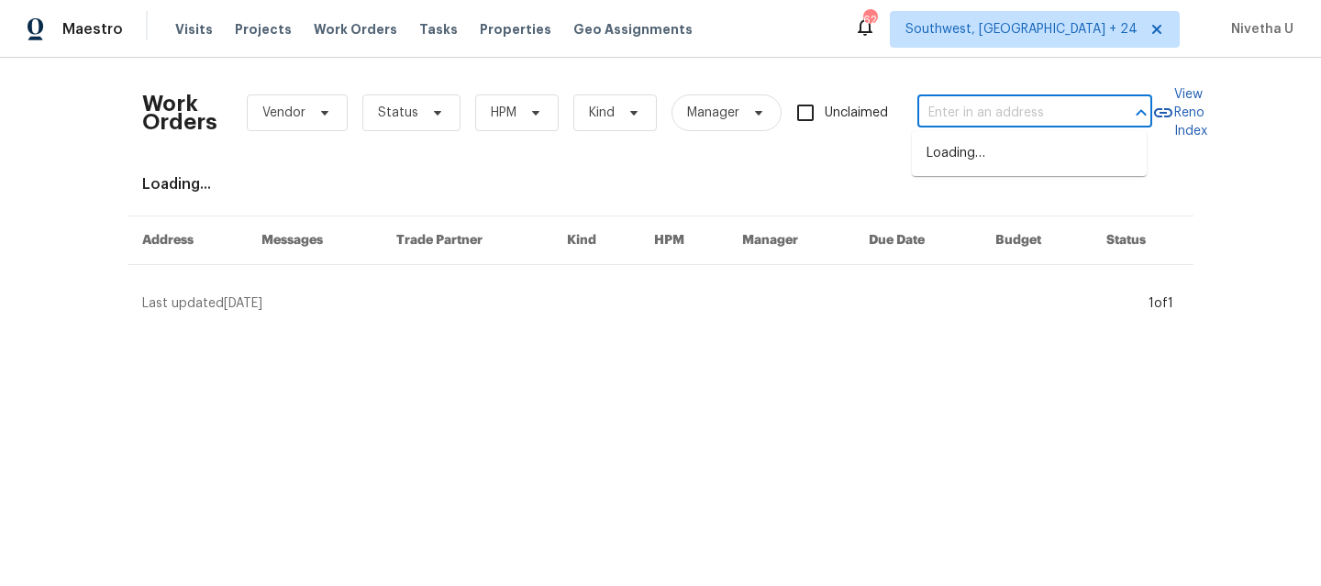
paste input "107 W Camino Rancho Lucido Sahuarita, AZ 85629"
type input "107 W Camino Rancho Lucido Sahuarita, AZ 85629"
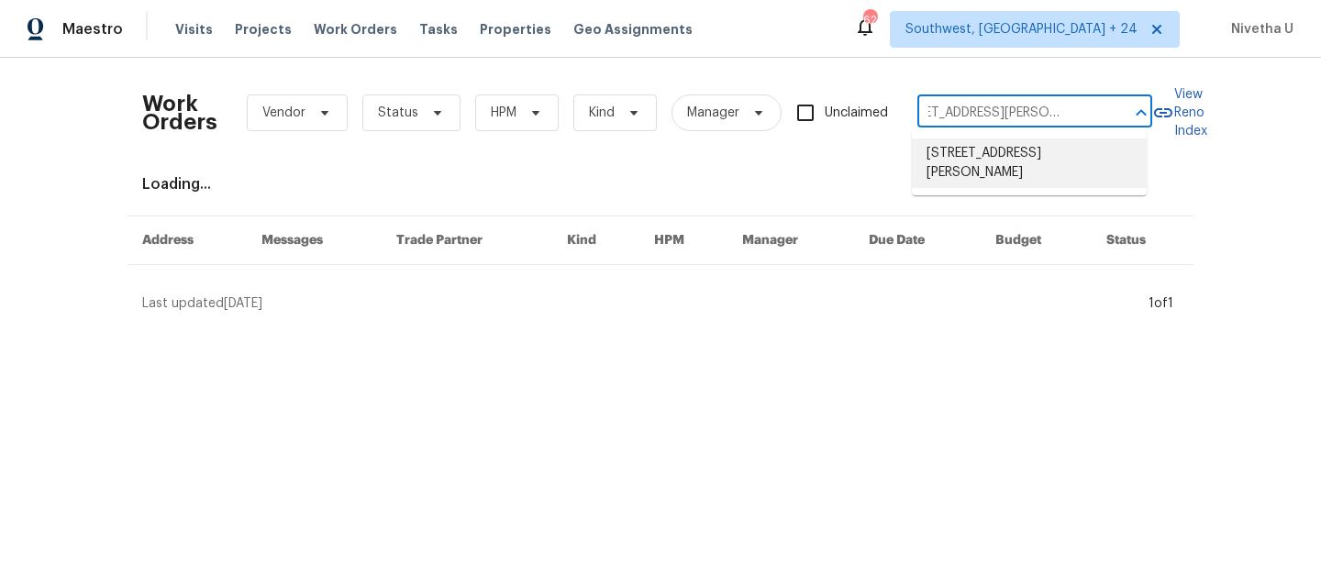
click at [1000, 167] on li "107 W Camino Rancho Lucido, Sahuarita, AZ 85629" at bounding box center [1029, 164] width 235 height 50
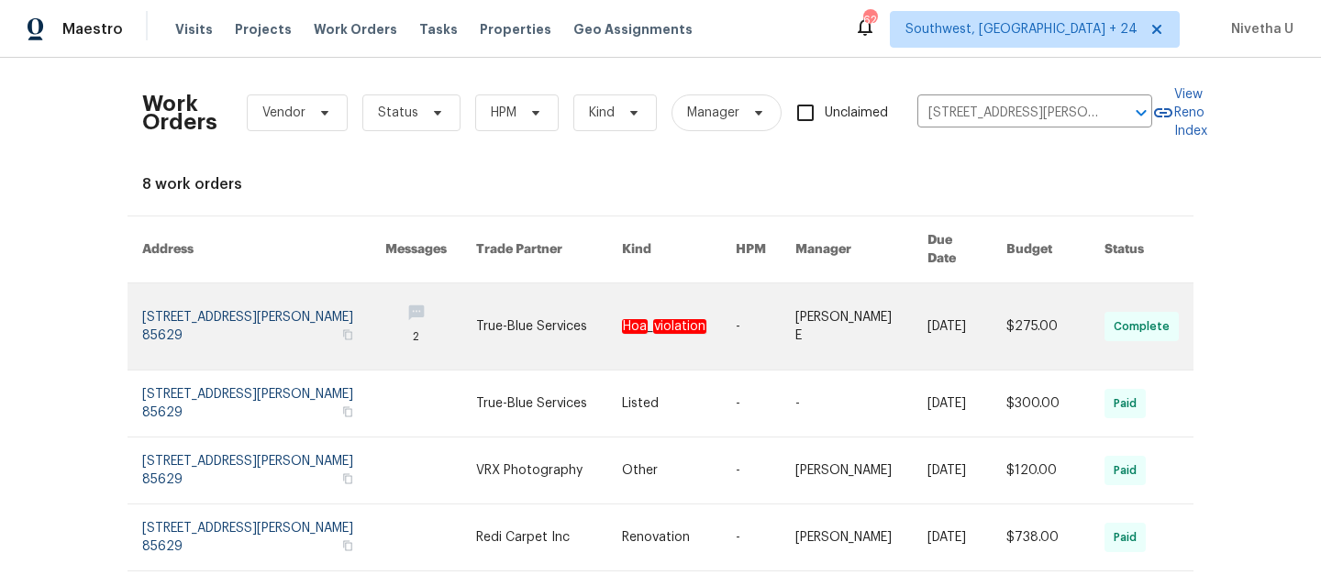
click at [201, 305] on link at bounding box center [263, 326] width 243 height 86
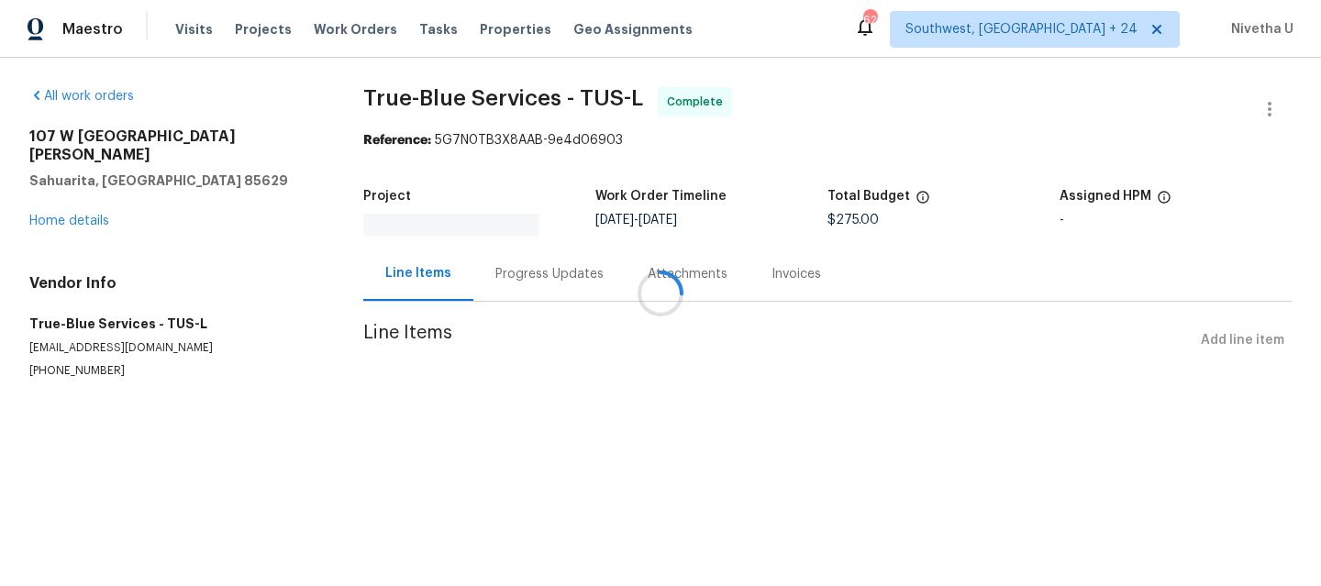
click at [62, 202] on div at bounding box center [660, 293] width 1321 height 586
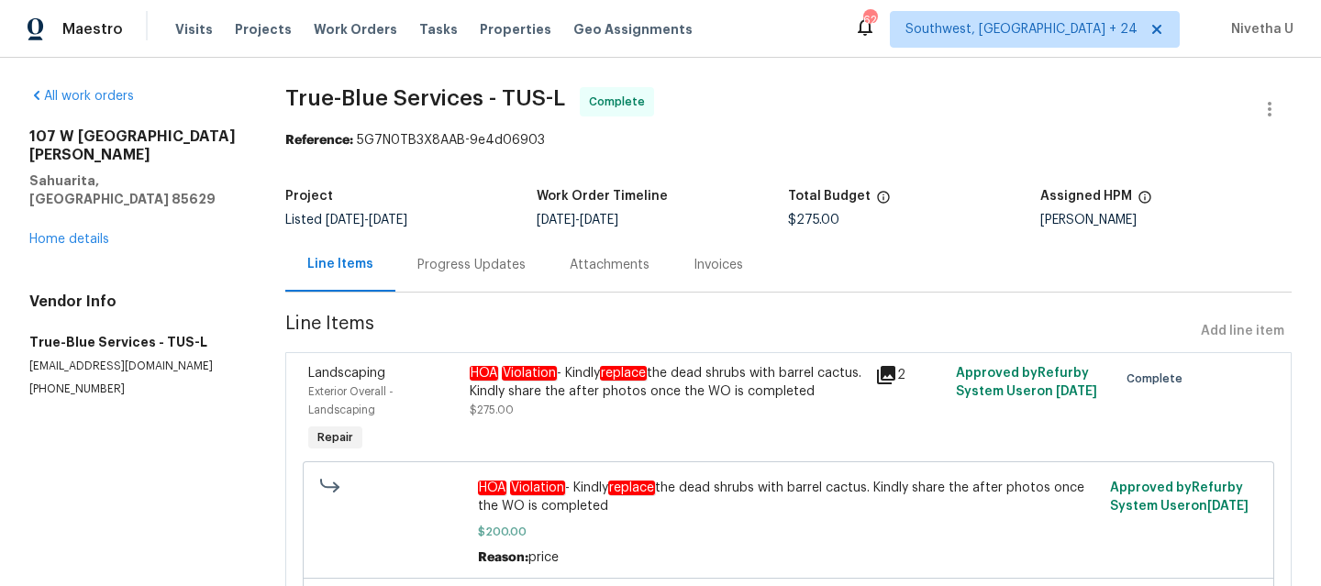
click at [62, 202] on div "107 W Camino Rancho Lucido Sahuarita, AZ 85629 Home details" at bounding box center [135, 187] width 212 height 121
click at [64, 233] on link "Home details" at bounding box center [69, 239] width 80 height 13
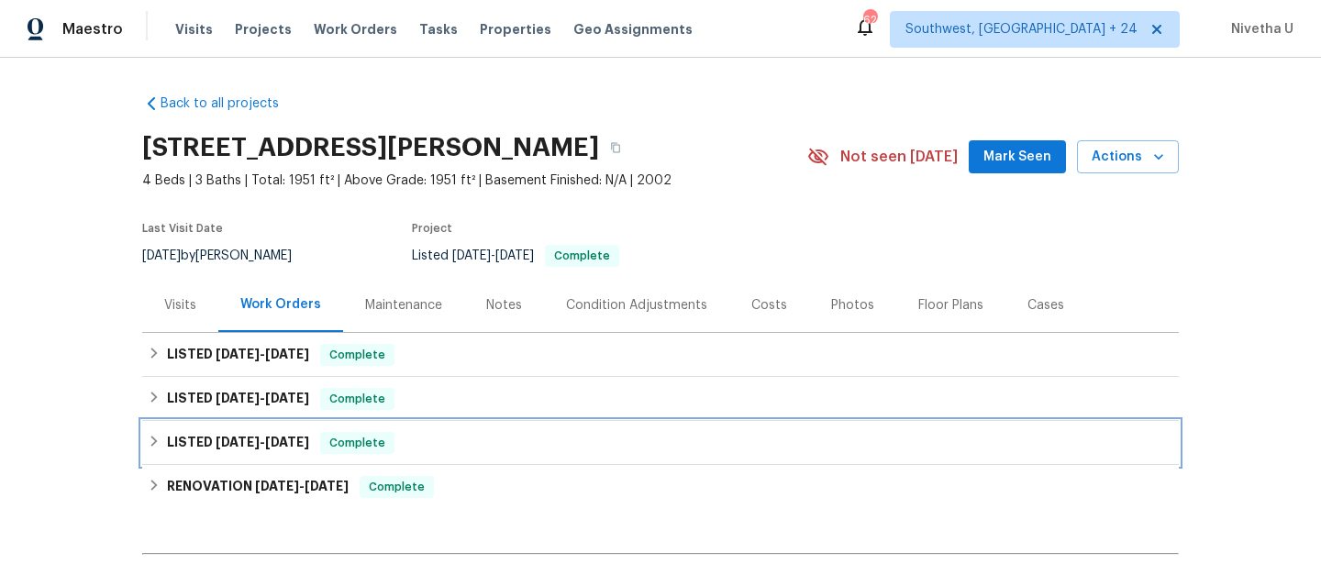
click at [407, 438] on div "LISTED 4/1/25 - 4/2/25 Complete" at bounding box center [660, 443] width 1025 height 22
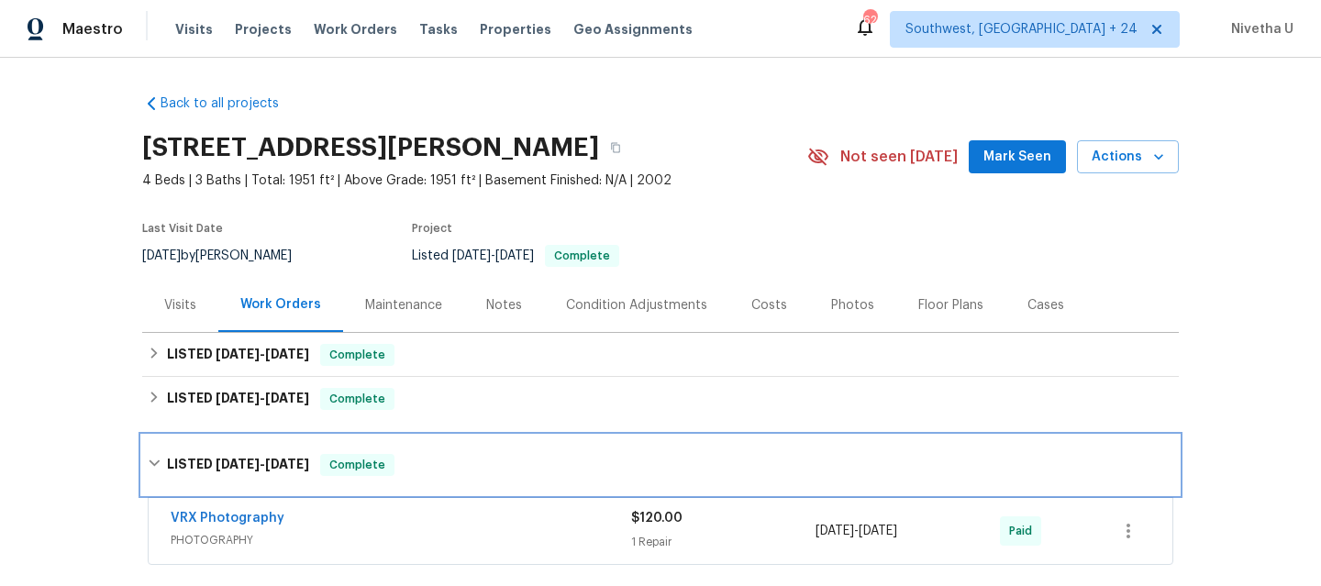
click at [407, 438] on div "LISTED 4/1/25 - 4/2/25 Complete" at bounding box center [660, 465] width 1036 height 59
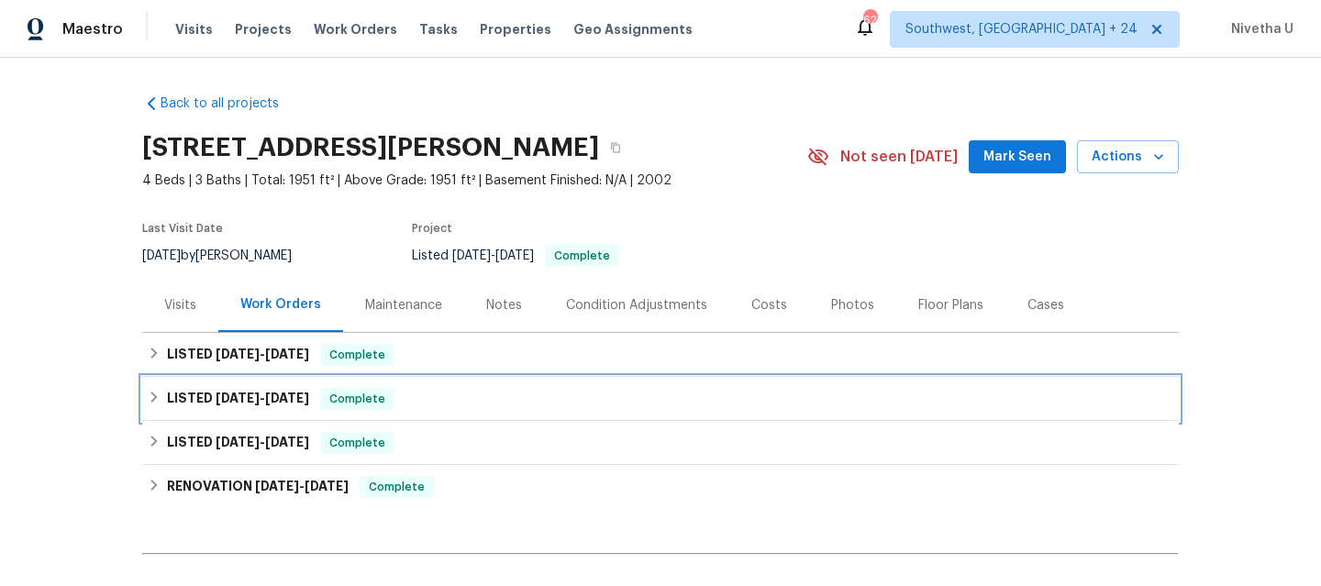
click at [407, 406] on div "LISTED 5/28/25 - 6/4/25 Complete" at bounding box center [660, 399] width 1025 height 22
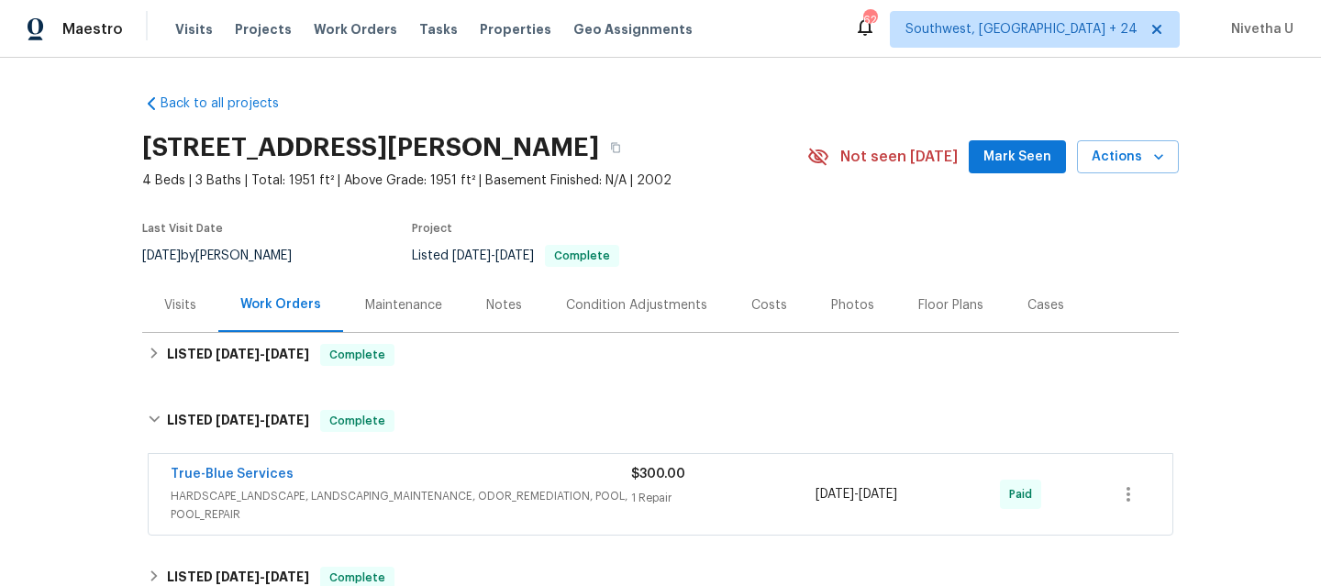
click at [419, 520] on span "HARDSCAPE_LANDSCAPE, LANDSCAPING_MAINTENANCE, ODOR_REMEDIATION, POOL, POOL_REPA…" at bounding box center [401, 505] width 460 height 37
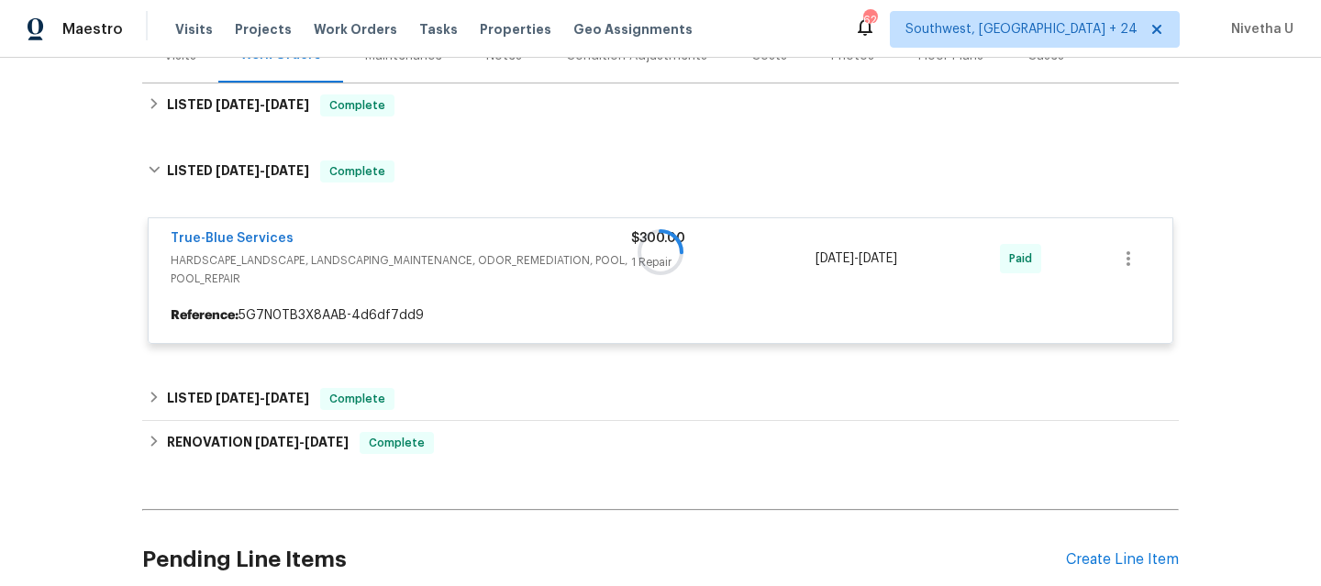
scroll to position [259, 0]
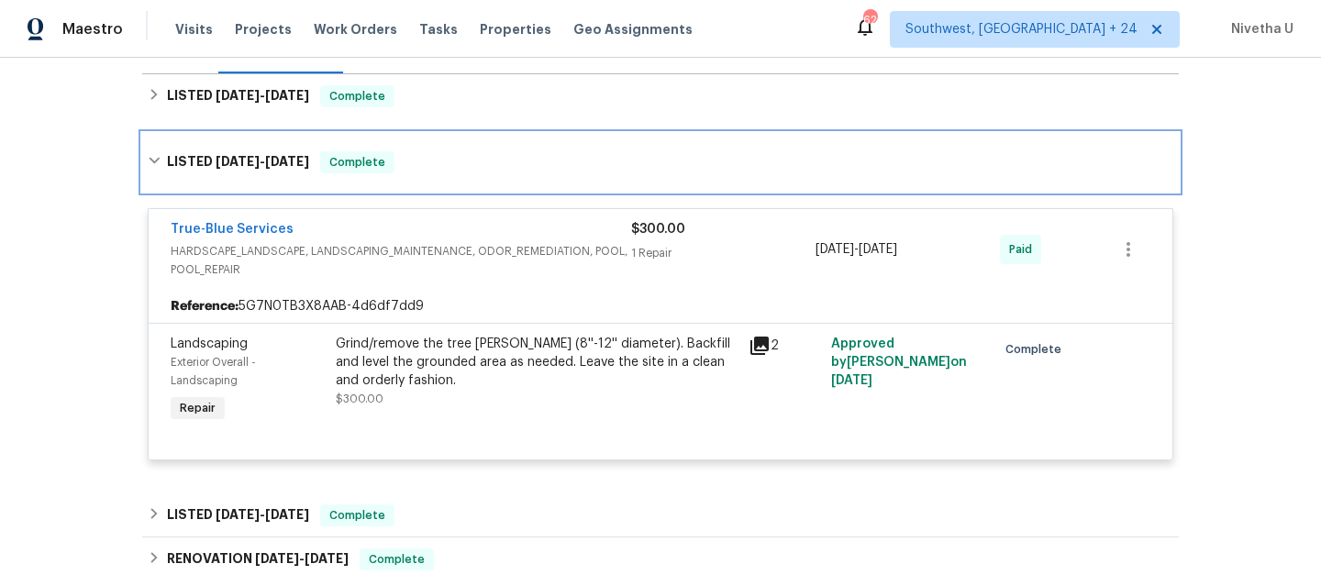
click at [443, 178] on div "LISTED 5/28/25 - 6/4/25 Complete" at bounding box center [660, 162] width 1036 height 59
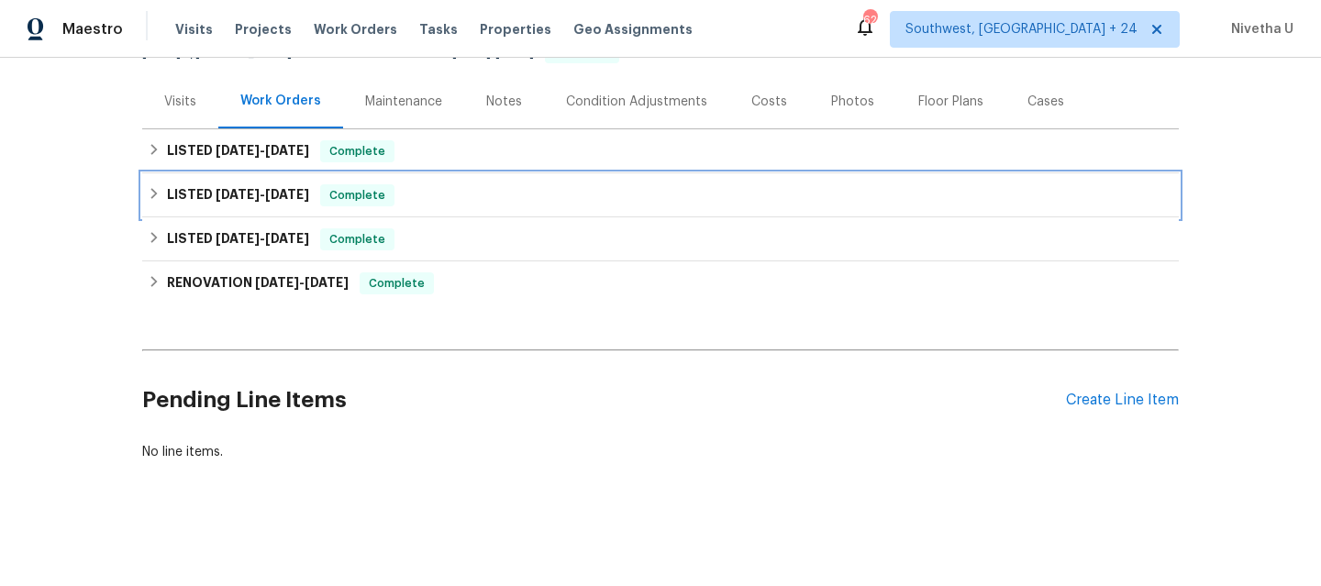
scroll to position [217, 0]
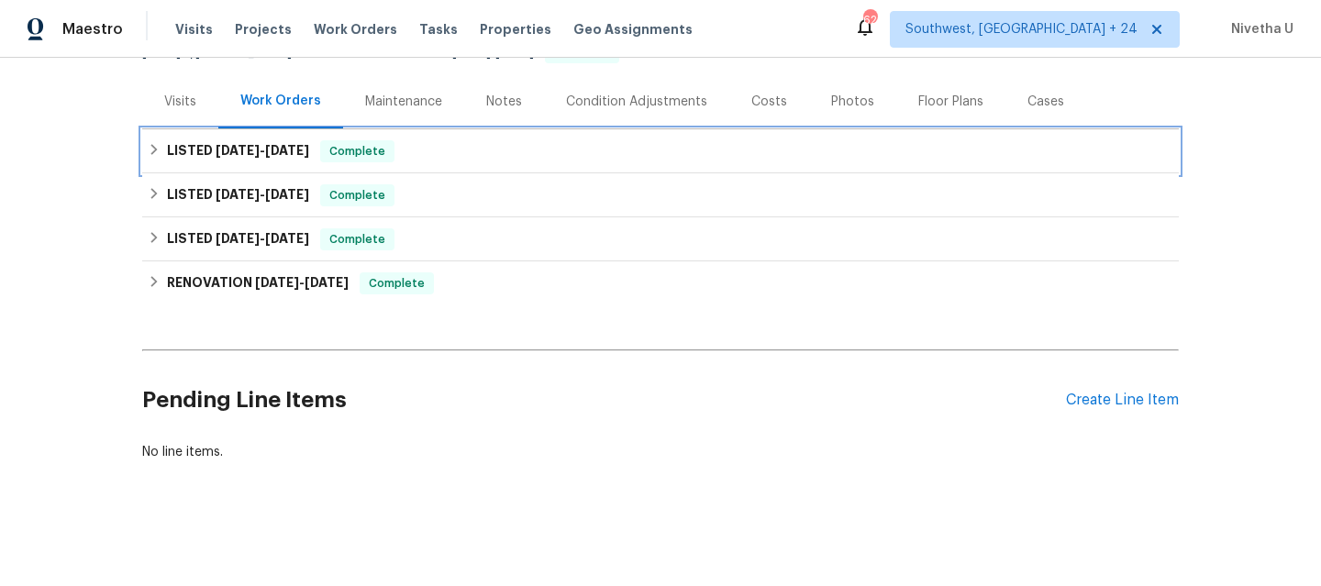
click at [436, 146] on div "LISTED 7/31/25 - 8/4/25 Complete" at bounding box center [660, 151] width 1025 height 22
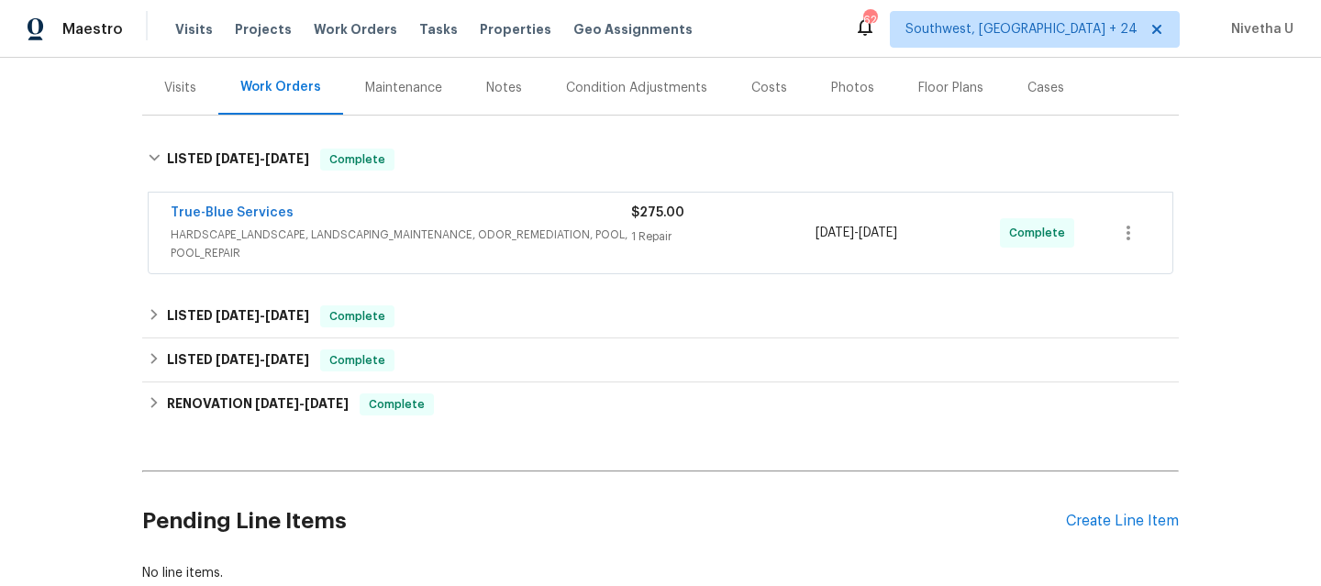
click at [569, 266] on div "True-Blue Services HARDSCAPE_LANDSCAPE, LANDSCAPING_MAINTENANCE, ODOR_REMEDIATI…" at bounding box center [661, 233] width 1024 height 81
click at [569, 261] on span "HARDSCAPE_LANDSCAPE, LANDSCAPING_MAINTENANCE, ODOR_REMEDIATION, POOL, POOL_REPA…" at bounding box center [401, 244] width 460 height 37
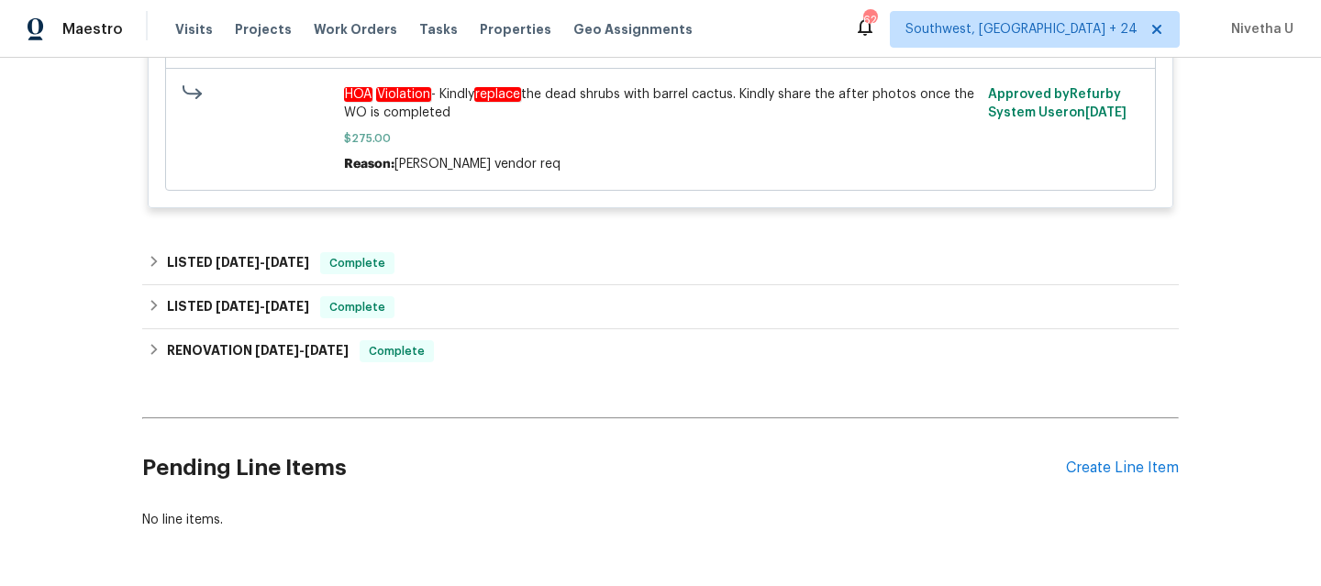
scroll to position [696, 0]
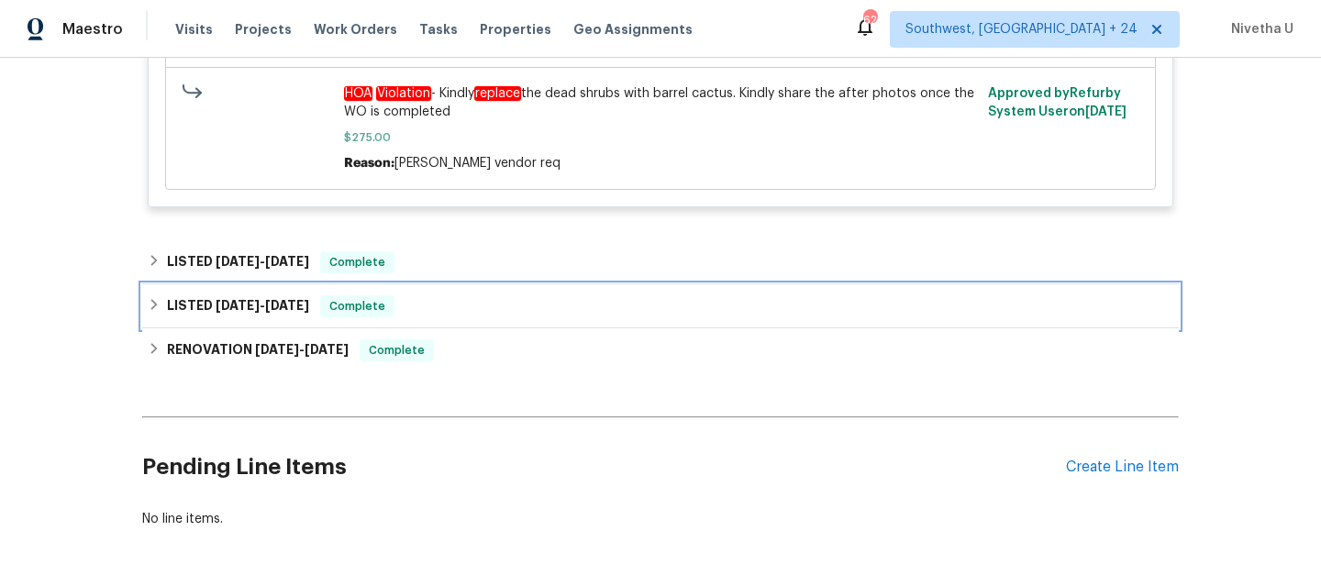
click at [432, 309] on div "LISTED 4/1/25 - 4/2/25 Complete" at bounding box center [660, 306] width 1025 height 22
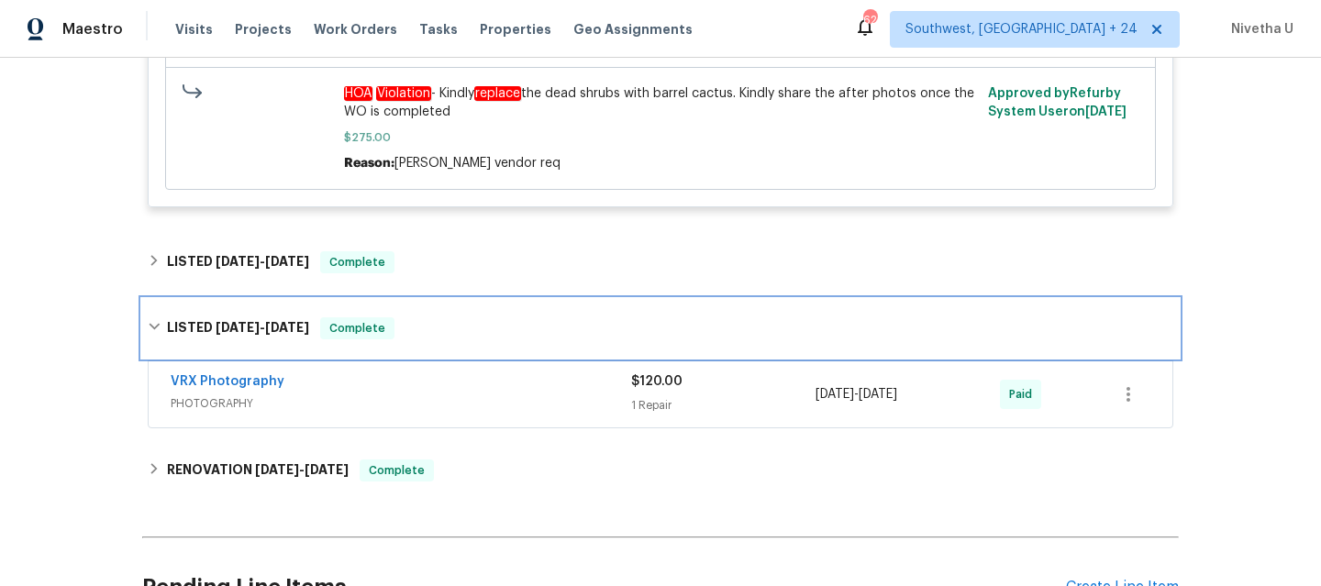
click at [432, 309] on div "LISTED 4/1/25 - 4/2/25 Complete" at bounding box center [660, 328] width 1036 height 59
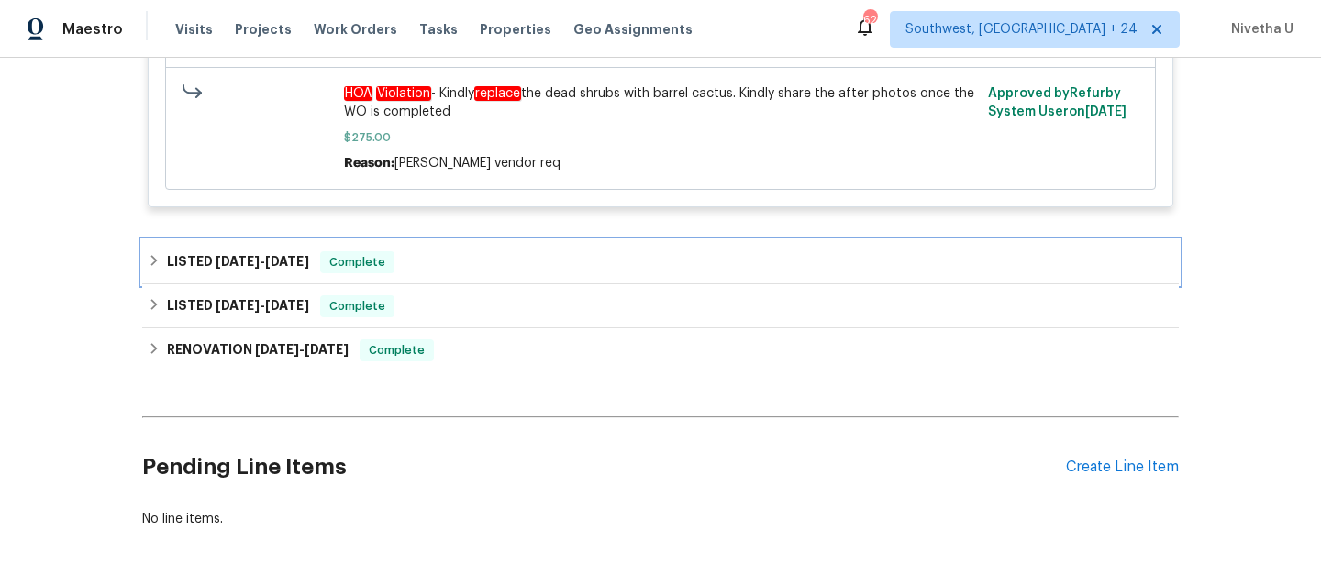
click at [432, 273] on div "LISTED 5/28/25 - 6/4/25 Complete" at bounding box center [660, 262] width 1025 height 22
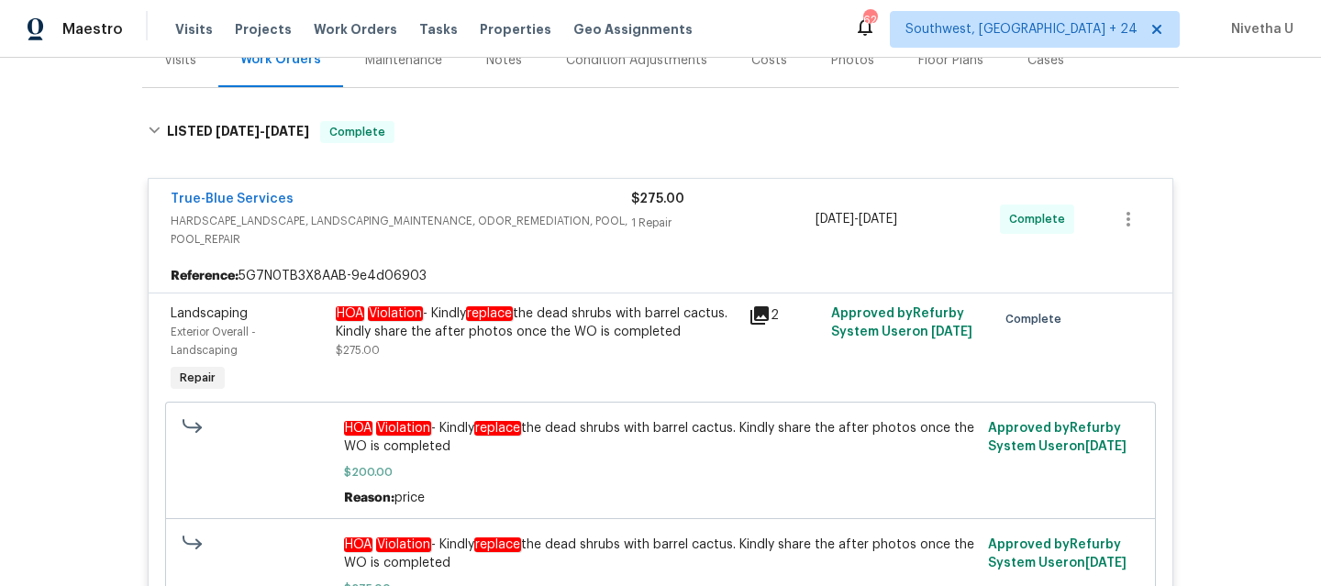
scroll to position [239, 0]
